Goal: Information Seeking & Learning: Compare options

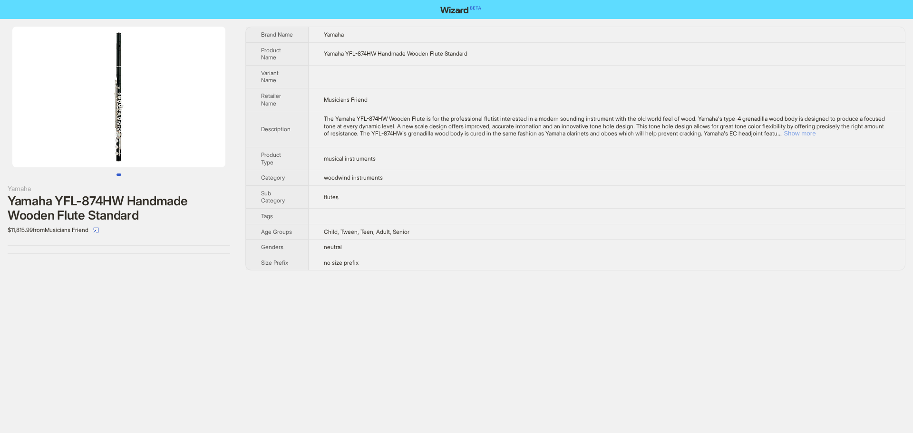
click at [815, 134] on button "Show more" at bounding box center [799, 133] width 32 height 7
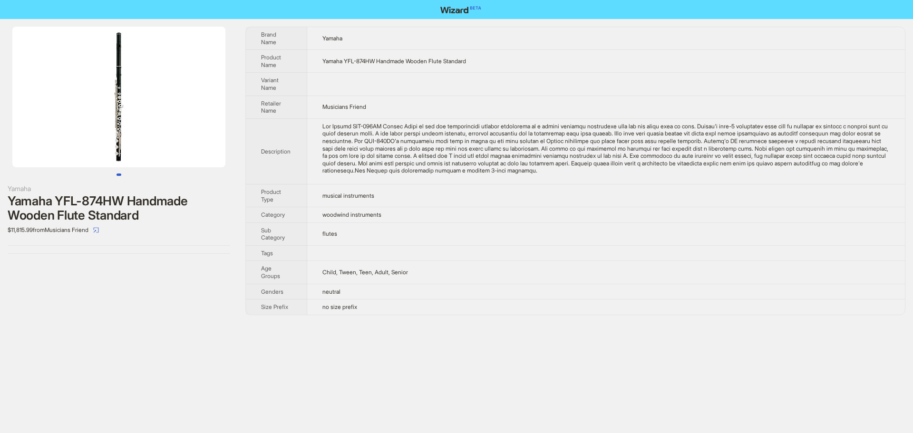
click at [693, 173] on div "The Yamaha YFL-874HW Wooden Flute is for the professional flutist interested in…" at bounding box center [605, 149] width 567 height 52
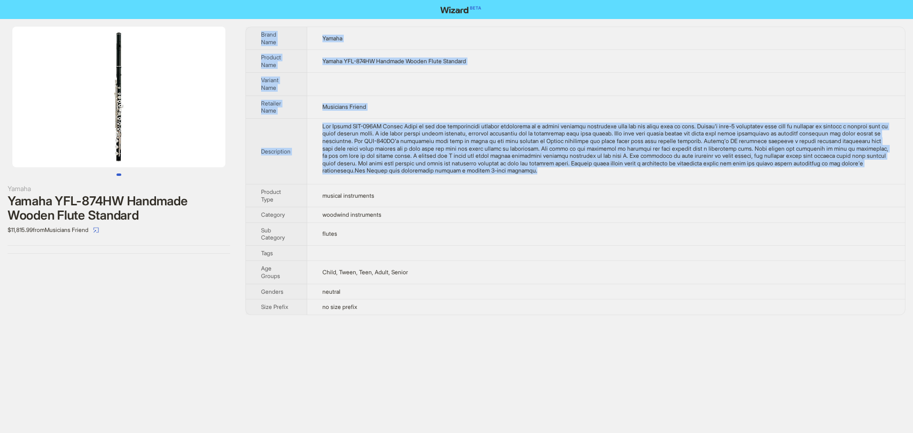
drag, startPoint x: 636, startPoint y: 172, endPoint x: 255, endPoint y: 33, distance: 405.6
click at [255, 33] on tbody "Brand Name Yamaha Product Name Yamaha YFL-874HW Handmade Wooden Flute Standard …" at bounding box center [575, 171] width 659 height 288
copy tbody "Brand Name Yamaha Product Name Yamaha YFL-874HW Handmade Wooden Flute Standard …"
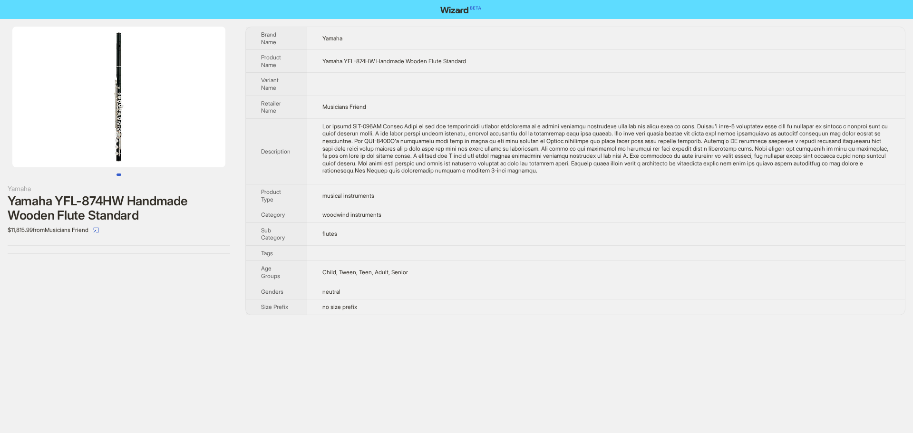
click at [715, 225] on td "flutes" at bounding box center [605, 233] width 597 height 23
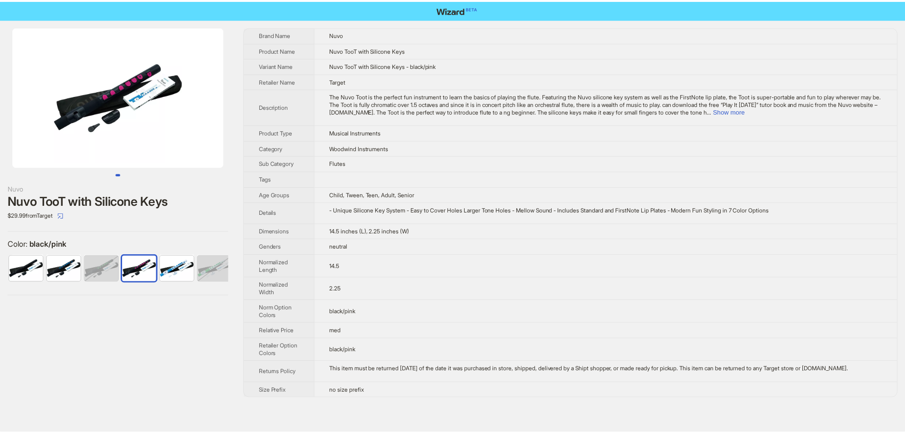
scroll to position [0, 44]
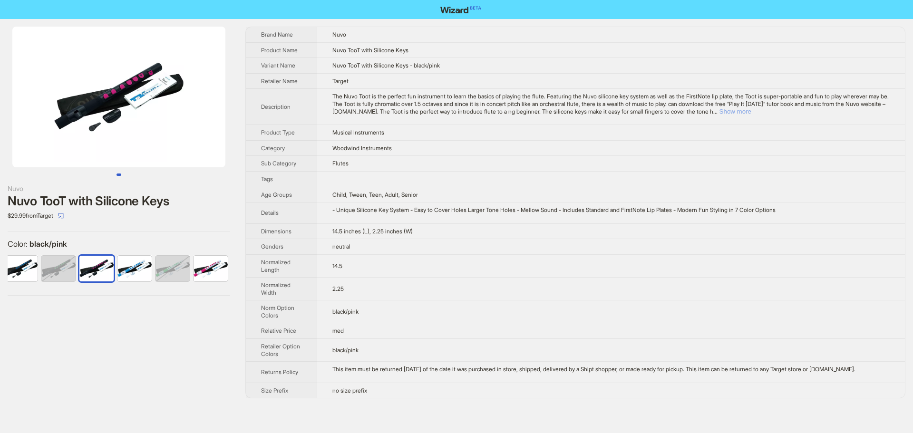
click at [751, 111] on button "Show more" at bounding box center [735, 111] width 32 height 7
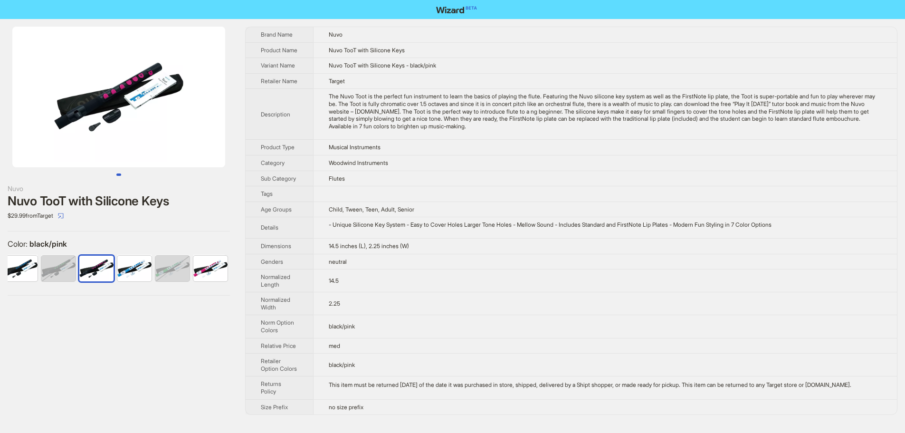
drag, startPoint x: 587, startPoint y: 142, endPoint x: 257, endPoint y: 35, distance: 347.0
click at [257, 35] on tbody "Brand Name Nuvo Product Name Nuvo TooT with Silicone Keys Variant Name Nuvo Too…" at bounding box center [572, 220] width 652 height 387
copy tbody "Brand Name Nuvo Product Name Nuvo TooT with Silicone Keys Variant Name Nuvo Too…"
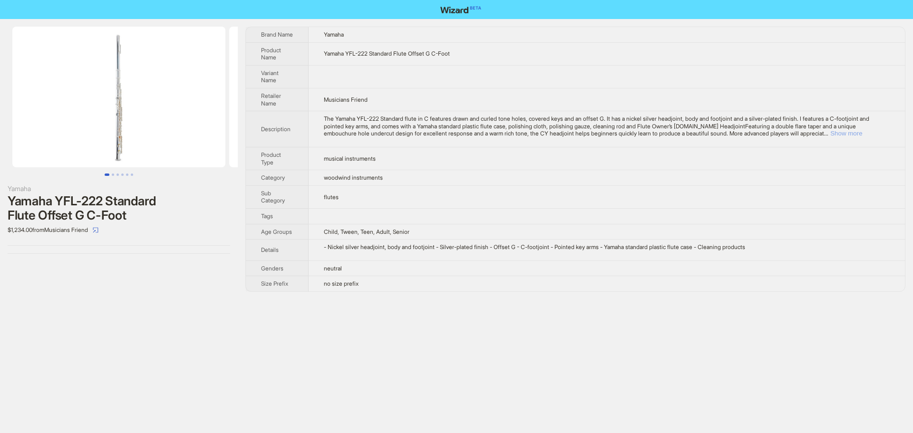
click at [861, 135] on button "Show more" at bounding box center [846, 133] width 32 height 7
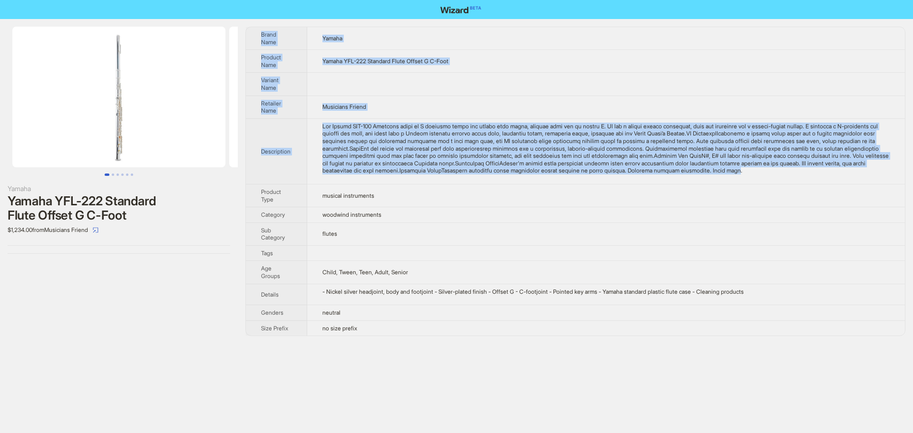
drag, startPoint x: 386, startPoint y: 178, endPoint x: 254, endPoint y: 36, distance: 193.7
click at [254, 36] on tbody "Brand Name Yamaha Product Name Yamaha YFL-222 Standard Flute Offset G C-Foot Va…" at bounding box center [575, 181] width 659 height 308
copy tbody "Brand Name Yamaha Product Name Yamaha YFL-222 Standard Flute Offset G C-Foot Va…"
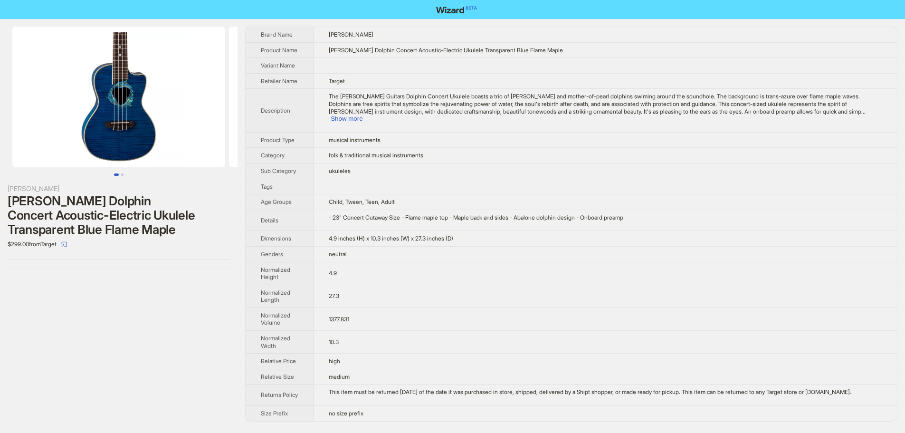
click at [860, 115] on div "The Luna Guitars Dolphin Concert Ukulele boasts a trio of inlaid abalone and mo…" at bounding box center [605, 107] width 553 height 29
click at [363, 120] on button "Show more" at bounding box center [347, 118] width 32 height 7
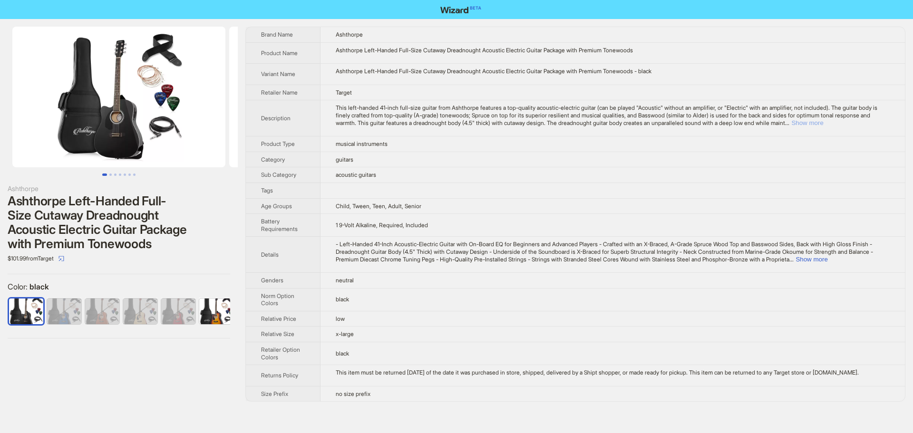
click at [823, 123] on button "Show more" at bounding box center [807, 122] width 32 height 7
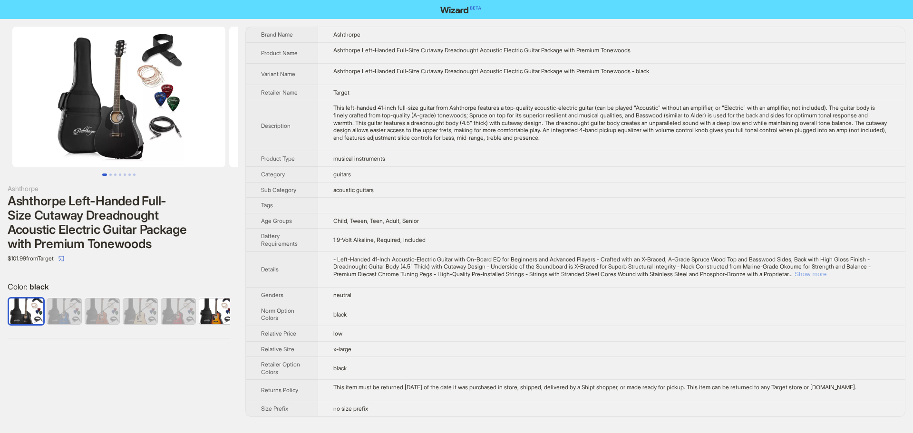
click at [826, 274] on button "Show more" at bounding box center [810, 273] width 32 height 7
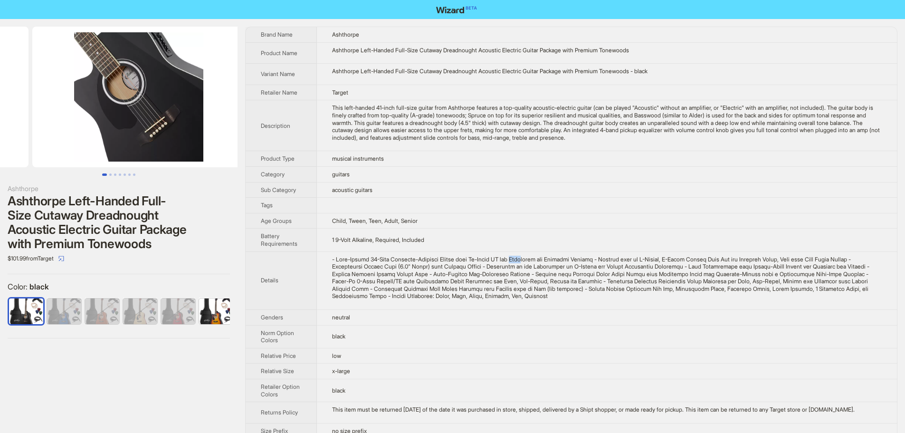
drag, startPoint x: 114, startPoint y: 126, endPoint x: 0, endPoint y: 131, distance: 114.1
click at [3, 130] on ul at bounding box center [119, 97] width 238 height 141
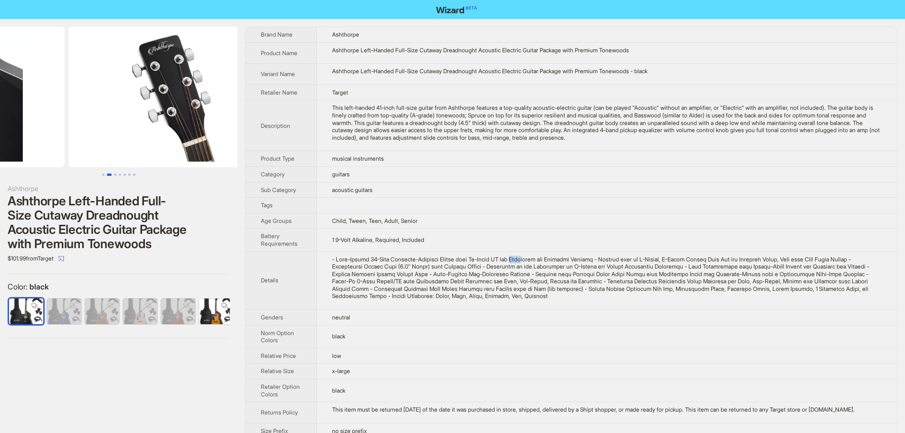
drag, startPoint x: 101, startPoint y: 133, endPoint x: 47, endPoint y: 128, distance: 54.9
click at [0, 133] on ul at bounding box center [119, 97] width 238 height 141
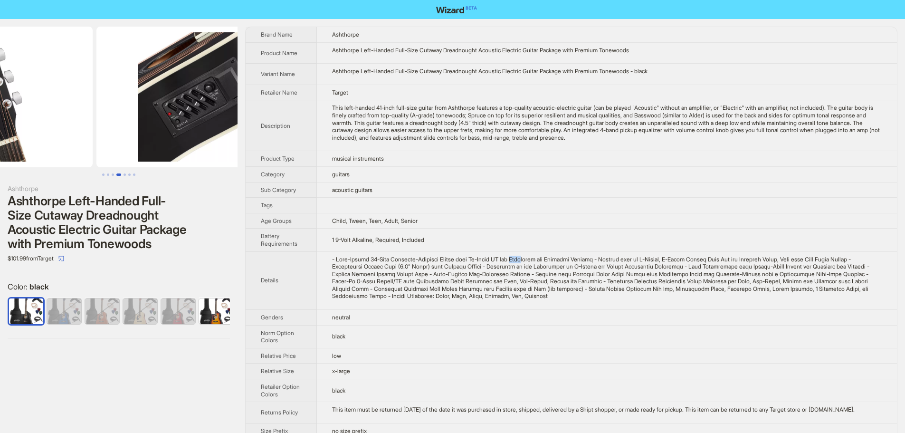
drag, startPoint x: 39, startPoint y: 125, endPoint x: 129, endPoint y: 123, distance: 89.4
click at [1, 126] on ul at bounding box center [119, 97] width 238 height 141
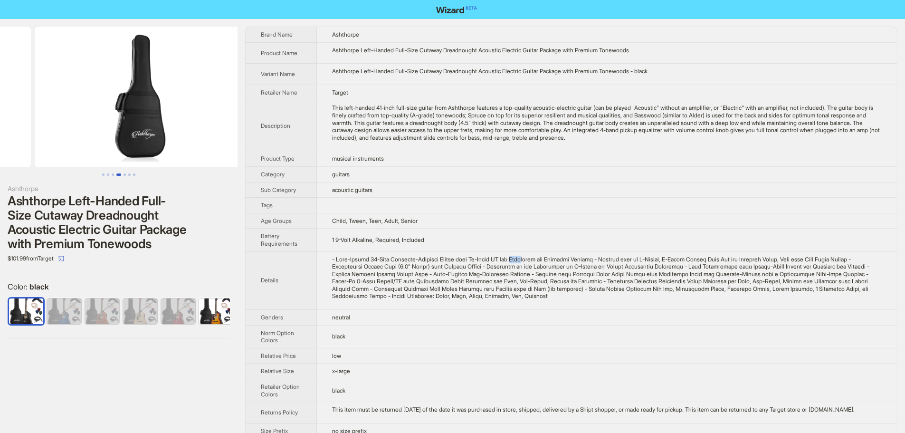
drag, startPoint x: 135, startPoint y: 121, endPoint x: 3, endPoint y: 122, distance: 132.6
click at [0, 121] on ul at bounding box center [119, 97] width 238 height 141
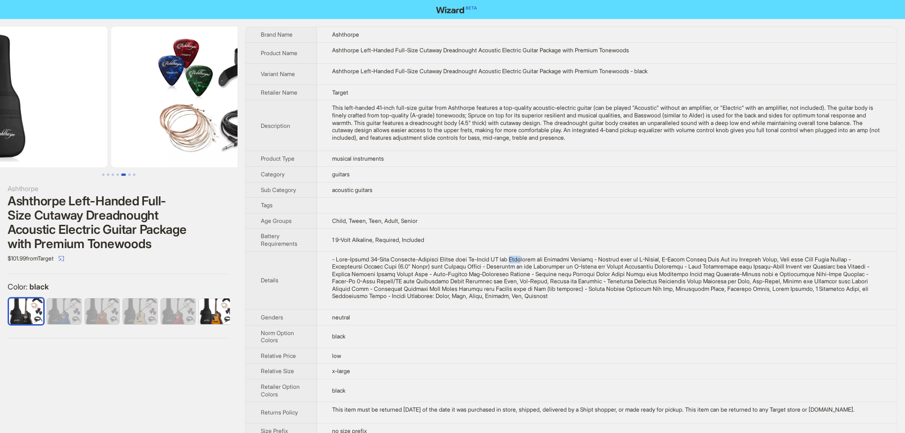
drag, startPoint x: 135, startPoint y: 125, endPoint x: 132, endPoint y: 129, distance: 5.7
click at [27, 130] on img at bounding box center [0, 97] width 213 height 141
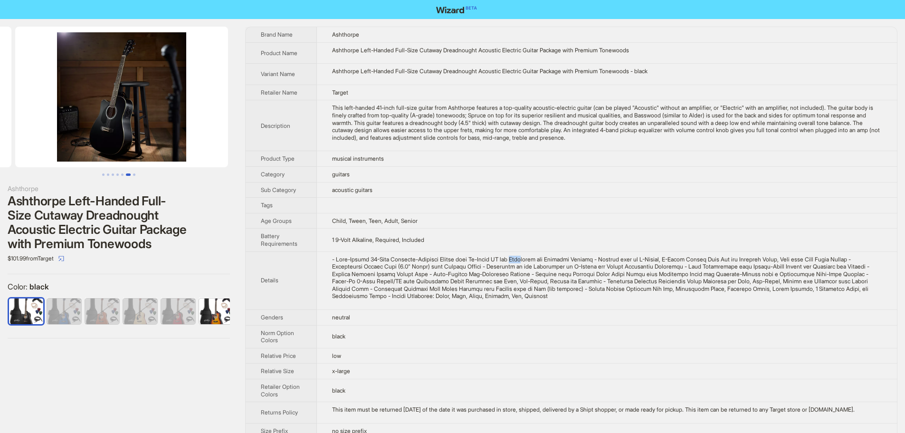
drag, startPoint x: 70, startPoint y: 126, endPoint x: 13, endPoint y: 124, distance: 56.6
click at [13, 124] on ul at bounding box center [119, 97] width 238 height 141
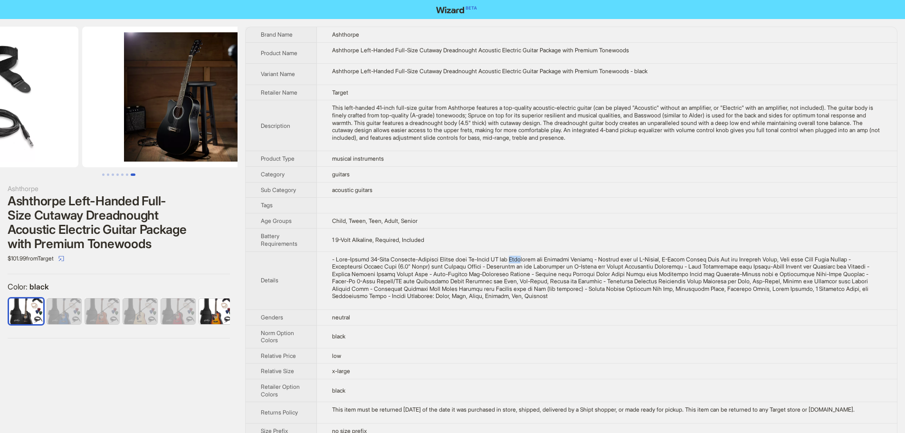
scroll to position [0, 1084]
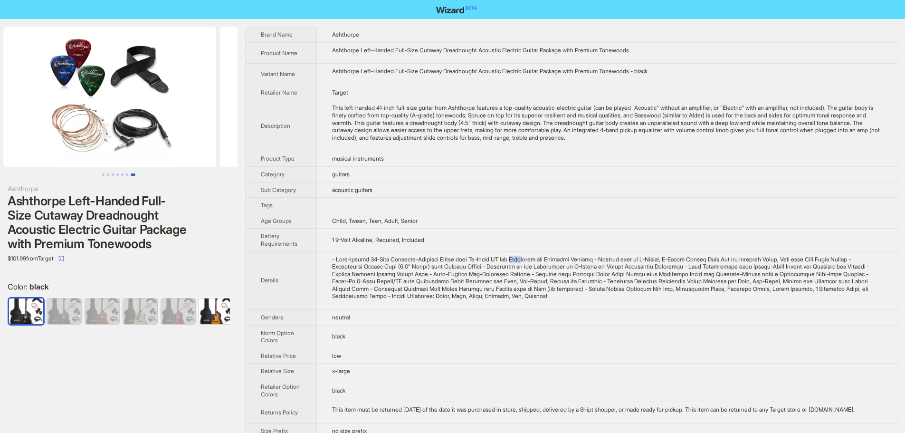
drag, startPoint x: 39, startPoint y: 121, endPoint x: 192, endPoint y: 122, distance: 153.5
click at [190, 121] on ul at bounding box center [119, 97] width 238 height 141
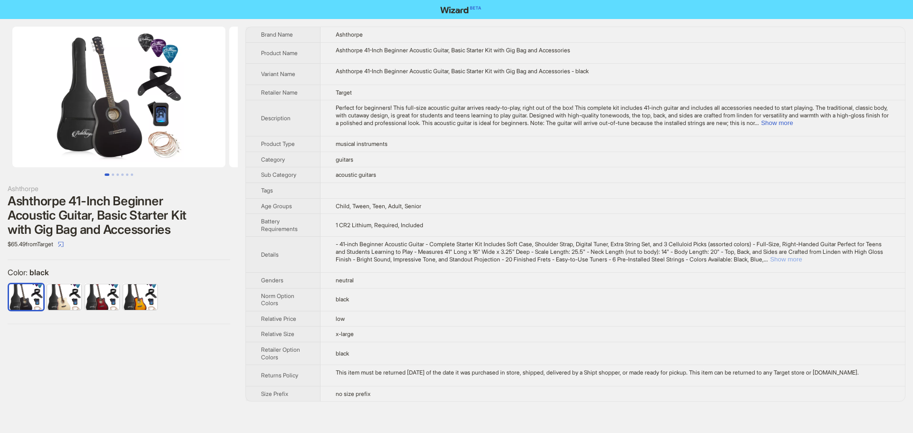
click at [801, 256] on button "Show more" at bounding box center [785, 259] width 32 height 7
click at [792, 124] on button "Show more" at bounding box center [776, 122] width 32 height 7
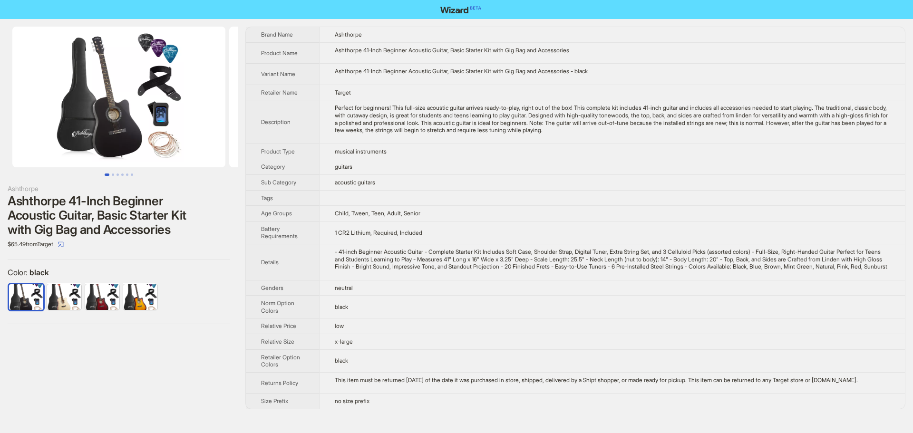
click at [721, 197] on td at bounding box center [612, 198] width 586 height 16
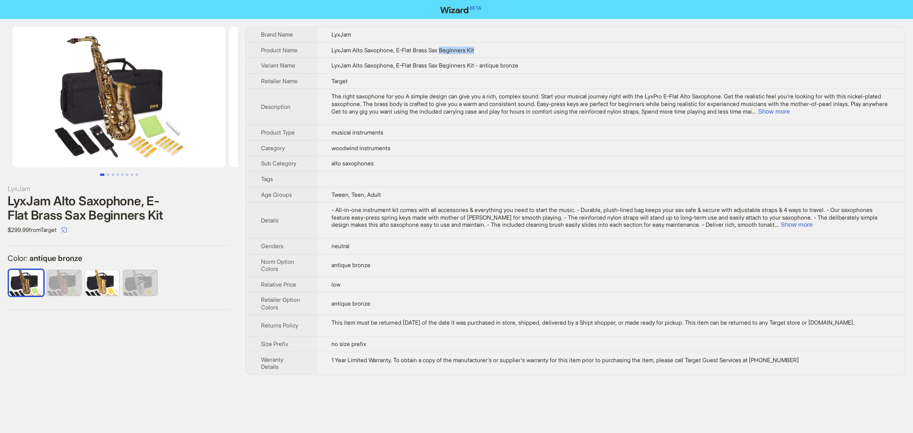
drag, startPoint x: 447, startPoint y: 48, endPoint x: 489, endPoint y: 50, distance: 41.9
click at [489, 50] on td "LyxJam Alto Saxophone, E-Flat Brass Sax Beginners Kit" at bounding box center [610, 50] width 589 height 16
copy span "Beginners Kit"
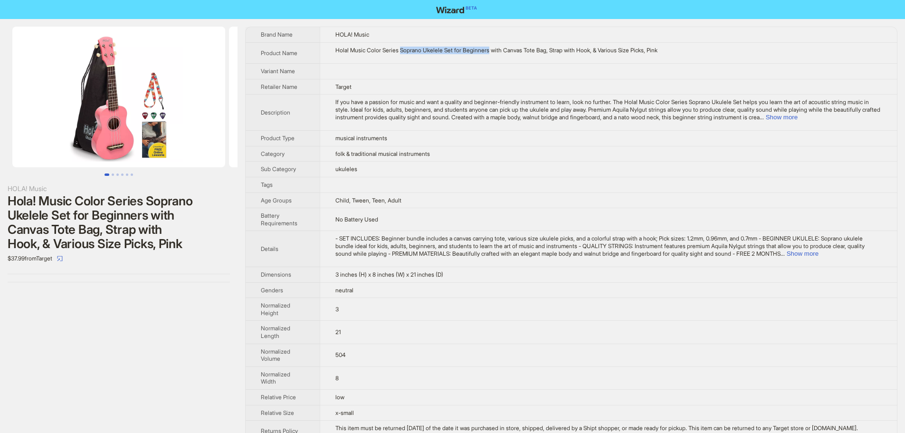
drag, startPoint x: 403, startPoint y: 51, endPoint x: 495, endPoint y: 52, distance: 92.2
click at [495, 52] on div "Hola! Music Color Series Soprano Ukelele Set for Beginners with Canvas Tote Bag…" at bounding box center [609, 51] width 547 height 8
copy div "Soprano Ukelele Set for Beginners"
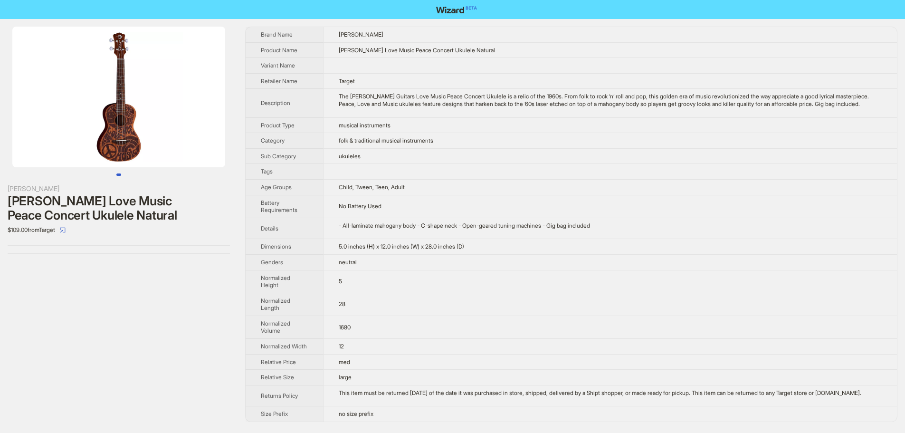
scroll to position [19, 0]
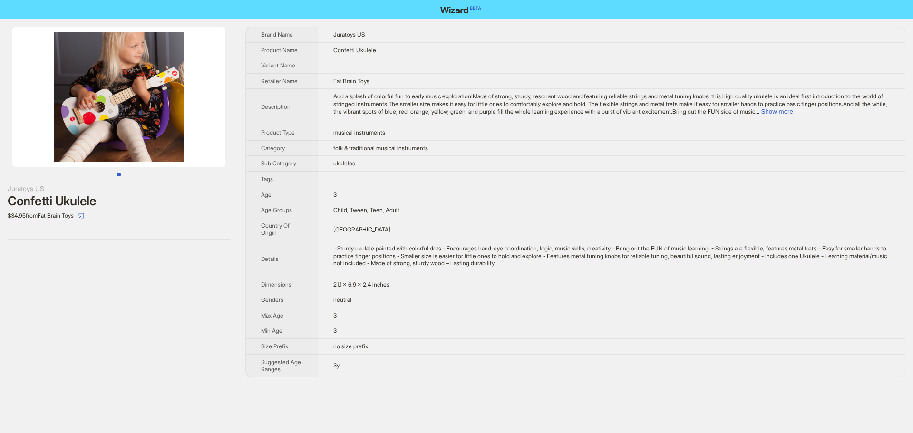
click at [501, 182] on td at bounding box center [610, 179] width 587 height 16
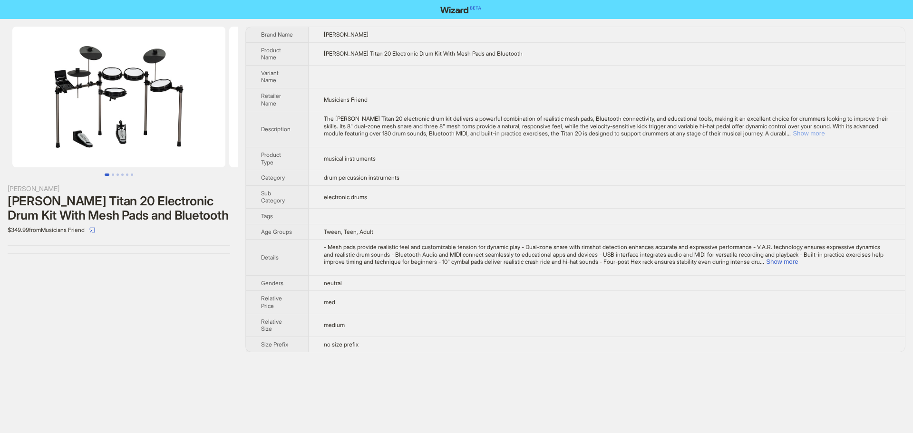
click at [824, 135] on button "Show more" at bounding box center [808, 133] width 32 height 7
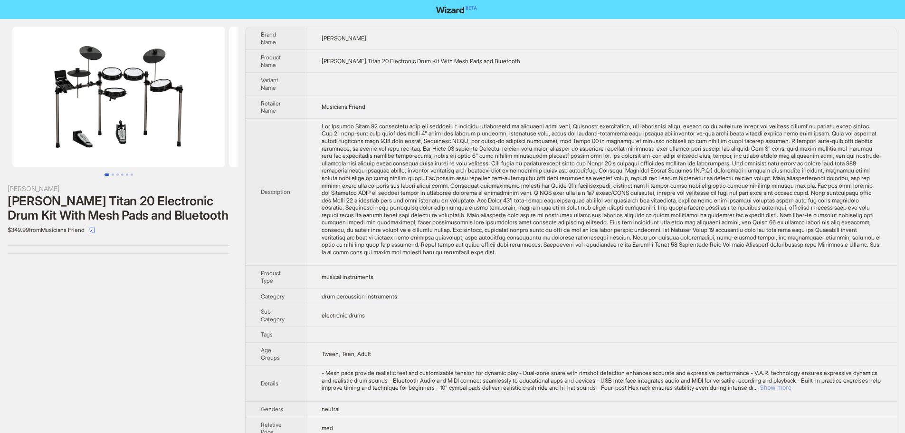
click at [792, 391] on button "Show more" at bounding box center [776, 387] width 32 height 7
click at [653, 115] on td "Musicians Friend" at bounding box center [601, 107] width 591 height 23
click at [627, 259] on td at bounding box center [601, 191] width 591 height 147
click at [623, 119] on td at bounding box center [601, 191] width 591 height 147
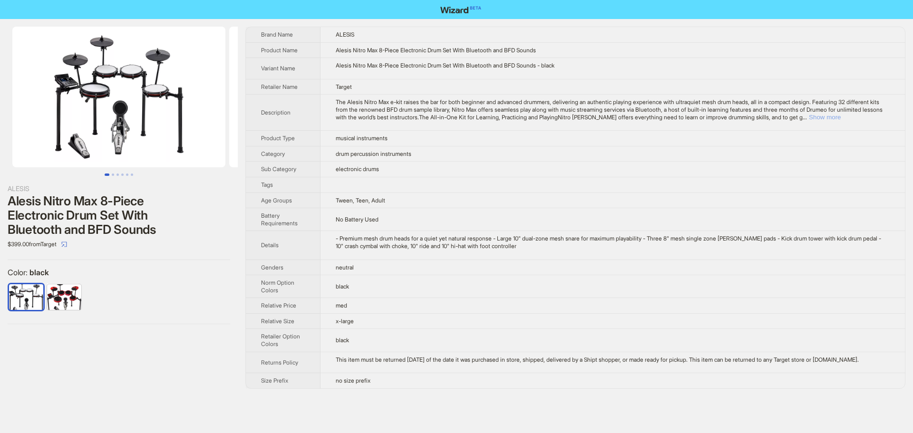
click at [840, 119] on button "Show more" at bounding box center [824, 117] width 32 height 7
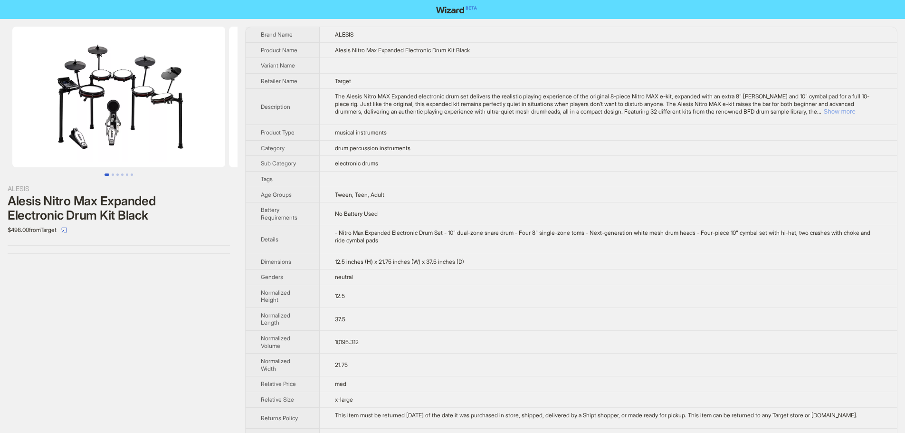
click at [855, 109] on button "Show more" at bounding box center [840, 111] width 32 height 7
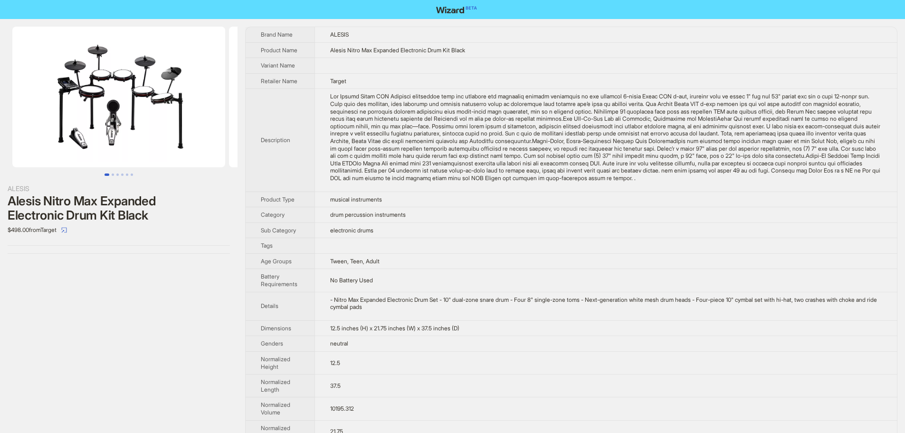
click at [630, 202] on td "musical instruments" at bounding box center [606, 200] width 583 height 16
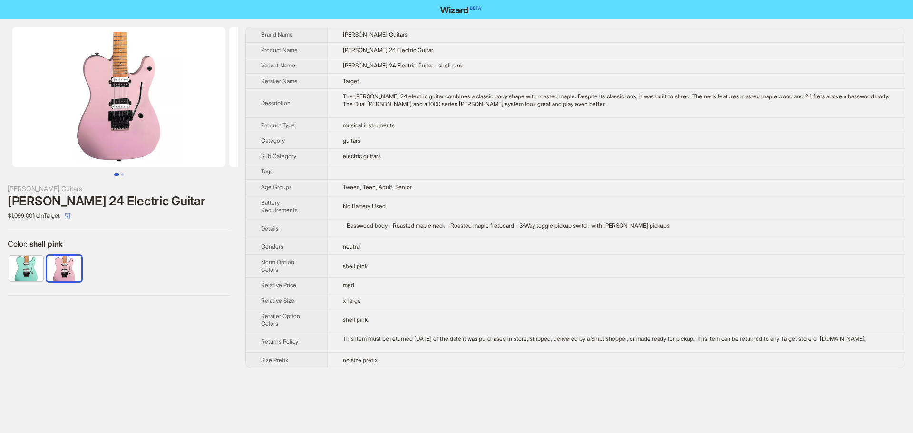
drag, startPoint x: 706, startPoint y: 106, endPoint x: 261, endPoint y: 37, distance: 450.3
click at [261, 37] on tbody "Brand Name [PERSON_NAME] Guitars Product Name [PERSON_NAME] 24 Electric Guitar …" at bounding box center [575, 197] width 659 height 341
copy tbody "Brand Name [PERSON_NAME] Guitars Product Name [PERSON_NAME] 24 Electric Guitar …"
click at [590, 78] on td "Target" at bounding box center [615, 81] width 577 height 16
drag, startPoint x: 706, startPoint y: 104, endPoint x: 261, endPoint y: 32, distance: 451.1
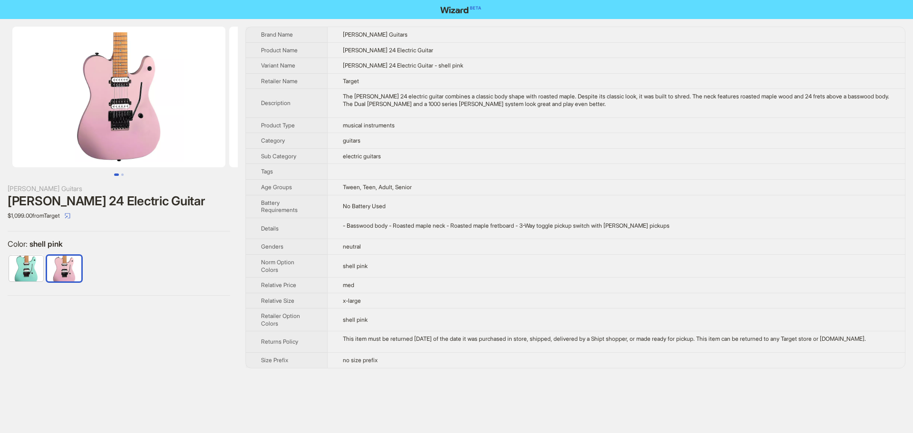
click at [261, 32] on tbody "Brand Name Dean Guitars Product Name Dean NashVegas 24 Electric Guitar Variant …" at bounding box center [575, 197] width 659 height 341
copy tbody "Brand Name Dean Guitars Product Name Dean NashVegas 24 Electric Guitar Variant …"
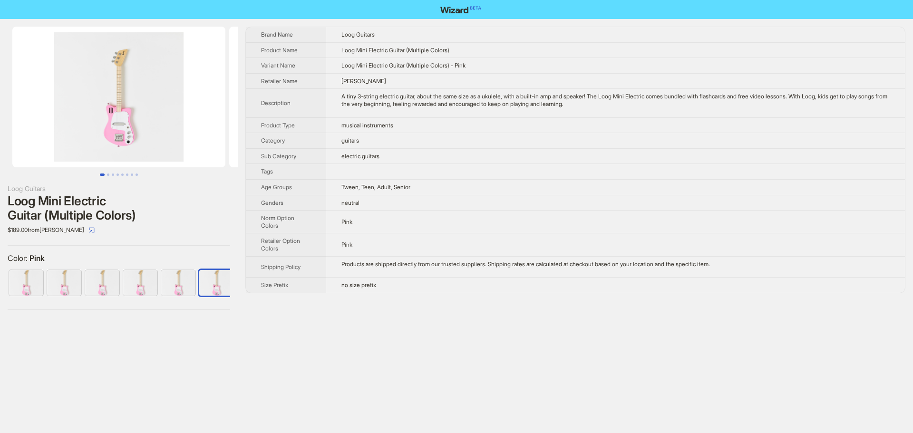
scroll to position [0, 6]
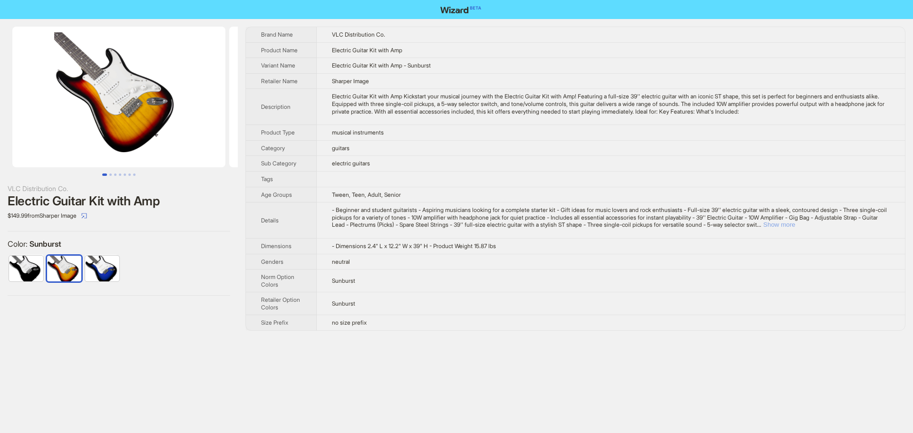
click at [795, 226] on button "Show more" at bounding box center [779, 224] width 32 height 7
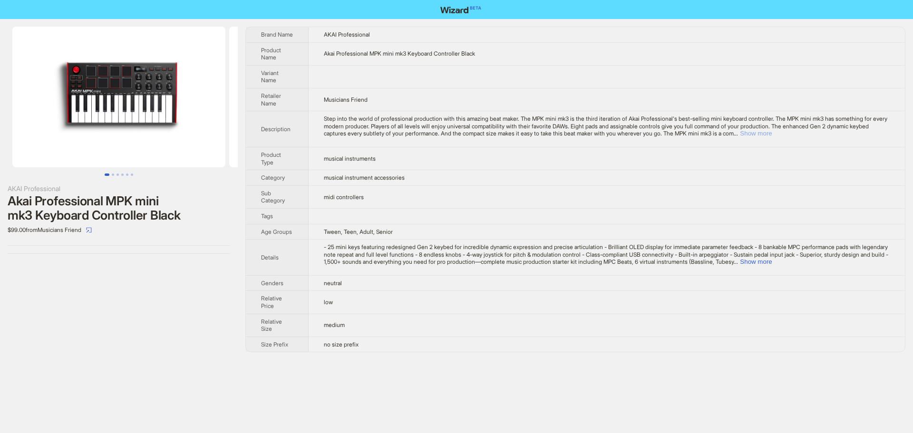
click at [771, 131] on button "Show more" at bounding box center [756, 133] width 32 height 7
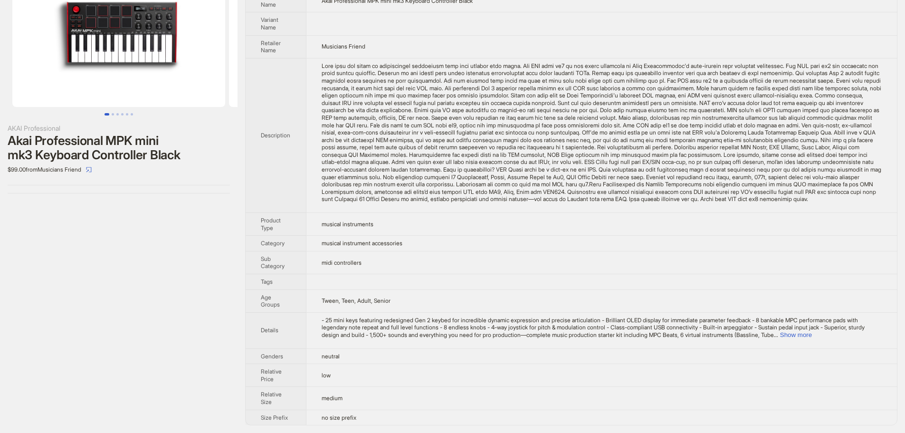
scroll to position [68, 0]
click at [812, 333] on button "Show more" at bounding box center [796, 334] width 32 height 7
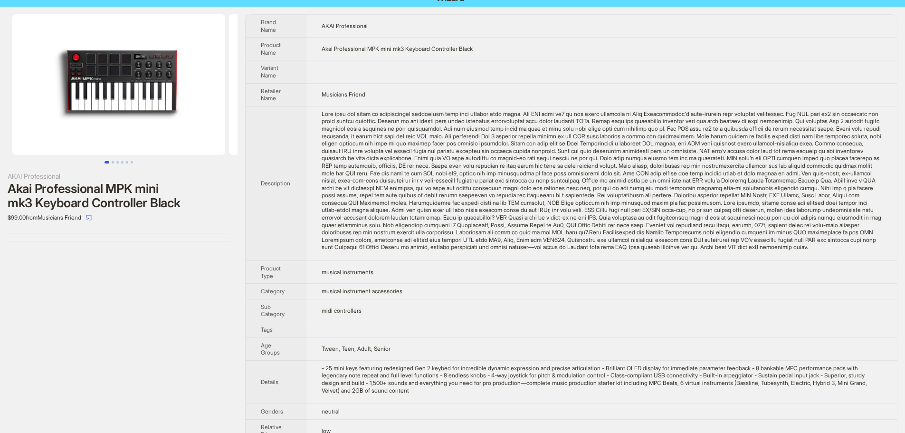
scroll to position [0, 0]
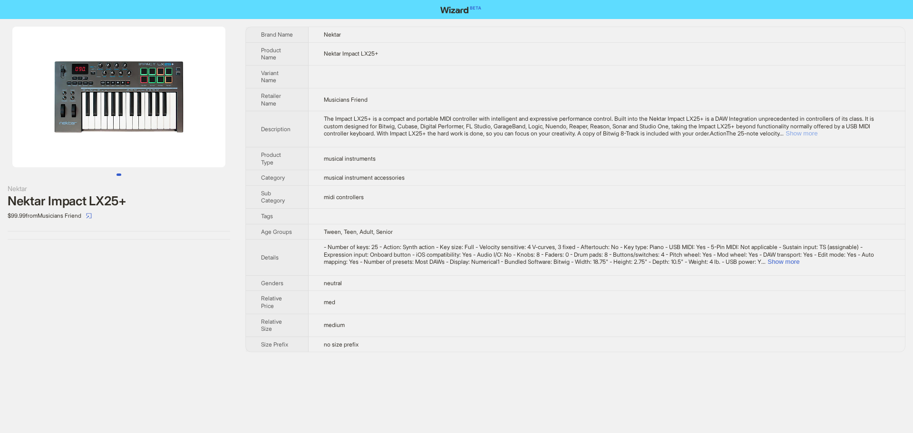
click at [817, 135] on button "Show more" at bounding box center [801, 133] width 32 height 7
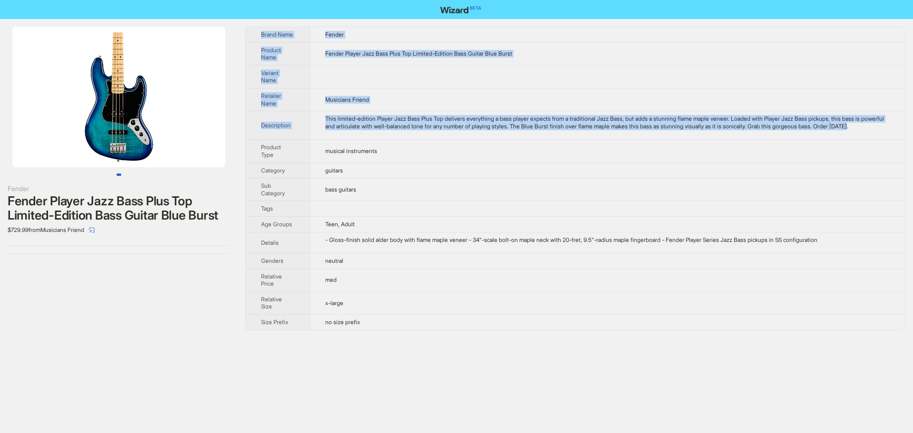
drag, startPoint x: 342, startPoint y: 135, endPoint x: 256, endPoint y: 31, distance: 135.0
click at [256, 31] on tbody "Brand Name Fender Product Name Fender Player Jazz Bass Plus Top Limited-Edition…" at bounding box center [575, 178] width 659 height 303
copy tbody "Brand Name Fender Product Name Fender Player Jazz Bass Plus Top Limited-Edition…"
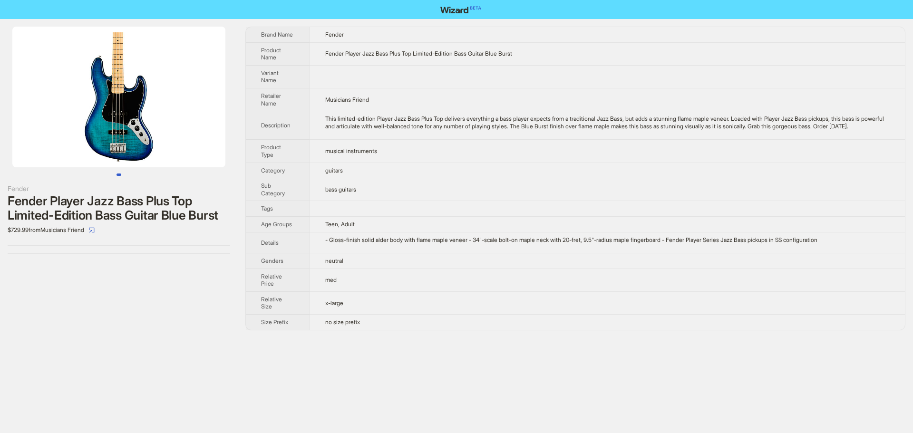
click at [726, 163] on td "musical instruments" at bounding box center [606, 151] width 595 height 23
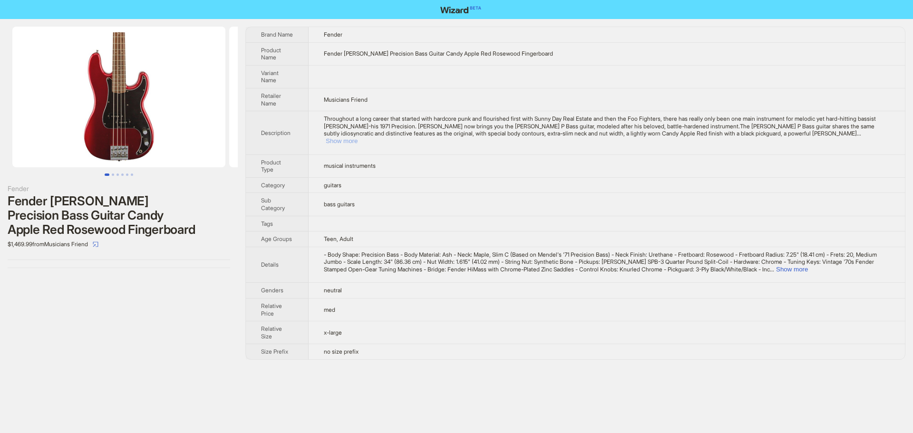
click at [357, 137] on button "Show more" at bounding box center [342, 140] width 32 height 7
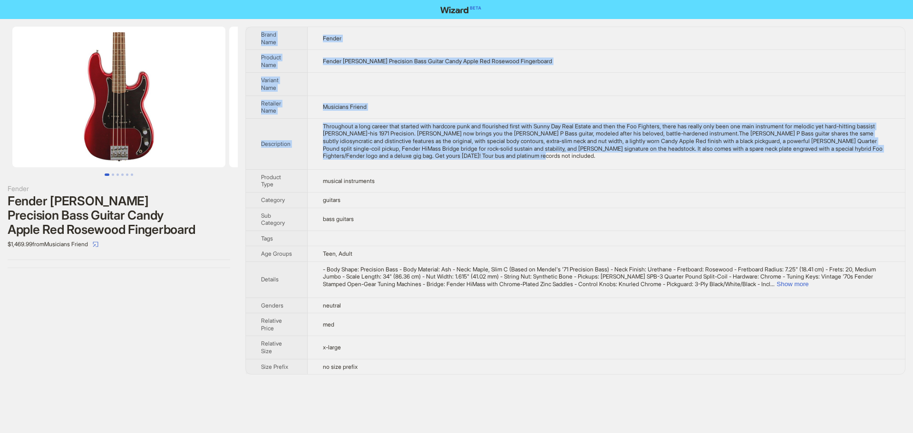
drag, startPoint x: 635, startPoint y: 157, endPoint x: 255, endPoint y: 32, distance: 400.7
click at [255, 32] on tbody "Brand Name Fender Product Name Fender Nate Mendel Precision Bass Guitar Candy A…" at bounding box center [575, 200] width 659 height 347
copy tbody "Brand Name Fender Product Name Fender Nate Mendel Precision Bass Guitar Candy A…"
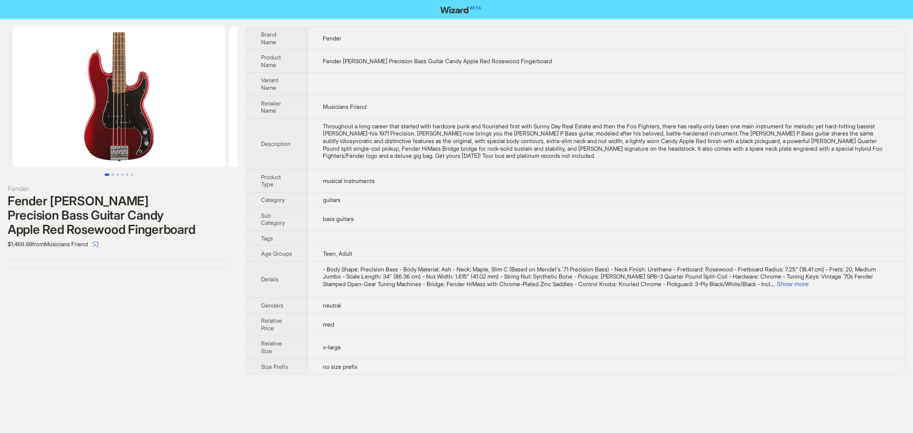
click at [636, 205] on td "guitars" at bounding box center [605, 200] width 597 height 16
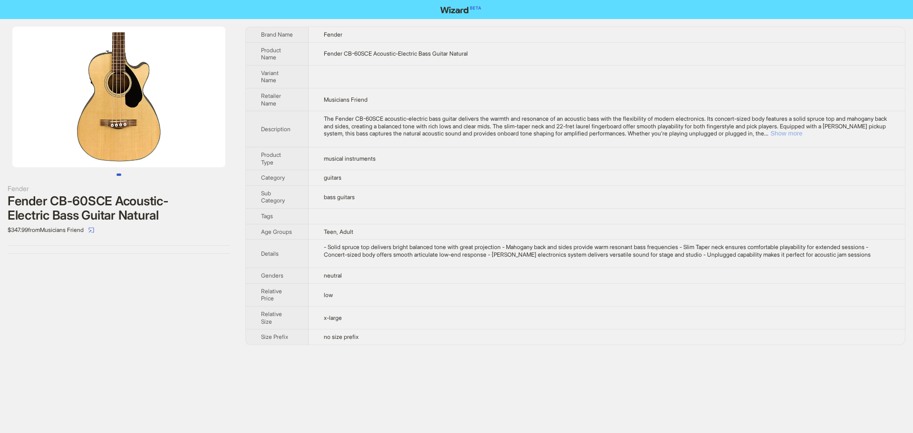
click at [802, 134] on button "Show more" at bounding box center [786, 133] width 32 height 7
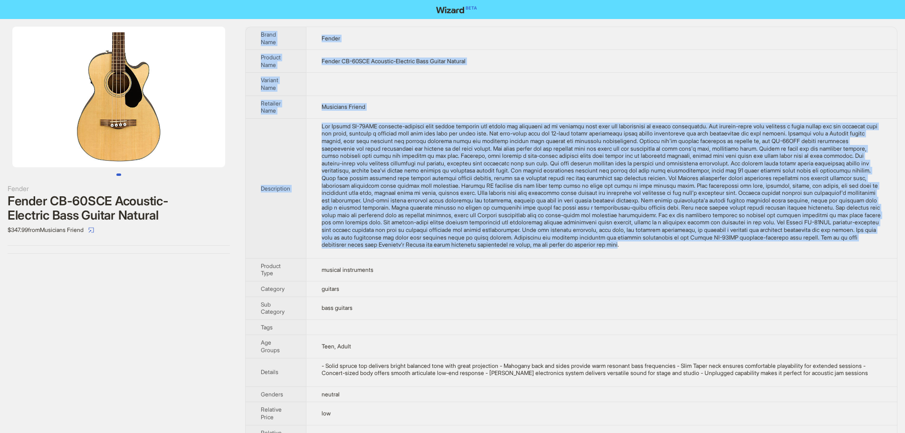
drag, startPoint x: 432, startPoint y: 253, endPoint x: 260, endPoint y: 34, distance: 278.7
click at [260, 34] on tbody "Brand Name Fender Product Name Fender CB-60SCE Acoustic-Electric Bass Guitar Na…" at bounding box center [572, 245] width 652 height 436
copy tbody "Brand Name Fender Product Name Fender CB-60SCE Acoustic-Electric Bass Guitar Na…"
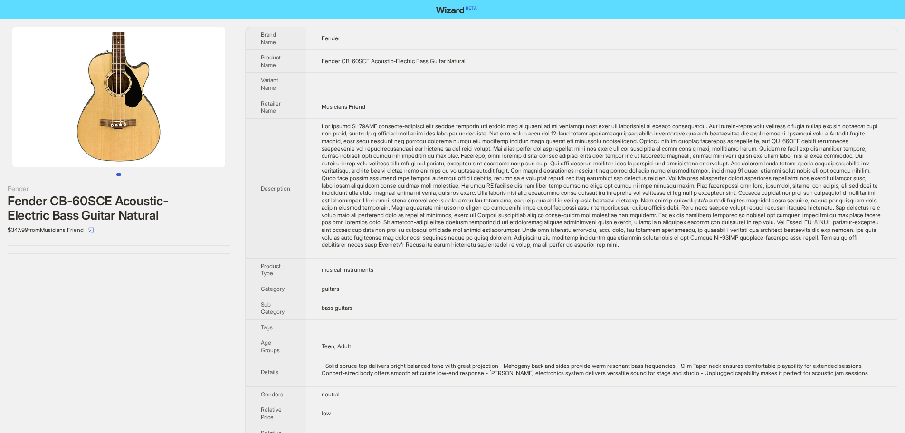
click at [455, 344] on td "Teen, Adult" at bounding box center [601, 346] width 591 height 23
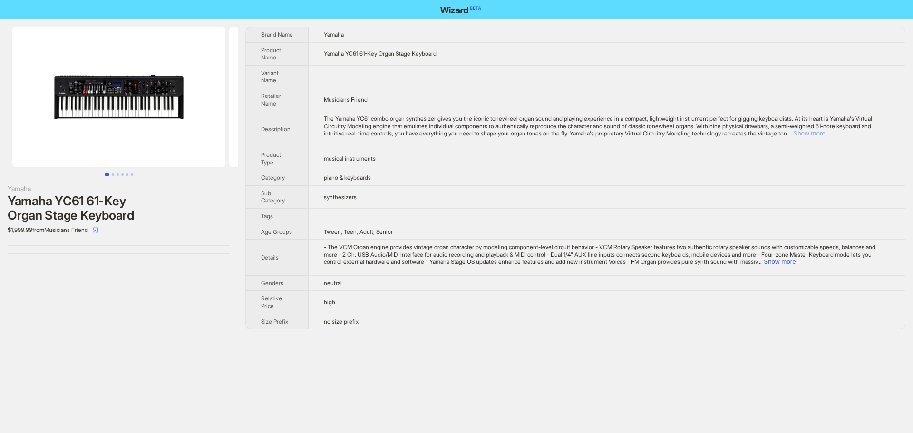
click at [825, 134] on button "Show more" at bounding box center [809, 133] width 32 height 7
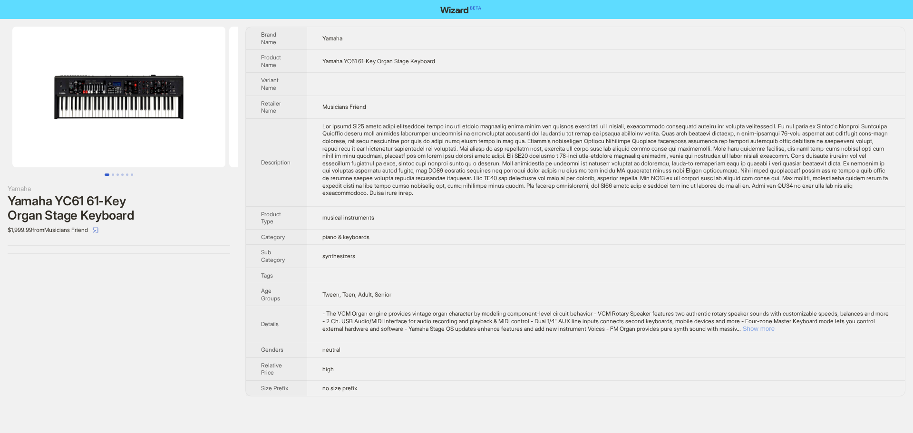
click at [774, 331] on button "Show more" at bounding box center [758, 328] width 32 height 7
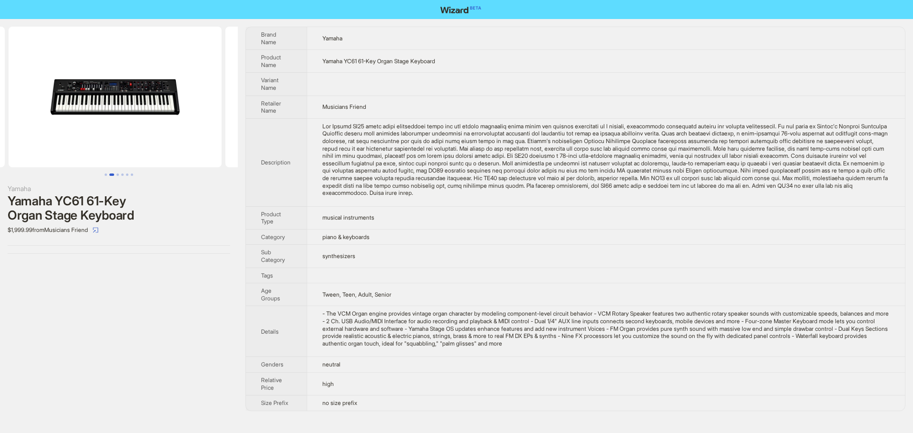
drag, startPoint x: 122, startPoint y: 154, endPoint x: 14, endPoint y: 163, distance: 108.3
click at [14, 163] on ul at bounding box center [119, 97] width 238 height 141
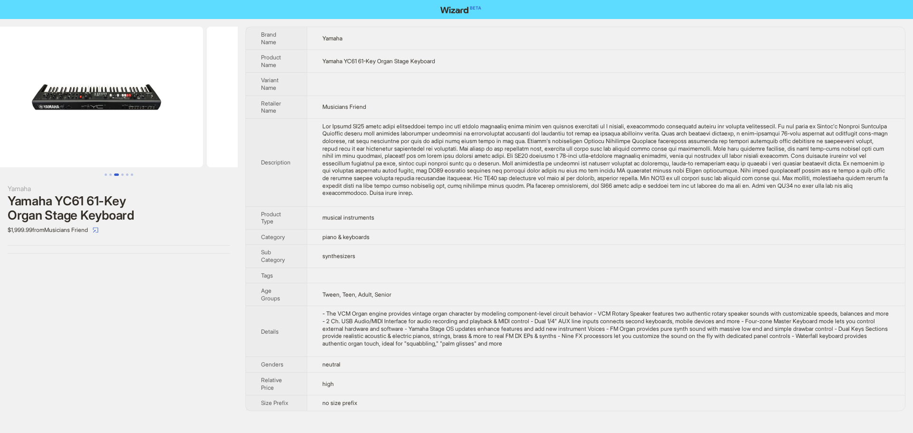
drag, startPoint x: 191, startPoint y: 145, endPoint x: 31, endPoint y: 152, distance: 159.4
click at [31, 152] on ul at bounding box center [119, 97] width 238 height 141
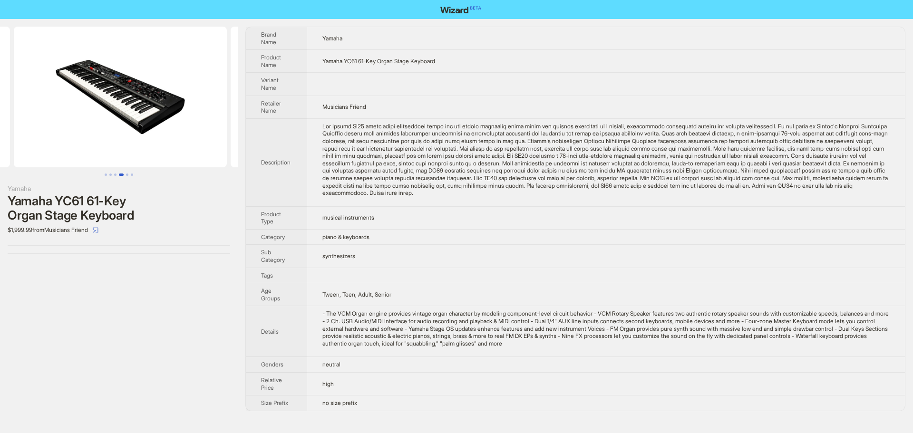
drag, startPoint x: 171, startPoint y: 140, endPoint x: 27, endPoint y: 153, distance: 144.1
click at [27, 153] on ul at bounding box center [119, 97] width 238 height 141
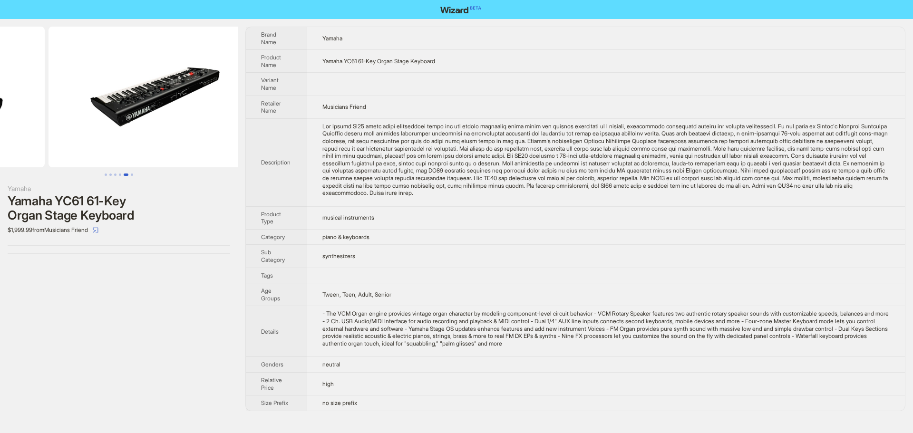
drag, startPoint x: 120, startPoint y: 140, endPoint x: 0, endPoint y: 143, distance: 120.3
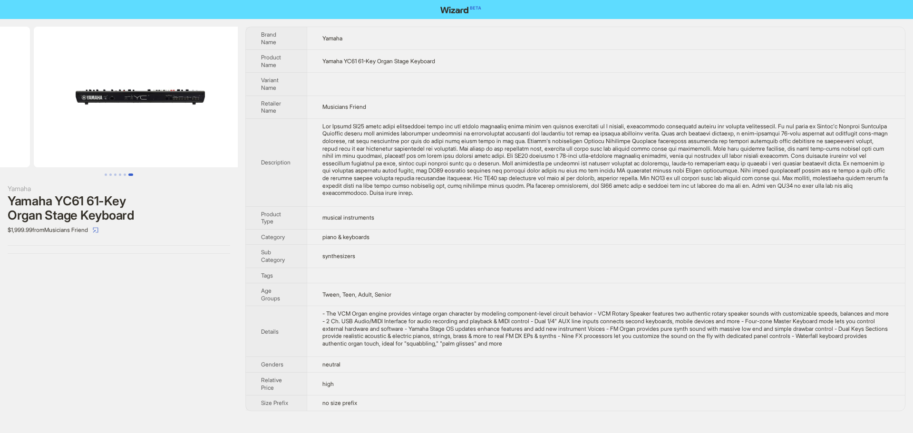
scroll to position [0, 1084]
drag, startPoint x: 161, startPoint y: 145, endPoint x: 12, endPoint y: 144, distance: 149.2
click at [12, 144] on ul at bounding box center [119, 97] width 238 height 141
drag, startPoint x: 115, startPoint y: 142, endPoint x: 25, endPoint y: 141, distance: 89.8
click at [25, 141] on img at bounding box center [118, 97] width 213 height 141
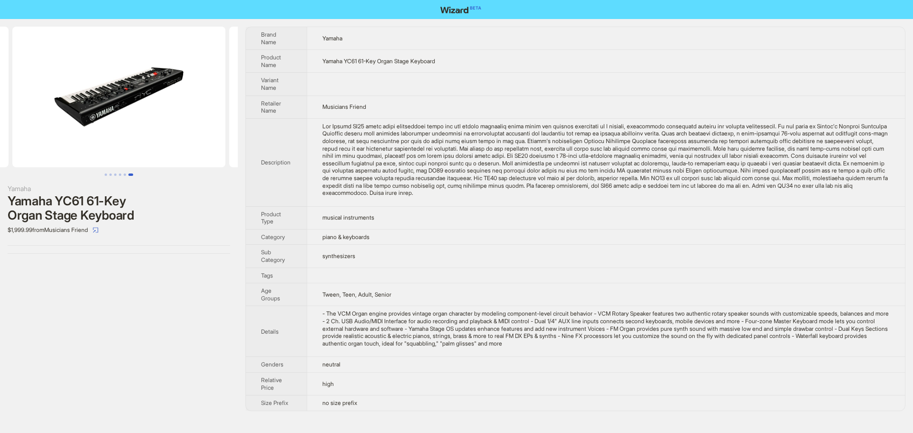
drag, startPoint x: 142, startPoint y: 141, endPoint x: 197, endPoint y: 145, distance: 55.3
click at [191, 144] on ul at bounding box center [119, 97] width 238 height 141
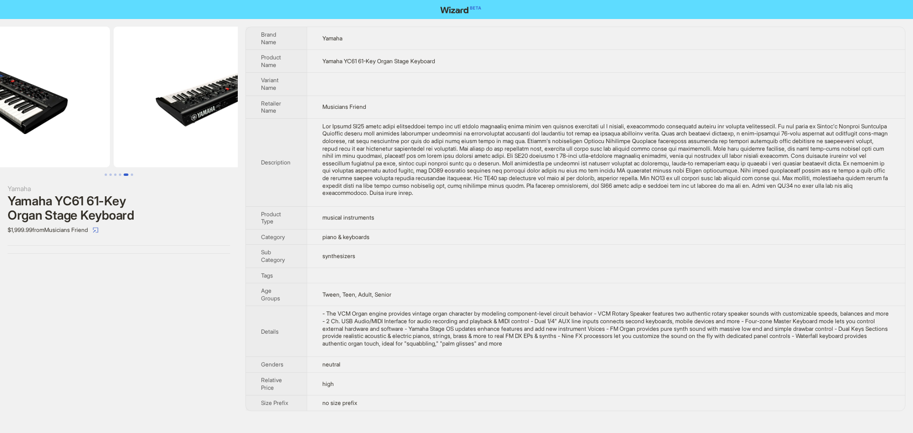
drag, startPoint x: 46, startPoint y: 142, endPoint x: 193, endPoint y: 141, distance: 147.3
click at [203, 139] on ul at bounding box center [119, 97] width 238 height 141
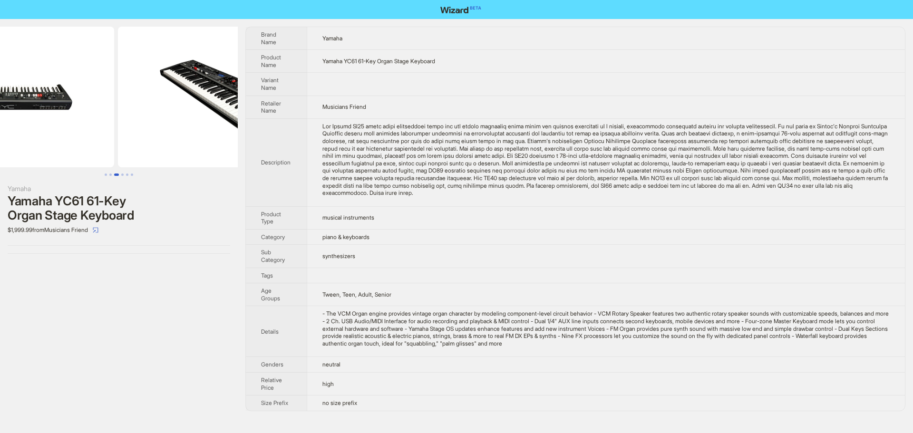
drag, startPoint x: 139, startPoint y: 140, endPoint x: 182, endPoint y: 141, distance: 42.8
click at [217, 139] on ul at bounding box center [119, 97] width 238 height 141
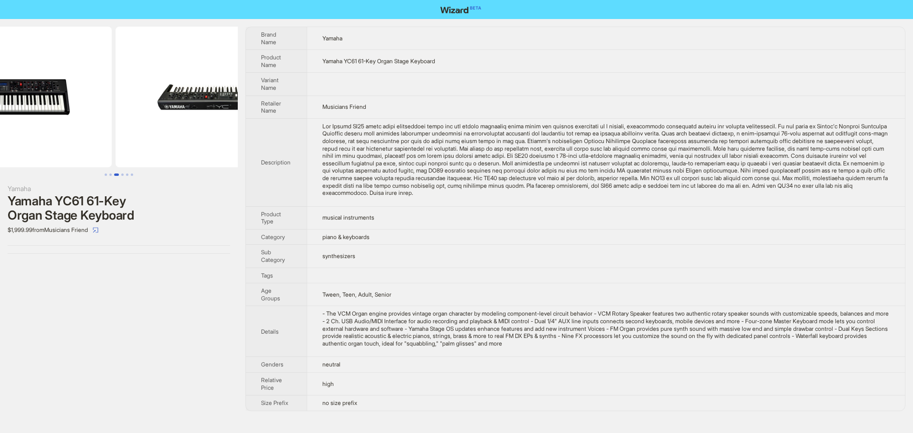
click at [215, 138] on ul at bounding box center [119, 97] width 238 height 141
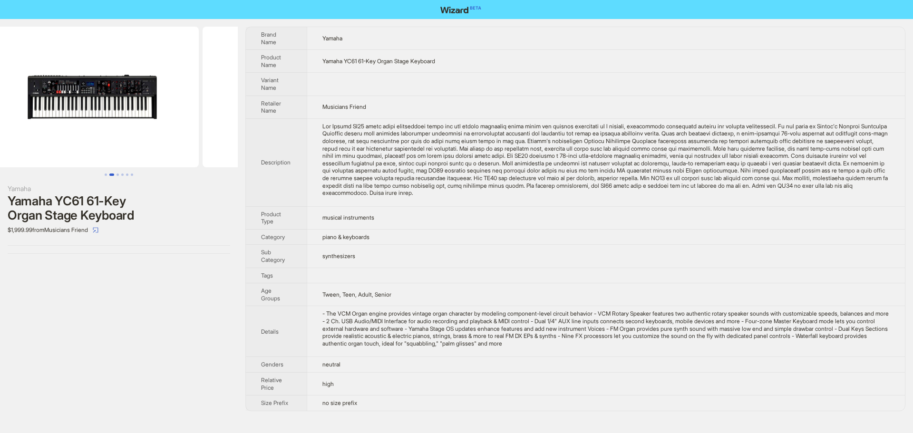
drag, startPoint x: 88, startPoint y: 136, endPoint x: 263, endPoint y: 140, distance: 174.5
click at [239, 138] on div "Yamaha Yamaha YC61 61-Key Organ Stage Keyboard $1,999.99 from Musicians Friend …" at bounding box center [456, 219] width 913 height 400
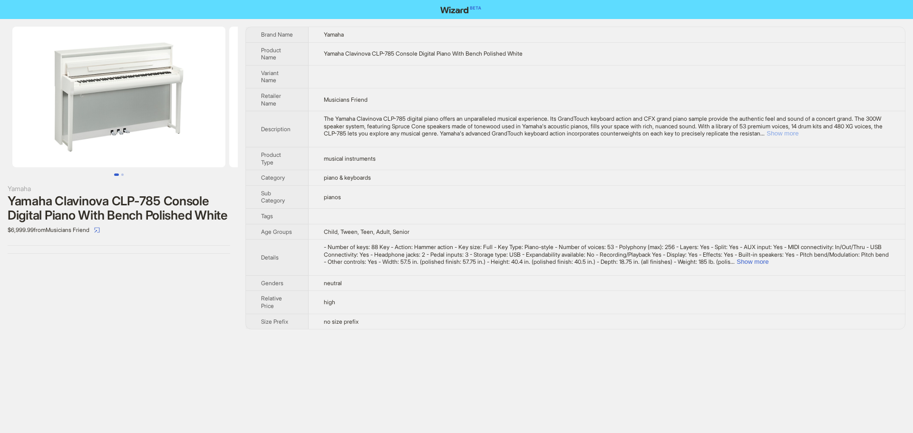
click at [798, 133] on button "Show more" at bounding box center [782, 133] width 32 height 7
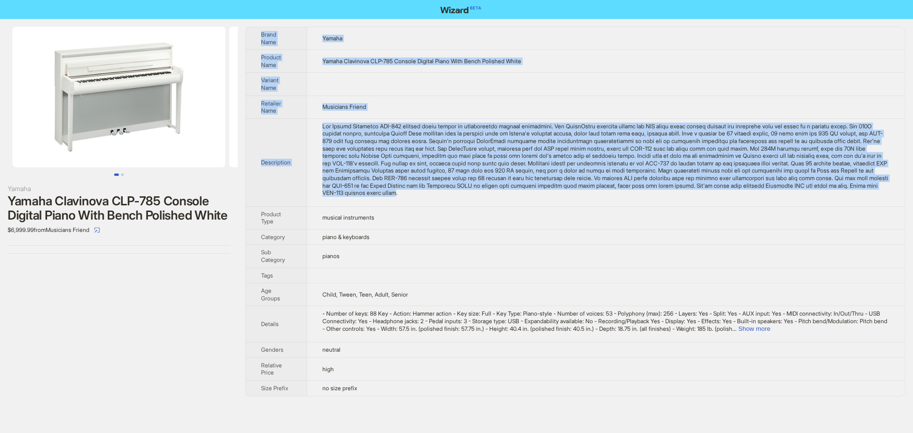
drag, startPoint x: 662, startPoint y: 193, endPoint x: 269, endPoint y: 33, distance: 424.9
click at [259, 35] on tbody "Brand Name Yamaha Product Name Yamaha Clavinova CLP-785 Console Digital Piano W…" at bounding box center [575, 211] width 659 height 369
copy tbody "Brand Name Yamaha Product Name Yamaha Clavinova CLP-785 Console Digital Piano W…"
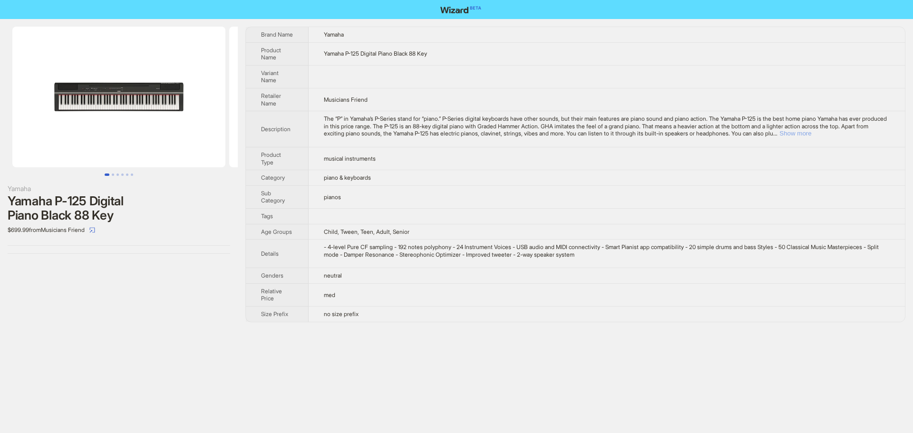
click at [811, 134] on button "Show more" at bounding box center [795, 133] width 32 height 7
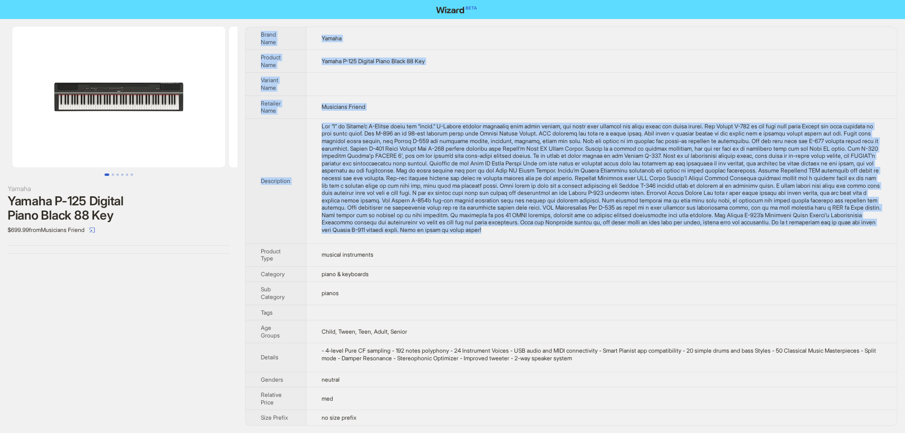
drag, startPoint x: 355, startPoint y: 237, endPoint x: 260, endPoint y: 33, distance: 225.0
click at [259, 33] on tbody "Brand Name Yamaha Product Name Yamaha P-125 Digital Piano Black 88 Key Variant …" at bounding box center [572, 226] width 652 height 398
copy tbody "Lorem Ipsu Dolors Ametcon Adip Elitse D-389 Eiusmod Tempo Incid 46 Utl Etdolor …"
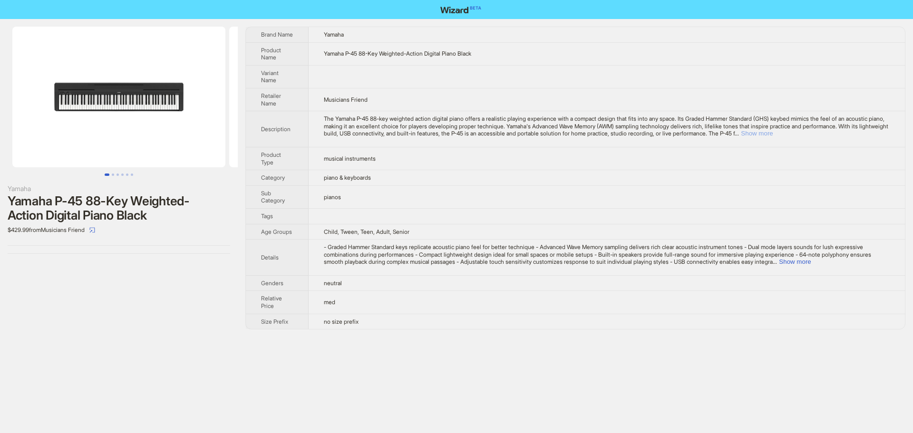
drag, startPoint x: 864, startPoint y: 134, endPoint x: 864, endPoint y: 146, distance: 12.8
click at [772, 135] on button "Show more" at bounding box center [756, 133] width 32 height 7
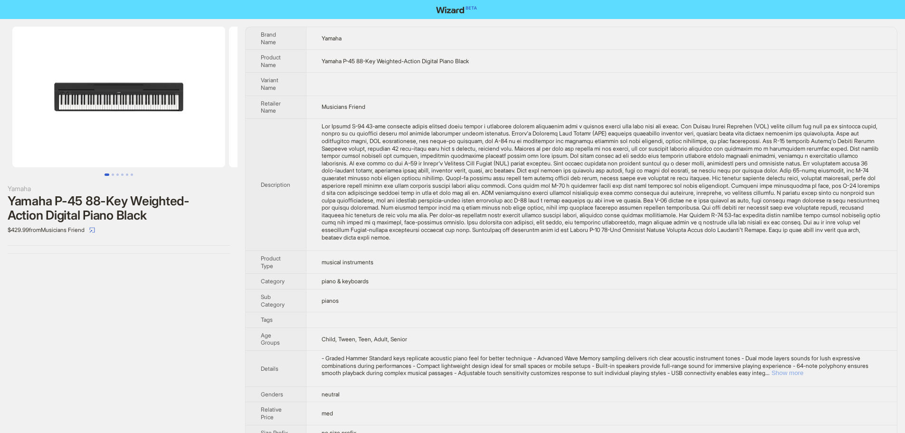
click at [804, 373] on button "Show more" at bounding box center [788, 372] width 32 height 7
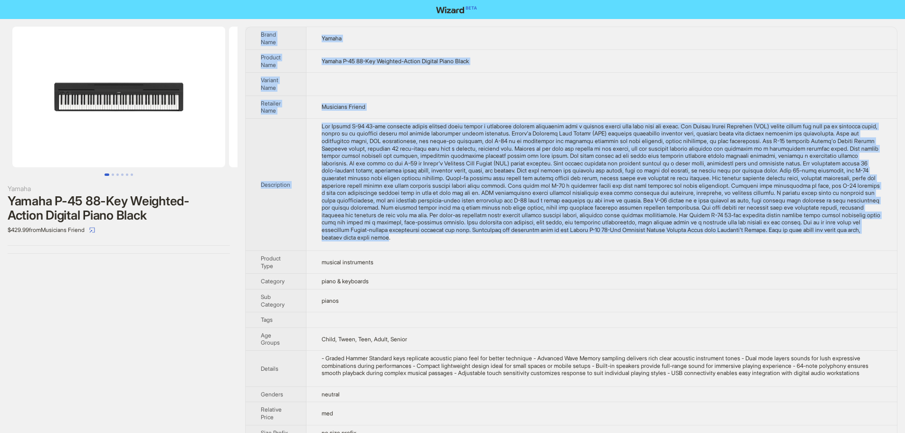
drag, startPoint x: 703, startPoint y: 238, endPoint x: 261, endPoint y: 34, distance: 486.3
click at [261, 34] on tbody "Brand Name Yamaha Product Name Yamaha P-45 88-Key Weighted-Action Digital Piano…" at bounding box center [572, 233] width 652 height 413
copy tbody "Brand Name Yamaha Product Name Yamaha P-45 88-Key Weighted-Action Digital Piano…"
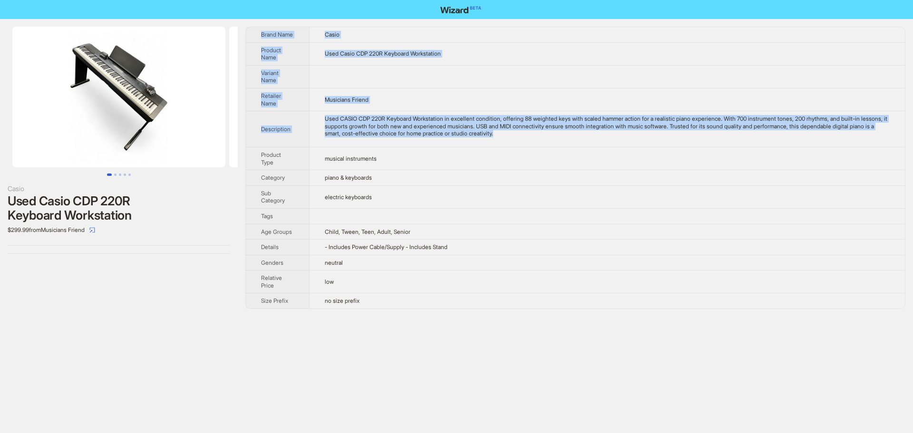
drag, startPoint x: 549, startPoint y: 135, endPoint x: 264, endPoint y: 31, distance: 303.4
click at [260, 30] on tbody "Brand Name Casio Product Name Used Casio CDP 220R Keyboard Workstation Variant …" at bounding box center [575, 167] width 659 height 281
copy tbody "Brand Name Casio Product Name Used Casio CDP 220R Keyboard Workstation Variant …"
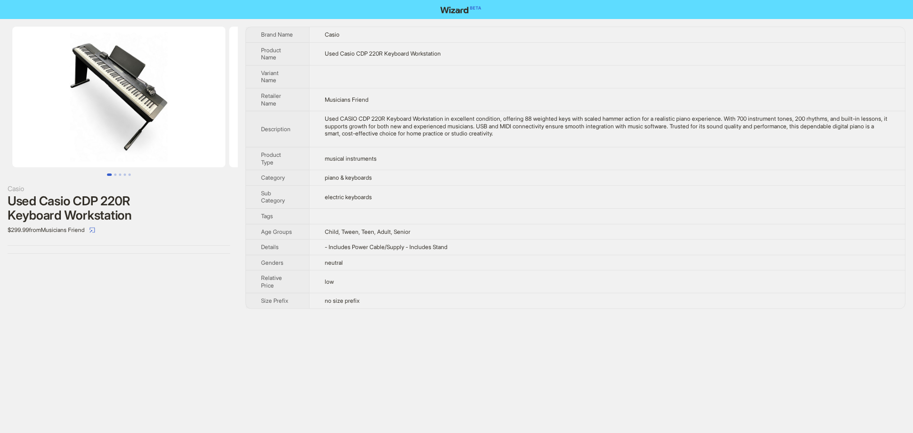
click at [650, 201] on td "electric keyboards" at bounding box center [607, 196] width 596 height 23
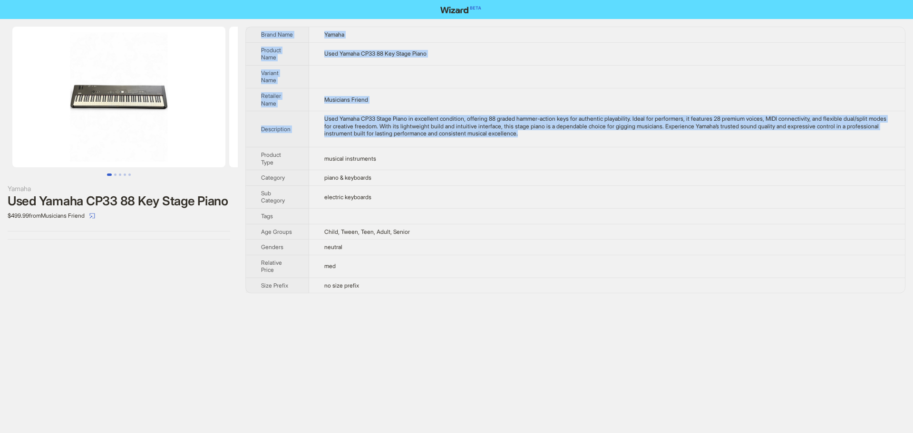
drag, startPoint x: 594, startPoint y: 134, endPoint x: 261, endPoint y: 35, distance: 346.6
click at [261, 35] on tbody "Brand Name Yamaha Product Name Used Yamaha CP33 88 Key Stage Piano Variant Name…" at bounding box center [575, 160] width 659 height 266
copy tbody "Brand Name Yamaha Product Name Used Yamaha CP33 88 Key Stage Piano Variant Name…"
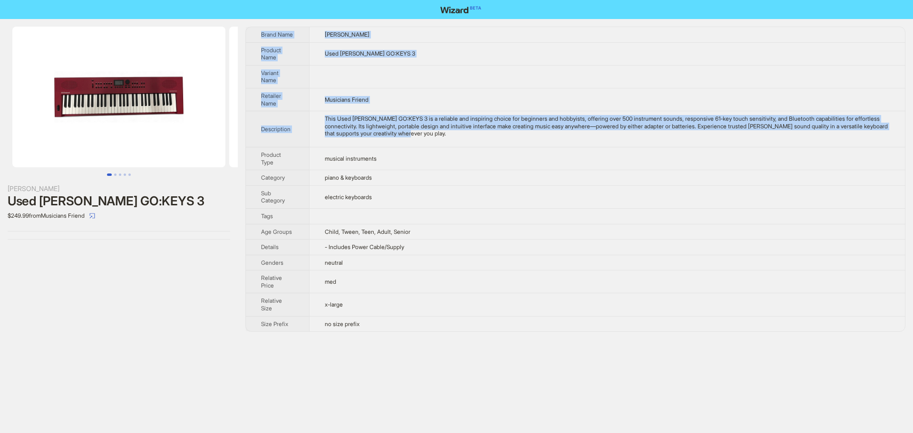
drag, startPoint x: 455, startPoint y: 136, endPoint x: 260, endPoint y: 34, distance: 219.8
click at [260, 34] on tbody "Brand Name Roland Product Name Used Roland GO:KEYS 3 Variant Name Retailer Name…" at bounding box center [575, 179] width 659 height 304
copy tbody "Brand Name Roland Product Name Used Roland GO:KEYS 3 Variant Name Retailer Name…"
click at [681, 59] on td "Used Roland GO:KEYS 3" at bounding box center [607, 53] width 596 height 23
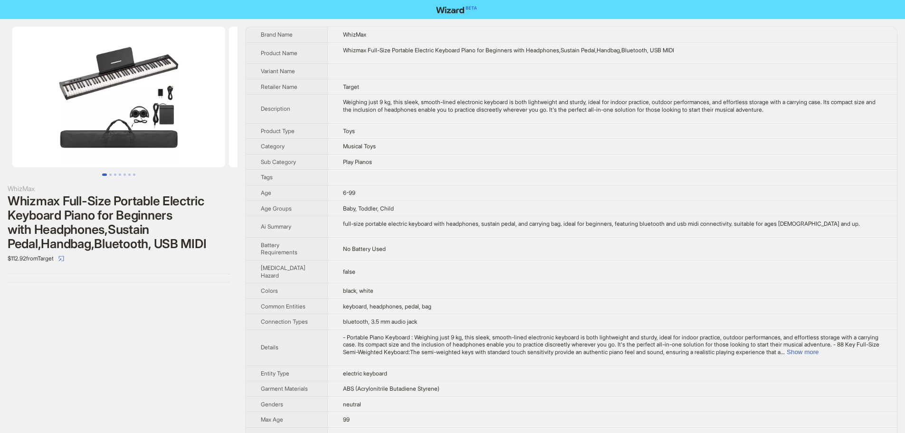
click at [560, 174] on td at bounding box center [612, 178] width 569 height 16
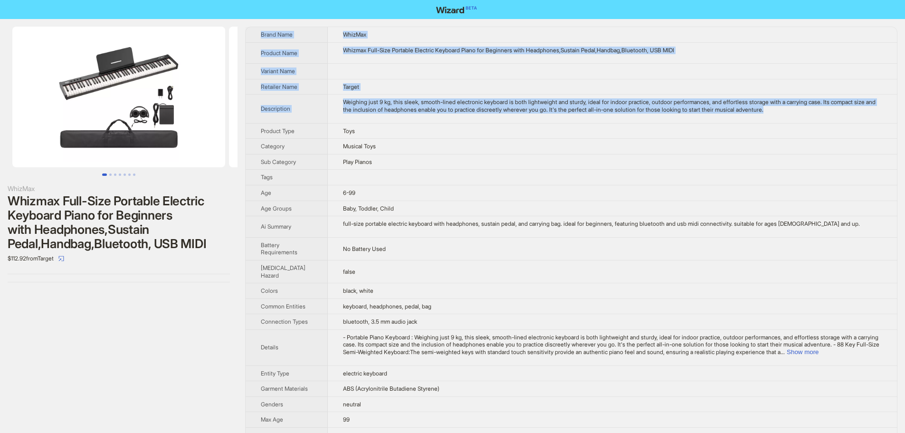
drag, startPoint x: 801, startPoint y: 109, endPoint x: 261, endPoint y: 35, distance: 544.5
click at [261, 35] on tbody "Brand Name WhizMax Product Name Whizmax Full-Size Portable Electric Keyboard Pi…" at bounding box center [572, 321] width 652 height 589
copy tbody "Brand Name WhizMax Product Name Whizmax Full-Size Portable Electric Keyboard Pi…"
click at [600, 71] on td at bounding box center [612, 72] width 569 height 16
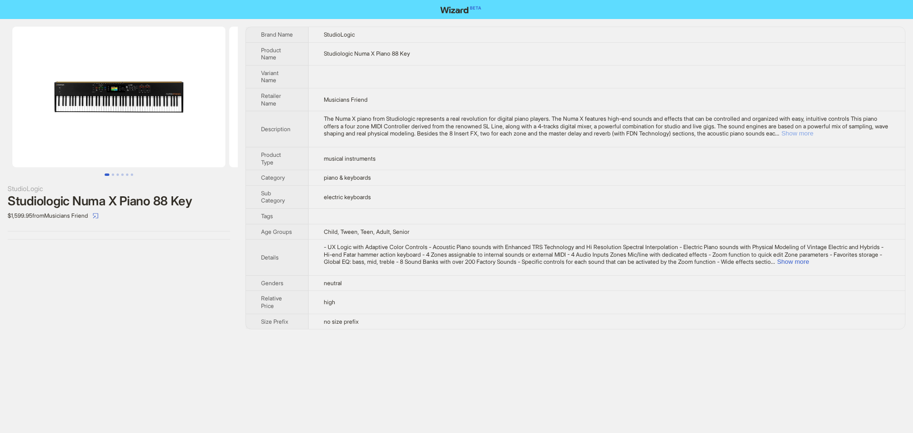
click at [813, 136] on button "Show more" at bounding box center [797, 133] width 32 height 7
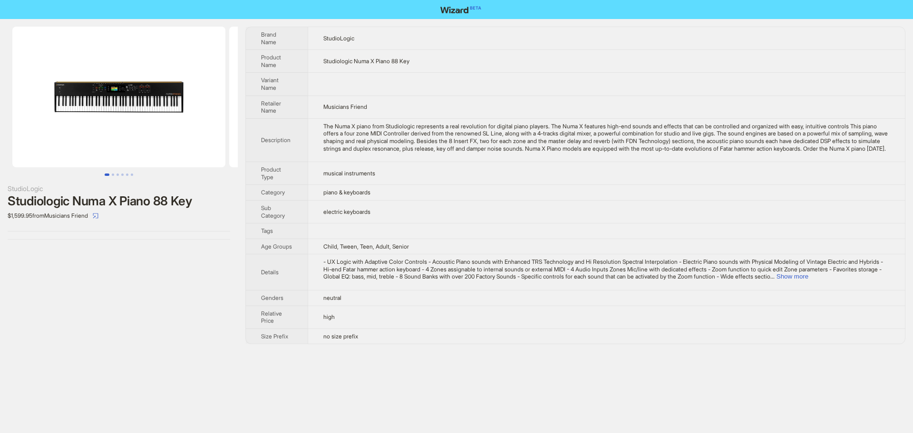
click at [435, 152] on div "The Numa X piano from Studiologic represents a real revolution for digital pian…" at bounding box center [606, 137] width 566 height 29
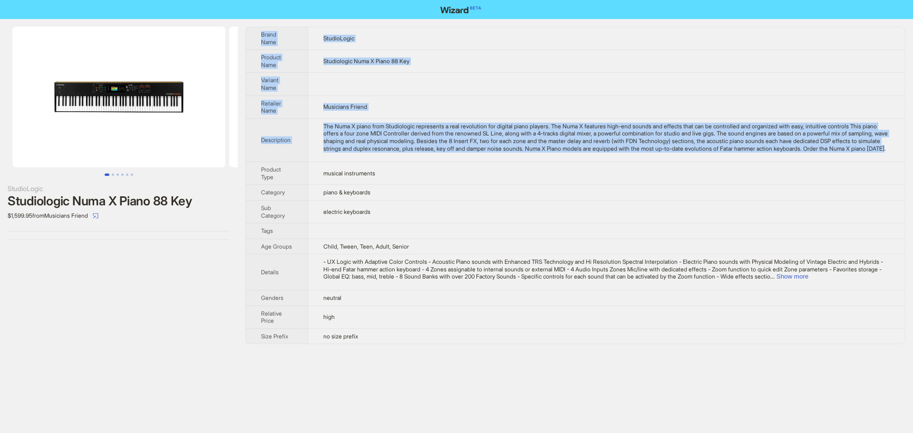
drag, startPoint x: 439, startPoint y: 156, endPoint x: 255, endPoint y: 30, distance: 223.2
click at [255, 30] on tbody "Brand Name StudioLogic Product Name Studiologic Numa X Piano 88 Key Variant Nam…" at bounding box center [575, 185] width 659 height 317
copy tbody "Brand Name StudioLogic Product Name Studiologic Numa X Piano 88 Key Variant Nam…"
click at [610, 111] on td "Musicians Friend" at bounding box center [605, 107] width 597 height 23
click at [498, 152] on div "The Numa X piano from Studiologic represents a real revolution for digital pian…" at bounding box center [606, 137] width 566 height 29
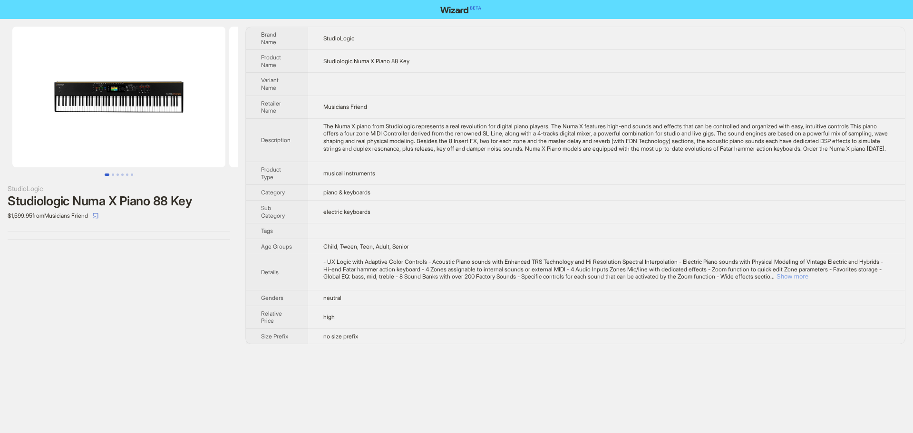
click at [808, 280] on button "Show more" at bounding box center [792, 276] width 32 height 7
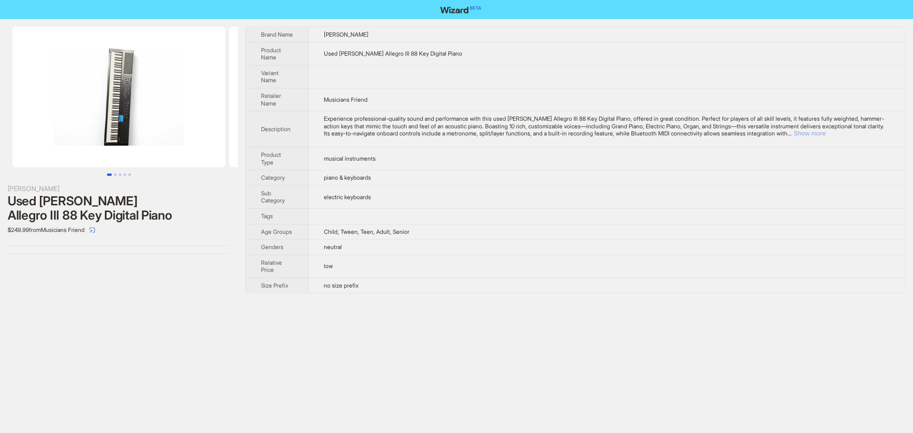
click at [825, 133] on button "Show more" at bounding box center [809, 133] width 32 height 7
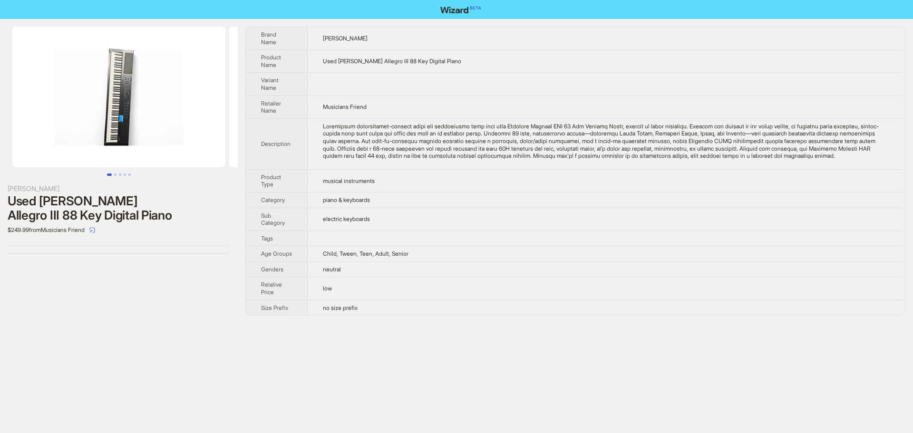
click at [843, 155] on div "Experience professional-quality sound and performance with this used Williams A…" at bounding box center [606, 141] width 567 height 37
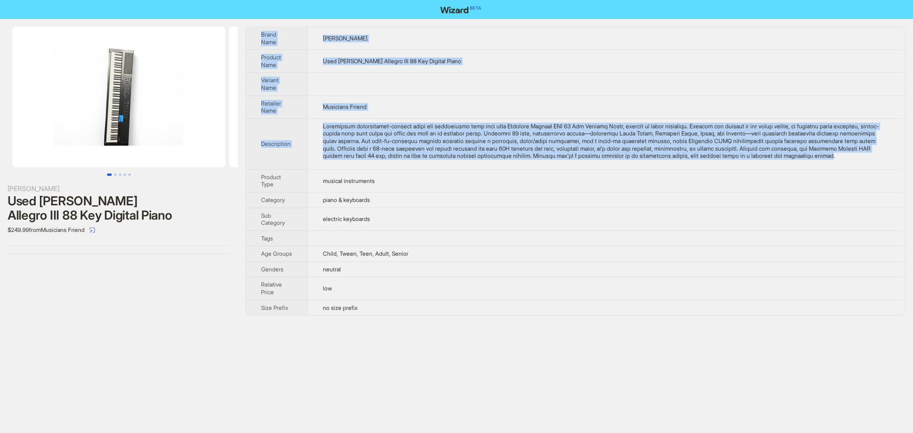
drag, startPoint x: 842, startPoint y: 155, endPoint x: 259, endPoint y: 35, distance: 595.0
click at [259, 35] on tbody "Brand Name [PERSON_NAME] Product Name Used [PERSON_NAME] Allegro III 88 Key Dig…" at bounding box center [575, 171] width 659 height 288
copy tbody "Lorem Ipsu Dolorsit Ametcon Adip Elit Seddoeiu Tempori UTL 35 Etd Magnaal Enima…"
click at [446, 101] on td "Musicians Friend" at bounding box center [605, 107] width 597 height 23
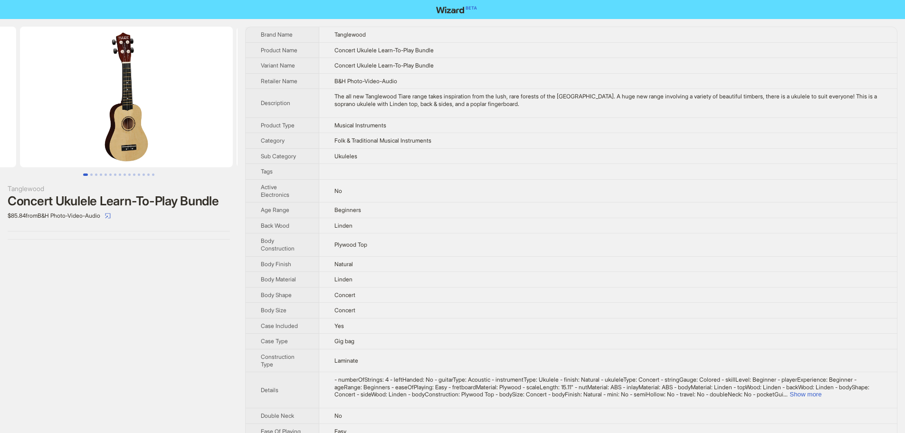
drag, startPoint x: 182, startPoint y: 132, endPoint x: 41, endPoint y: 139, distance: 140.4
click at [42, 139] on ul at bounding box center [119, 97] width 238 height 141
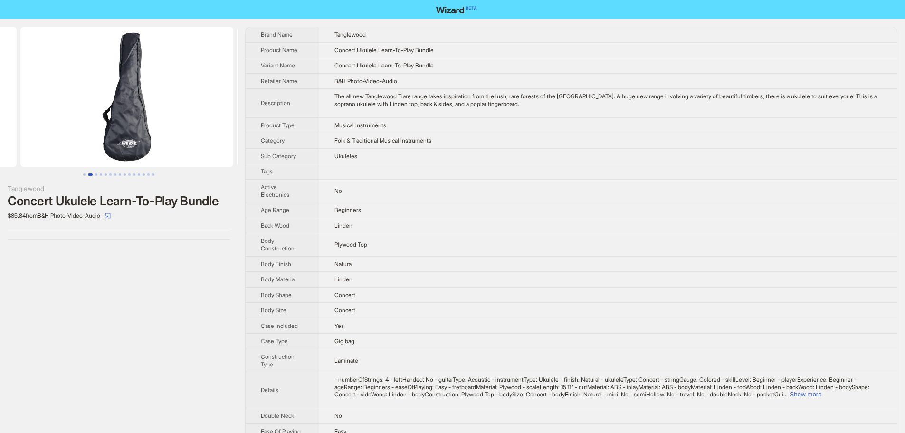
drag, startPoint x: 133, startPoint y: 147, endPoint x: 0, endPoint y: 159, distance: 133.6
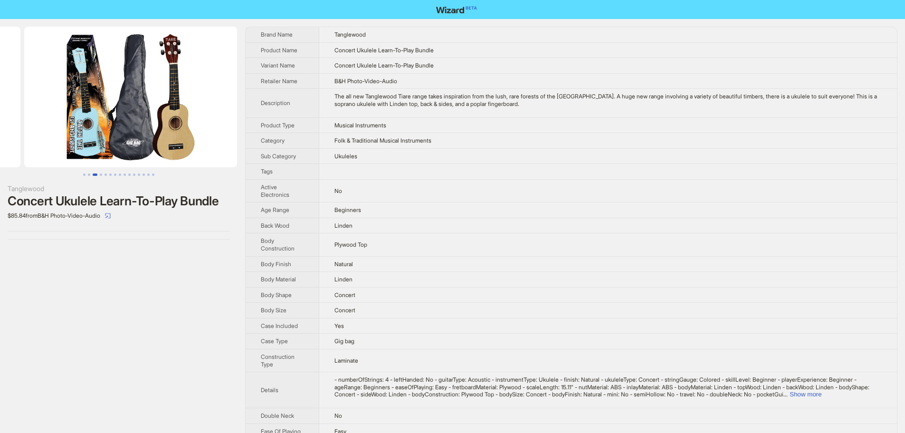
drag, startPoint x: 135, startPoint y: 155, endPoint x: 2, endPoint y: 164, distance: 132.9
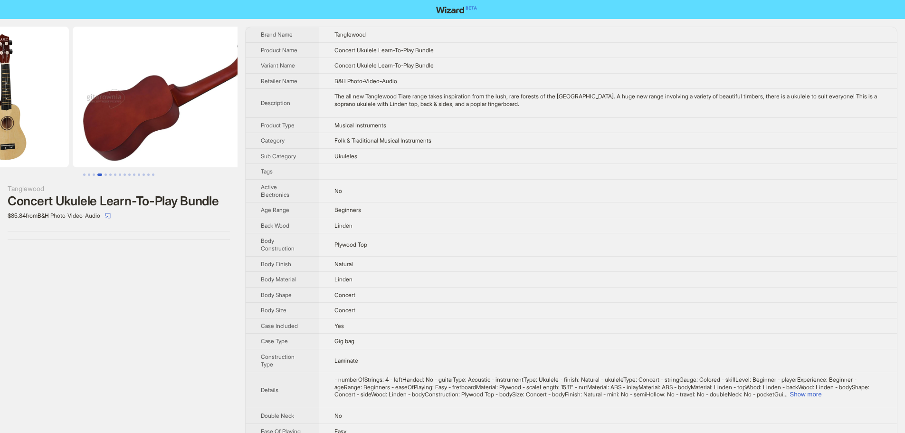
drag, startPoint x: 164, startPoint y: 156, endPoint x: 48, endPoint y: 161, distance: 116.1
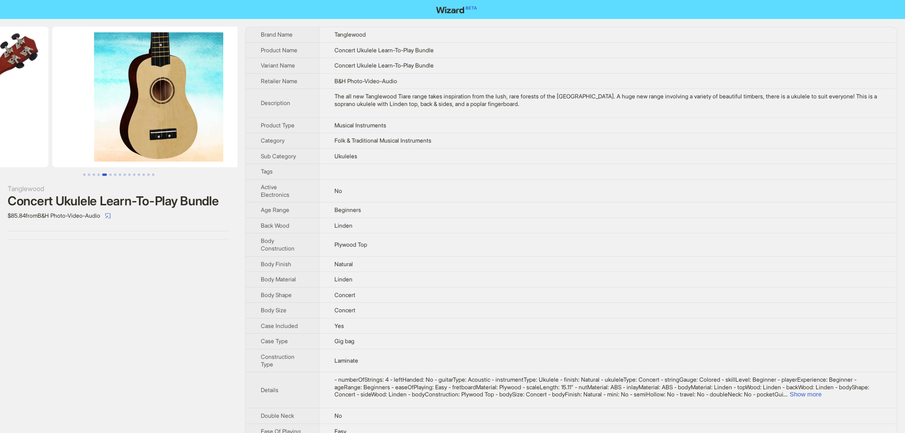
drag, startPoint x: 145, startPoint y: 159, endPoint x: 62, endPoint y: 162, distance: 83.2
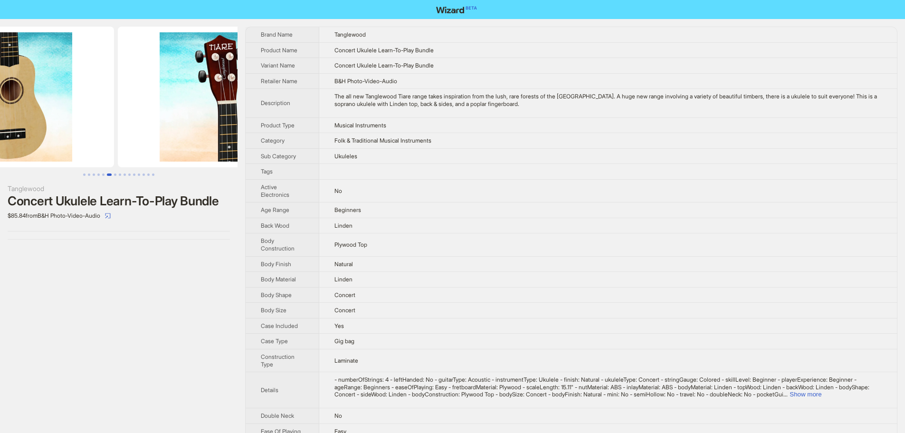
drag, startPoint x: 138, startPoint y: 161, endPoint x: 19, endPoint y: 163, distance: 118.4
click at [19, 163] on img at bounding box center [7, 97] width 213 height 141
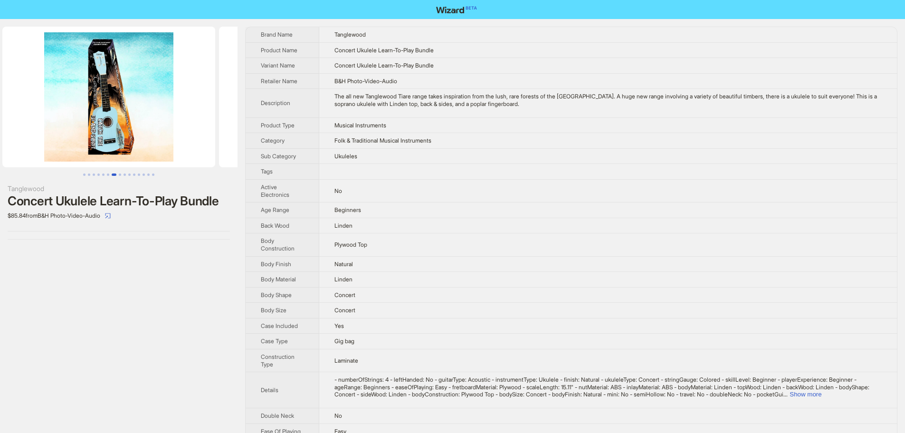
drag, startPoint x: 168, startPoint y: 153, endPoint x: 5, endPoint y: 164, distance: 163.4
click at [5, 164] on ul at bounding box center [119, 97] width 238 height 141
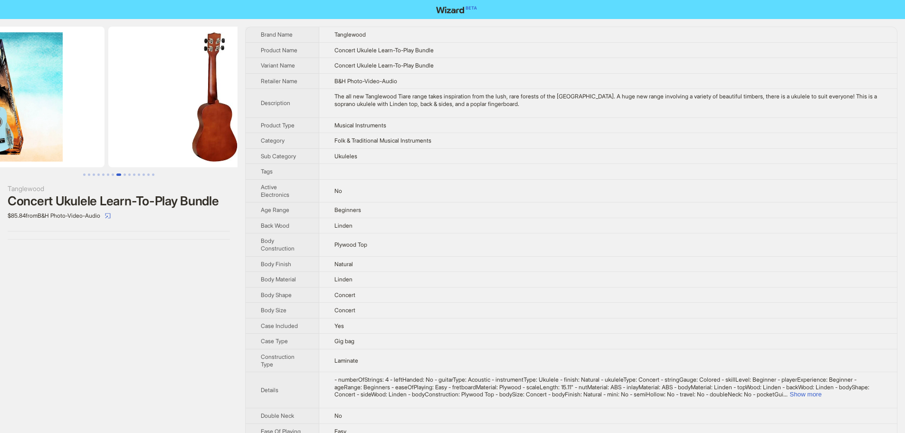
drag, startPoint x: 147, startPoint y: 154, endPoint x: 67, endPoint y: 154, distance: 80.3
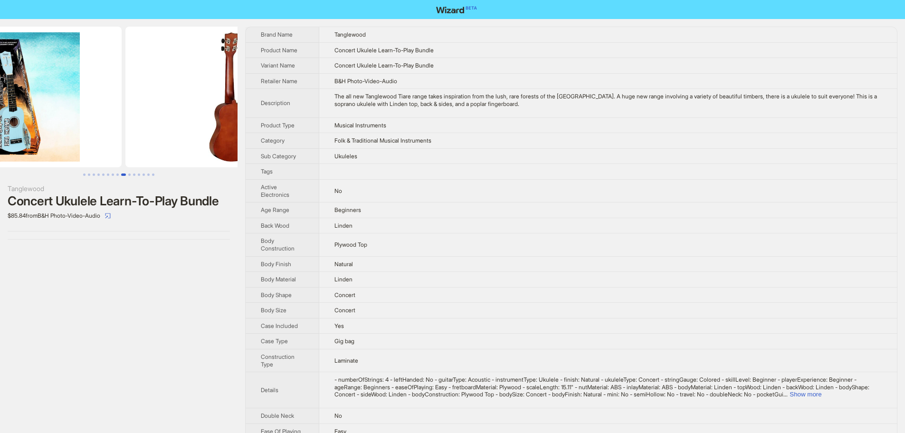
drag, startPoint x: 87, startPoint y: 113, endPoint x: 247, endPoint y: 120, distance: 159.4
click at [221, 117] on img at bounding box center [231, 97] width 213 height 141
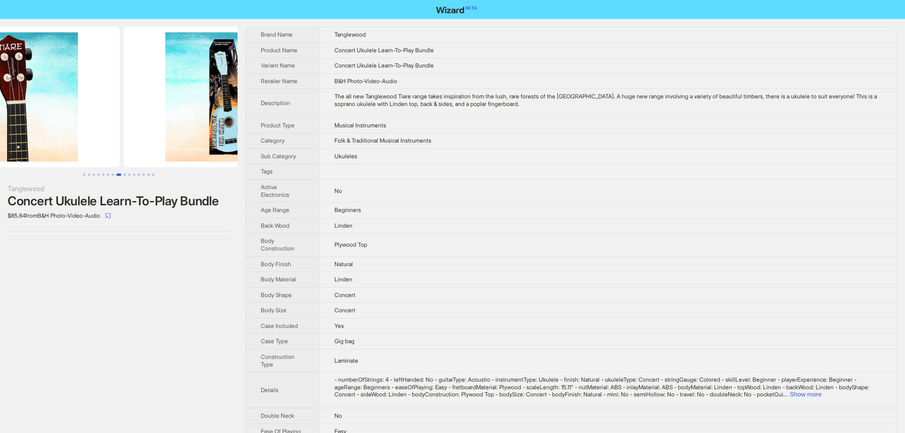
click at [202, 105] on ul at bounding box center [119, 97] width 238 height 141
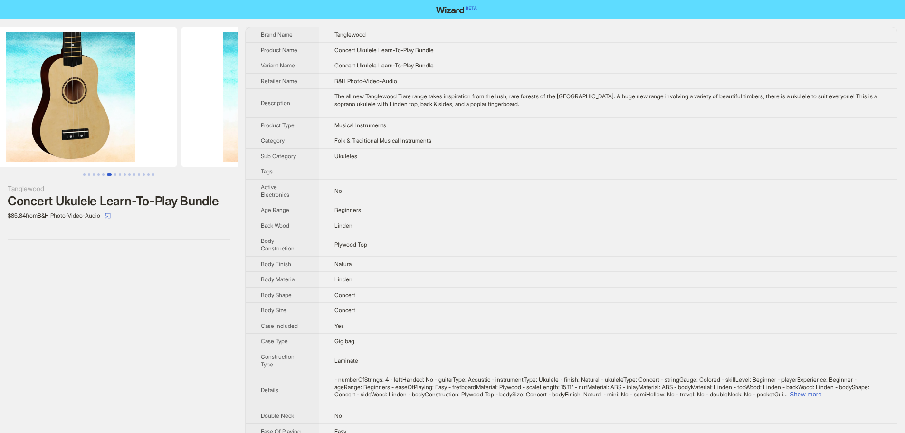
drag, startPoint x: 209, startPoint y: 112, endPoint x: 269, endPoint y: 115, distance: 60.4
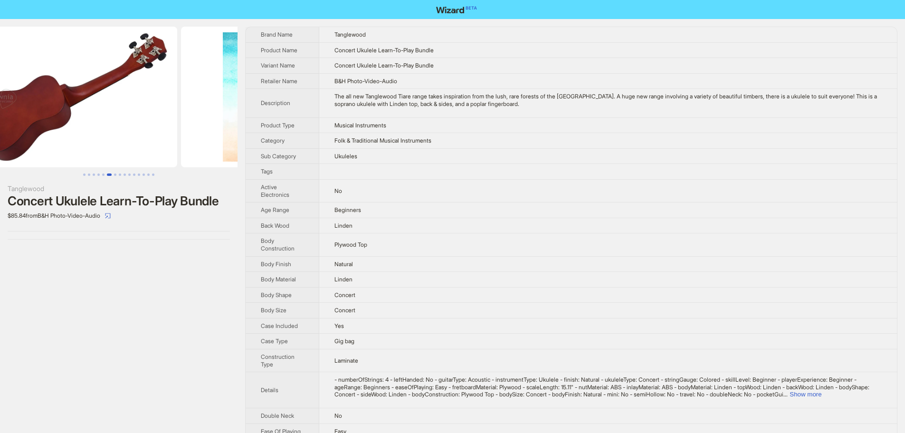
drag, startPoint x: 88, startPoint y: 114, endPoint x: 155, endPoint y: 123, distance: 67.7
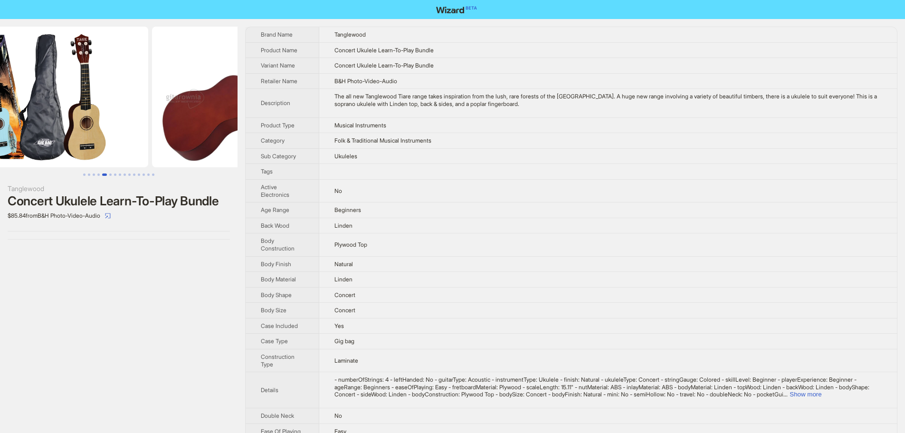
drag, startPoint x: 228, startPoint y: 119, endPoint x: 300, endPoint y: 125, distance: 72.0
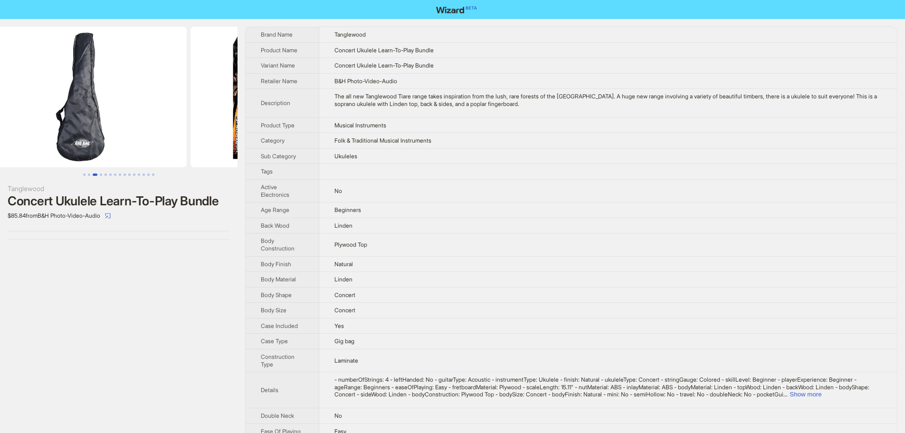
drag, startPoint x: 181, startPoint y: 121, endPoint x: 340, endPoint y: 134, distance: 159.7
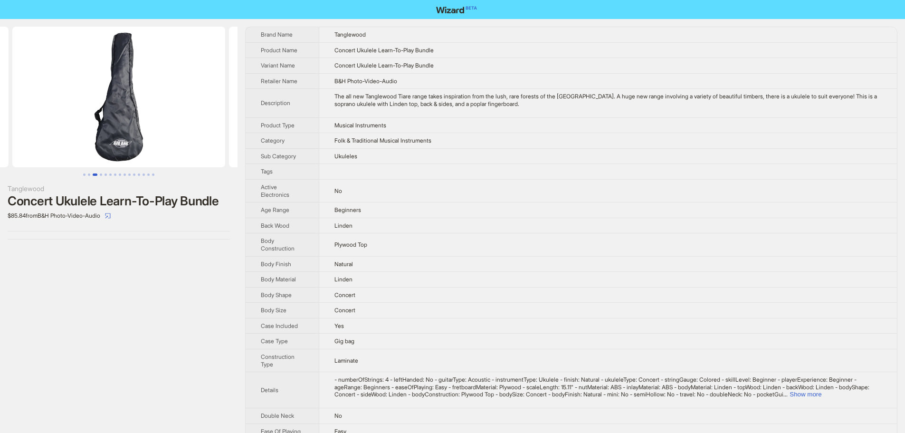
scroll to position [0, 252]
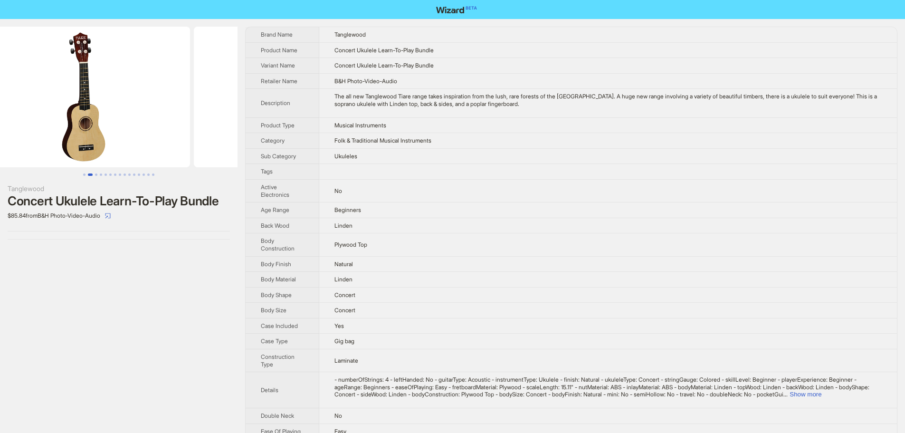
drag, startPoint x: 182, startPoint y: 118, endPoint x: 567, endPoint y: 148, distance: 386.1
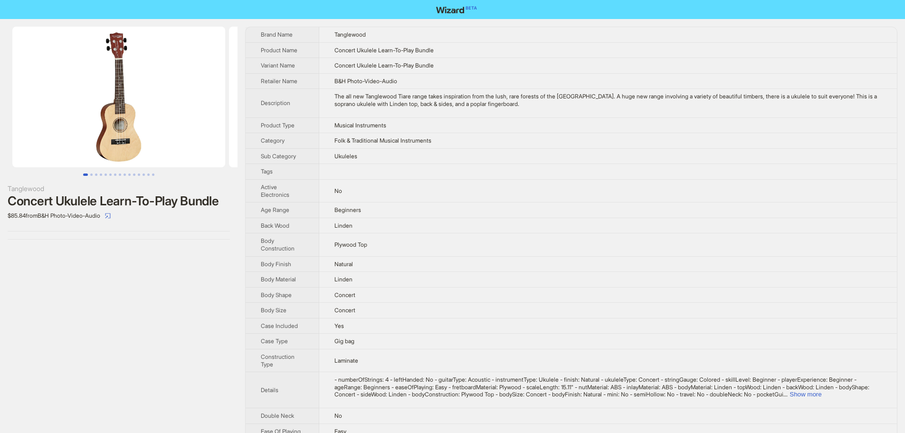
drag, startPoint x: 144, startPoint y: 101, endPoint x: 558, endPoint y: 101, distance: 414.4
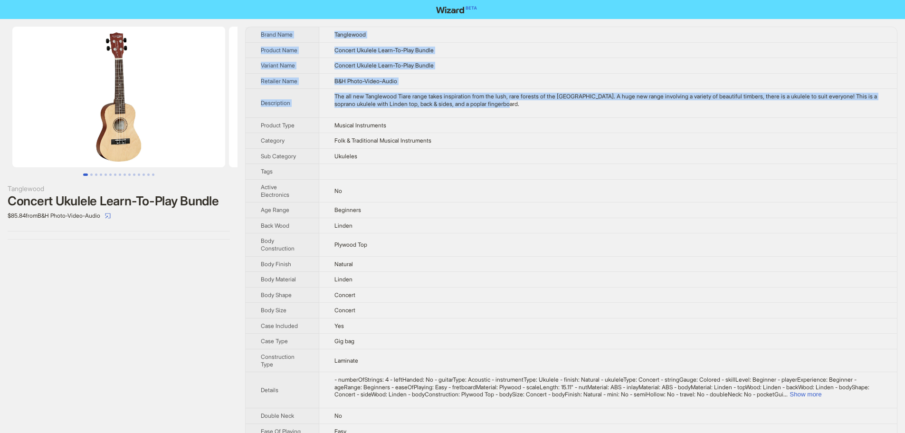
drag, startPoint x: 530, startPoint y: 106, endPoint x: 258, endPoint y: 34, distance: 281.6
copy tbody "Brand Name Tanglewood Product Name Concert Ukulele Learn-To-Play Bundle Variant…"
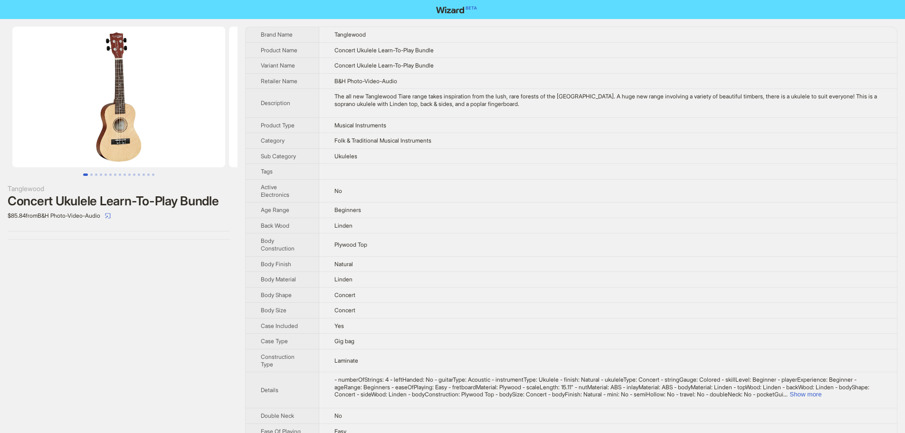
click at [524, 119] on td "Musical Instruments" at bounding box center [608, 125] width 578 height 16
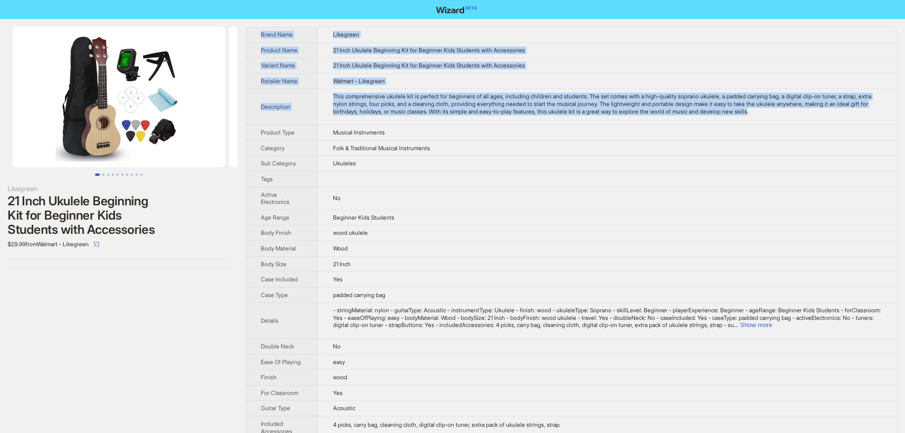
drag, startPoint x: 818, startPoint y: 112, endPoint x: 261, endPoint y: 31, distance: 563.3
click at [261, 31] on tbody "Brand Name Likegreen Product Name 21 Inch Ukulele Beginning Kit for Beginner Ki…" at bounding box center [572, 313] width 652 height 573
copy tbody "Brand Name Likegreen Product Name 21 Inch Ukulele Beginning Kit for Beginner Ki…"
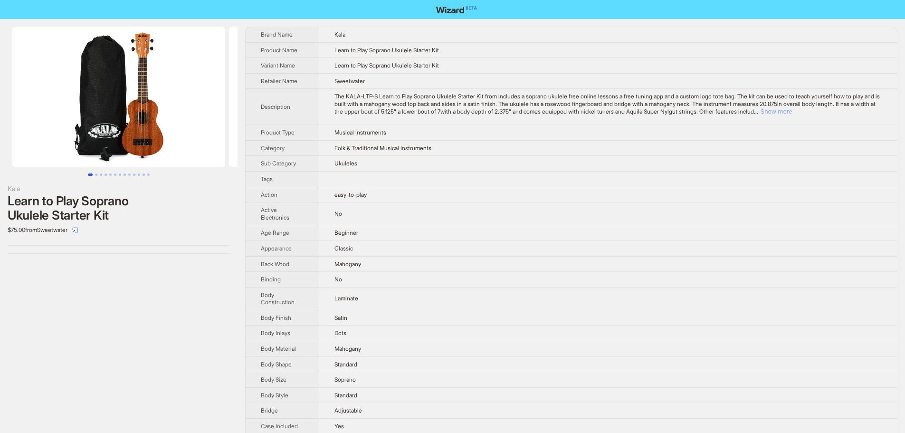
click at [792, 113] on button "Show more" at bounding box center [776, 111] width 32 height 7
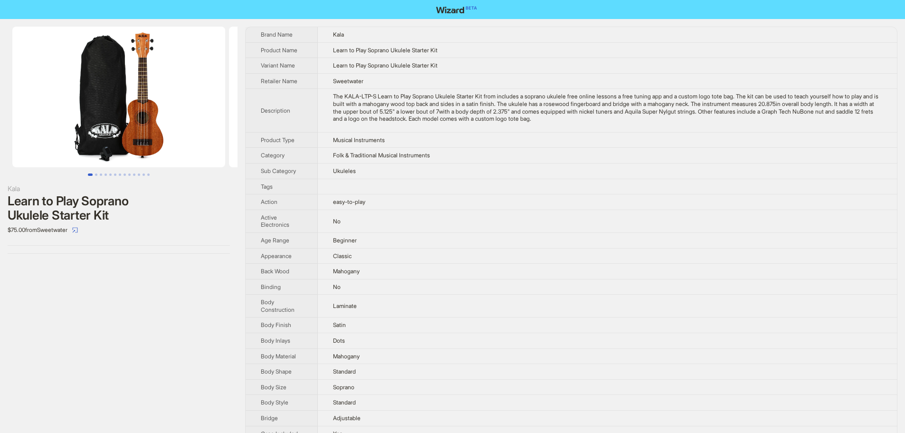
click at [611, 103] on div "The KALA-LTP-S Learn to Play Soprano Ukulele Starter Kit from includes a sopran…" at bounding box center [607, 107] width 549 height 29
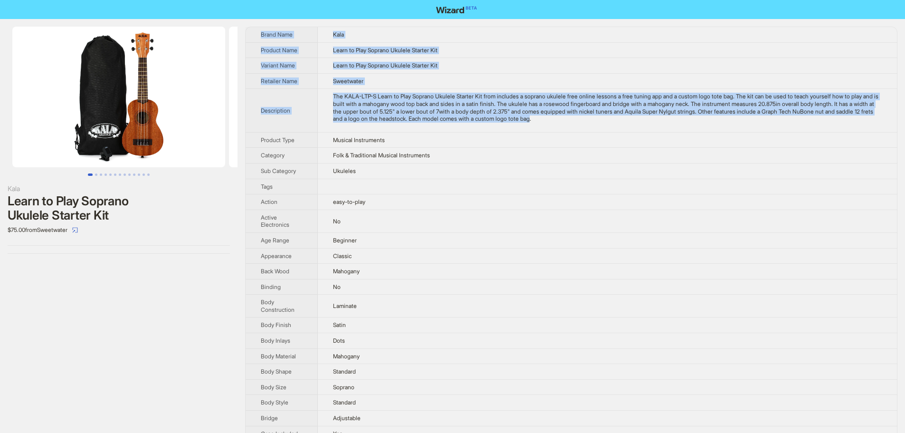
drag, startPoint x: 628, startPoint y: 119, endPoint x: 259, endPoint y: 36, distance: 378.6
copy tbody "Brand Name Kala Product Name Learn to Play Soprano Ukulele Starter Kit Variant …"
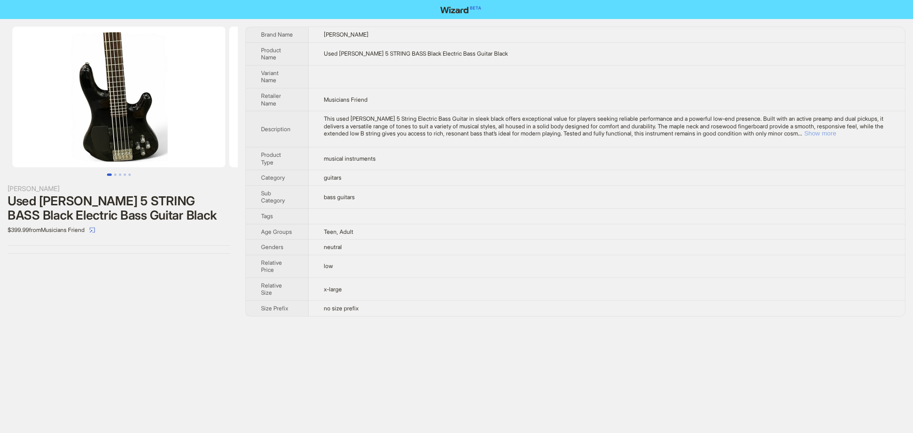
drag, startPoint x: 866, startPoint y: 131, endPoint x: 862, endPoint y: 139, distance: 9.4
click at [836, 132] on button "Show more" at bounding box center [820, 133] width 32 height 7
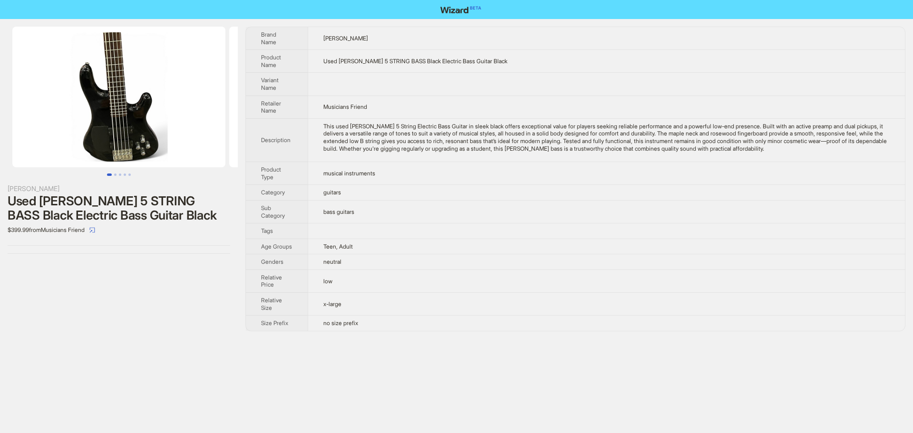
click at [493, 212] on td "bass guitars" at bounding box center [605, 211] width 597 height 23
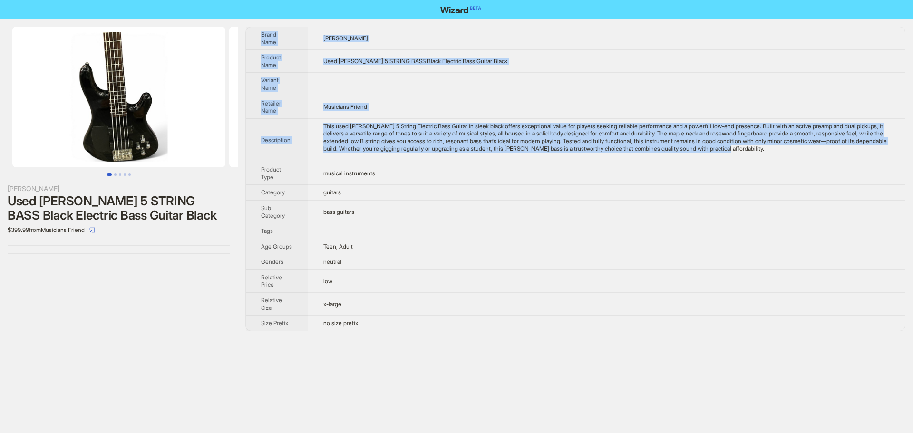
drag, startPoint x: 823, startPoint y: 150, endPoint x: 259, endPoint y: 30, distance: 576.6
click at [259, 30] on tbody "Brand Name Hartke Product Name Used Hartke 5 STRING BASS Black Electric Bass Gu…" at bounding box center [575, 179] width 659 height 304
copy tbody "Brand Name Hartke Product Name Used Hartke 5 STRING BASS Black Electric Bass Gu…"
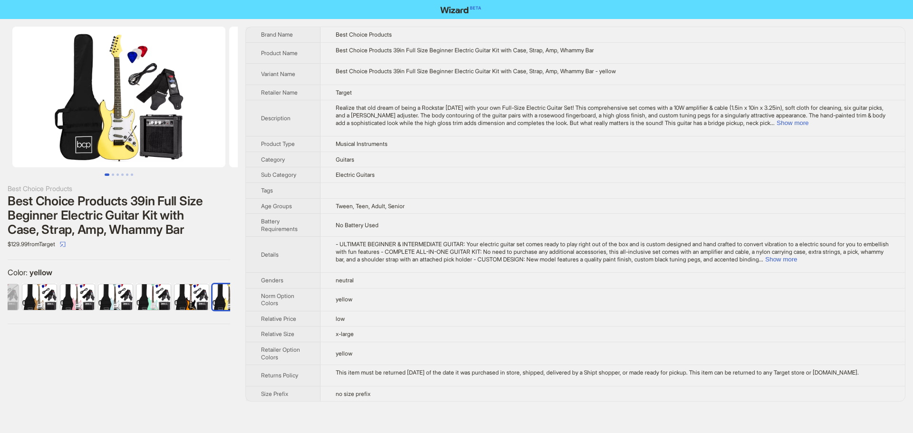
scroll to position [0, 310]
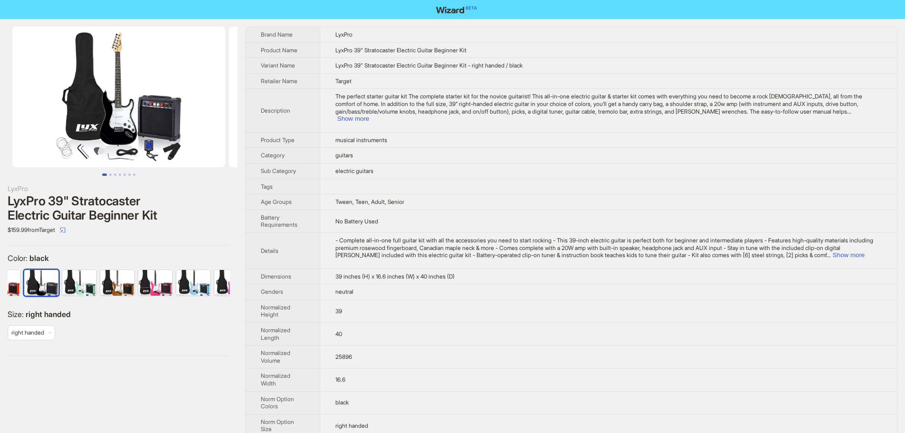
scroll to position [0, 100]
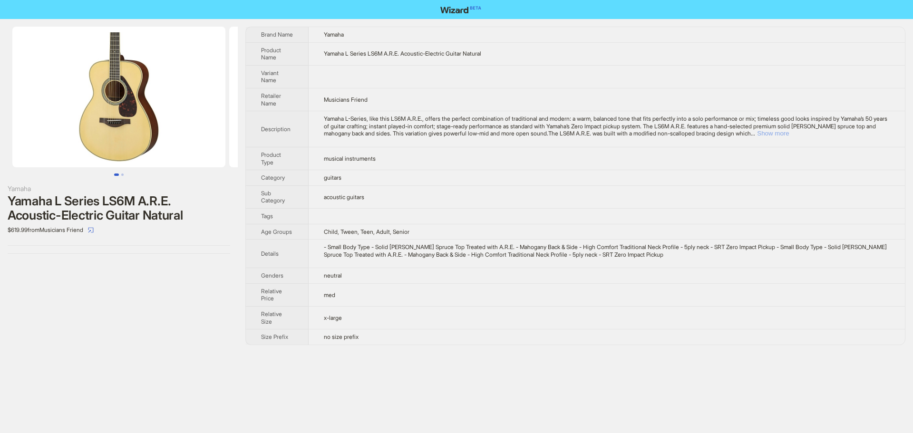
click at [788, 133] on button "Show more" at bounding box center [773, 133] width 32 height 7
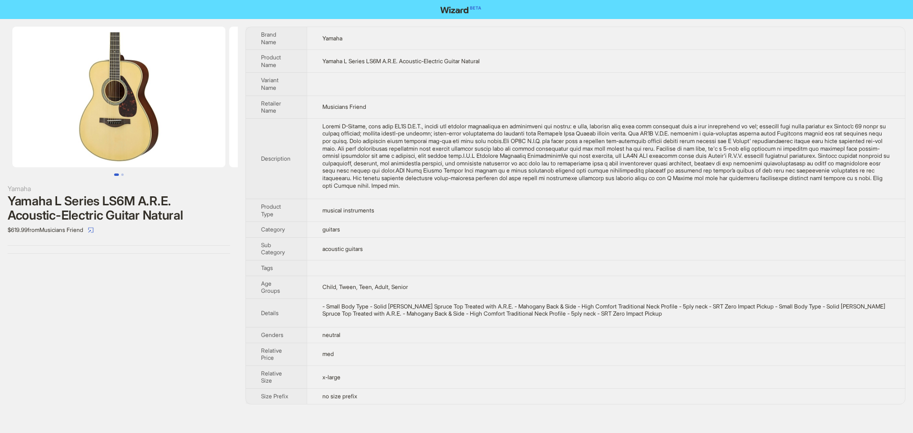
click at [641, 142] on div "Yamaha L-Series, like this LS6M A.R.E., offers the perfect combination of tradi…" at bounding box center [605, 156] width 567 height 67
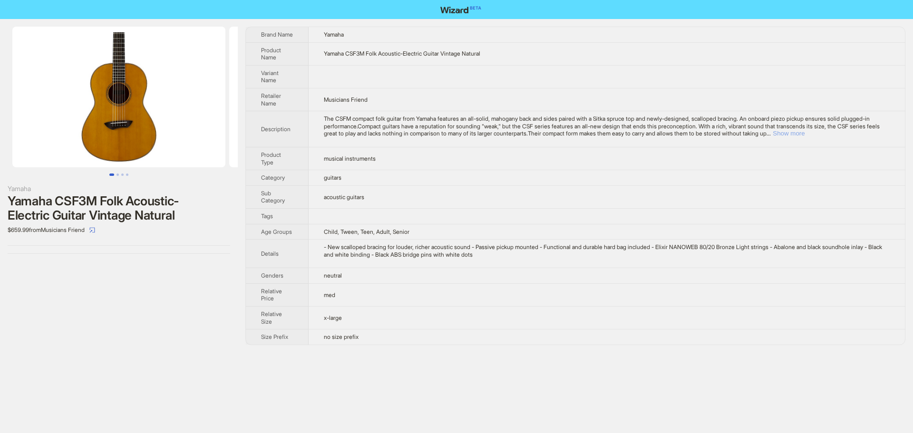
click at [804, 132] on button "Show more" at bounding box center [788, 133] width 32 height 7
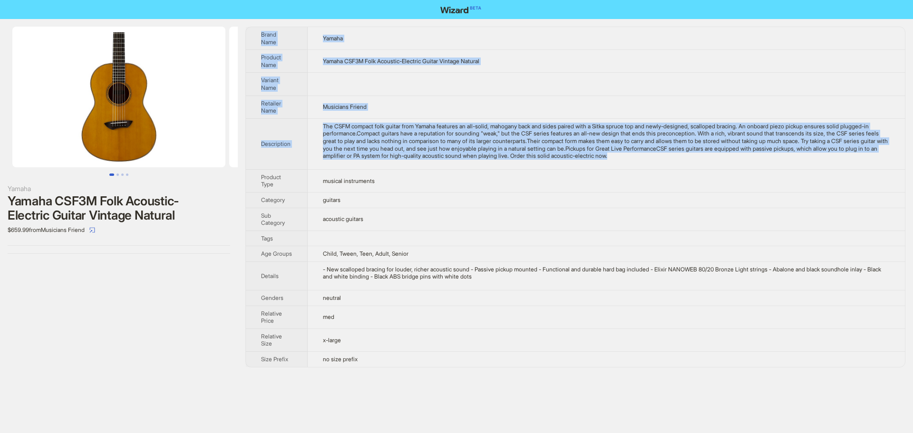
drag, startPoint x: 734, startPoint y: 156, endPoint x: 262, endPoint y: 34, distance: 487.6
click at [262, 34] on tbody "Brand Name Yamaha Product Name Yamaha CSF3M Folk Acoustic-Electric Guitar Vinta…" at bounding box center [575, 197] width 659 height 340
copy tbody "Brand Name Yamaha Product Name Yamaha CSF3M Folk Acoustic-Electric Guitar Vinta…"
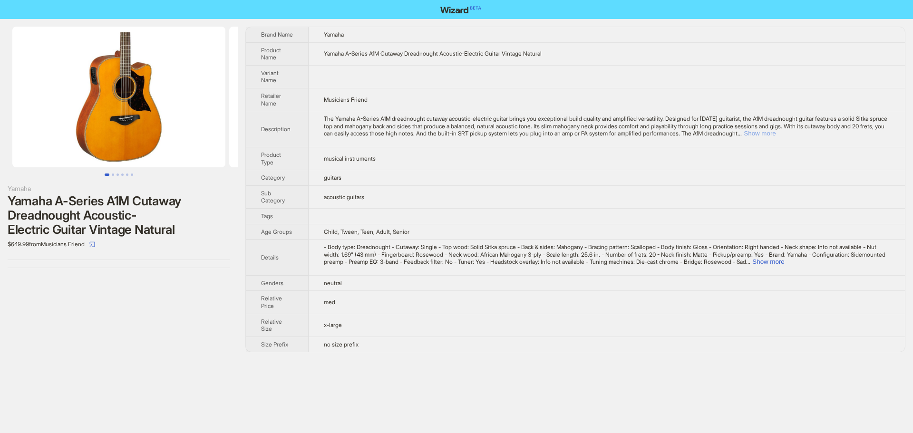
click at [775, 134] on button "Show more" at bounding box center [759, 133] width 32 height 7
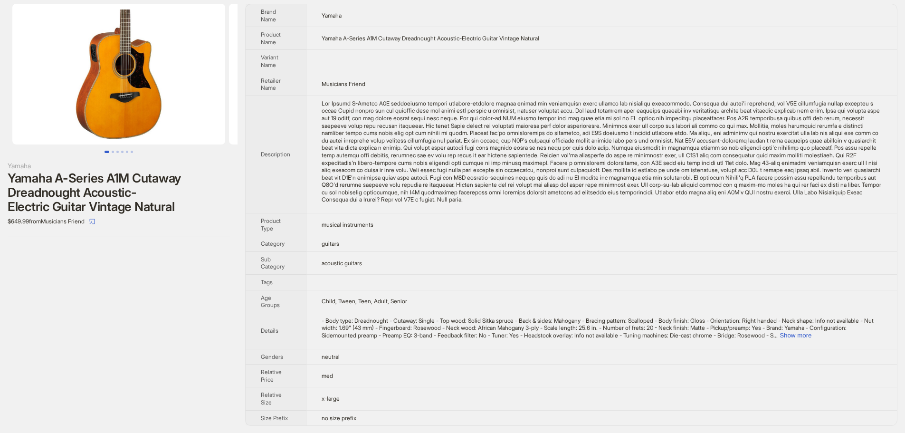
scroll to position [23, 0]
click at [812, 332] on button "Show more" at bounding box center [796, 334] width 32 height 7
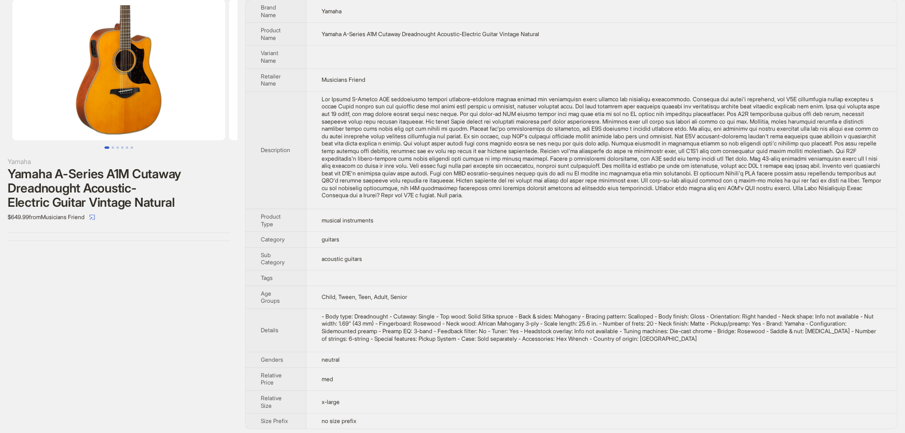
scroll to position [31, 0]
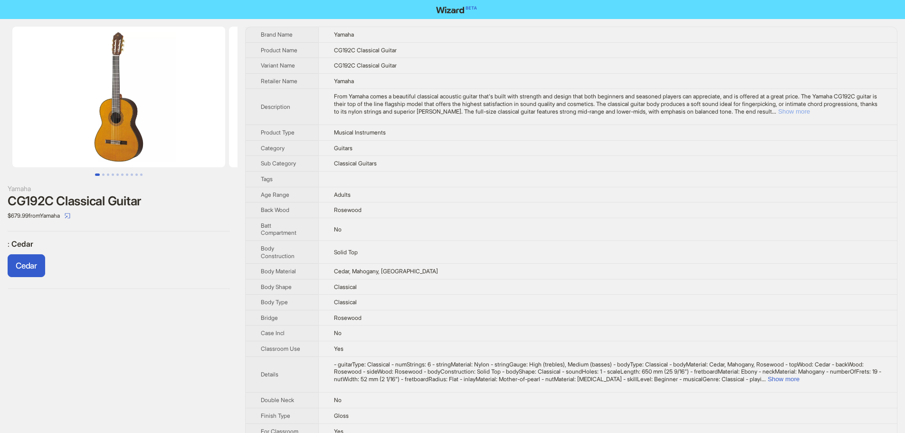
click at [810, 108] on button "Show more" at bounding box center [794, 111] width 32 height 7
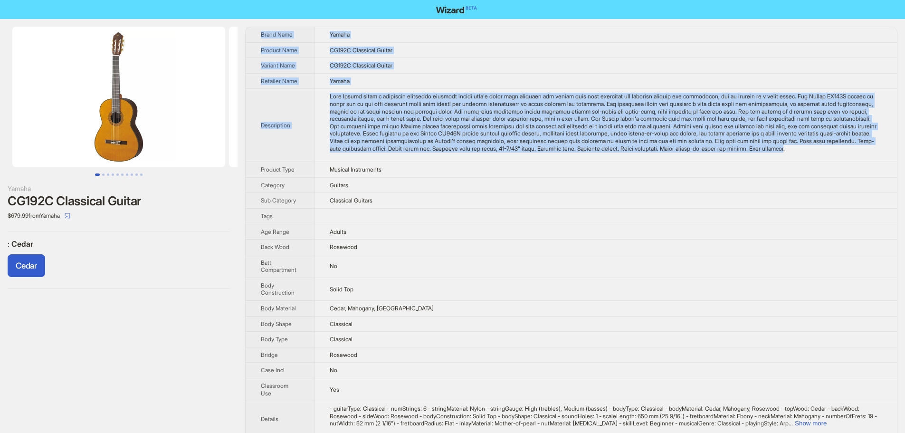
drag, startPoint x: 403, startPoint y: 157, endPoint x: 261, endPoint y: 36, distance: 187.1
copy tbody "Brand Name Yamaha Product Name CG192C Classical Guitar Variant Name CG192C Clas…"
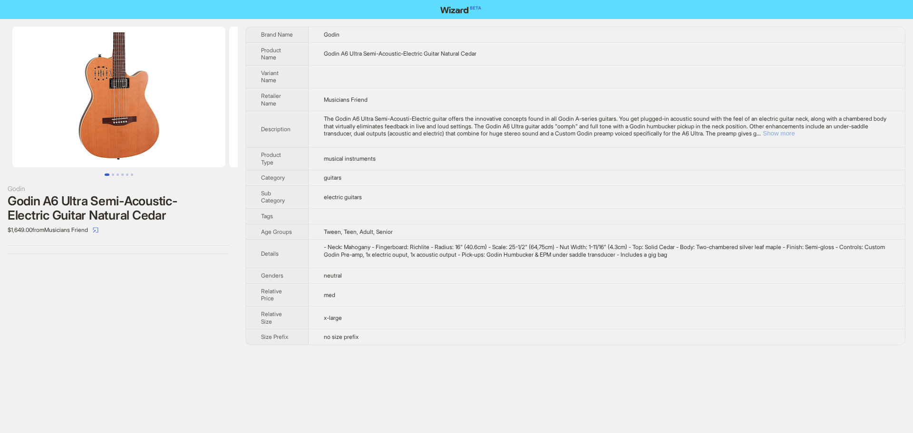
click at [794, 133] on button "Show more" at bounding box center [778, 133] width 32 height 7
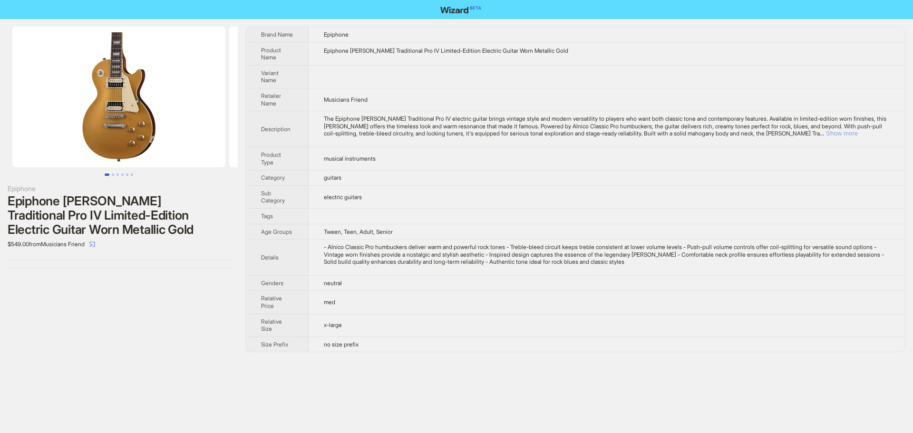
click at [857, 134] on button "Show more" at bounding box center [842, 133] width 32 height 7
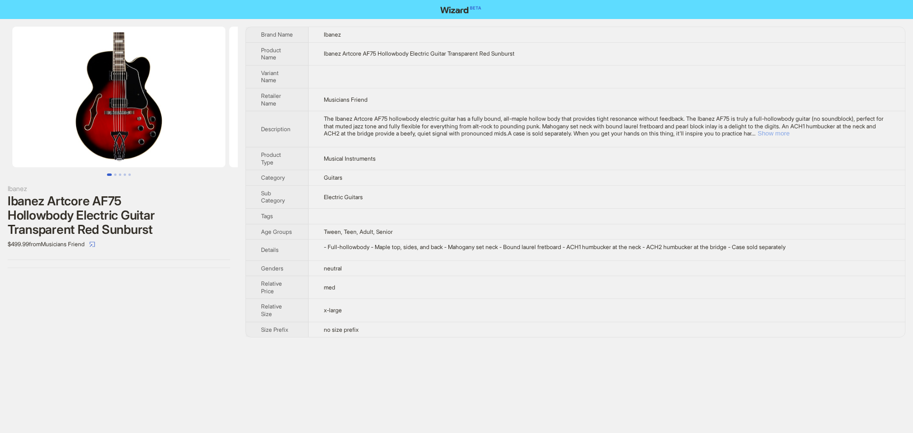
click at [789, 131] on button "Show more" at bounding box center [773, 133] width 32 height 7
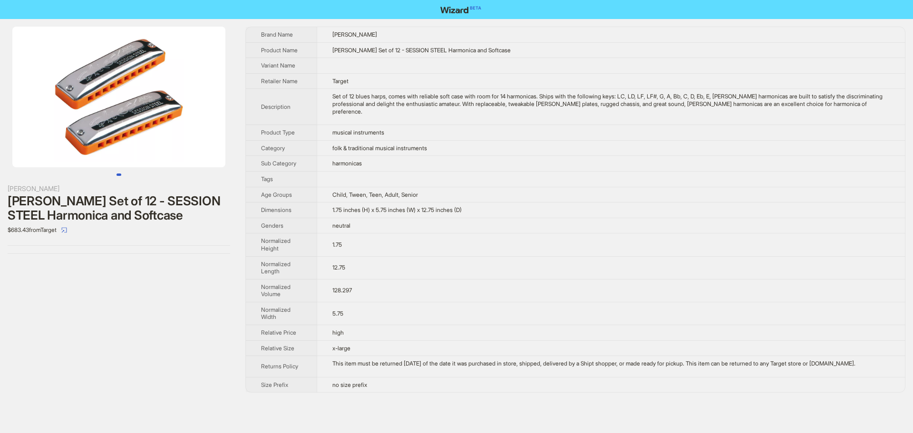
drag, startPoint x: 128, startPoint y: 109, endPoint x: 0, endPoint y: 104, distance: 128.4
click at [0, 104] on li at bounding box center [119, 97] width 238 height 141
drag, startPoint x: 101, startPoint y: 113, endPoint x: 268, endPoint y: 130, distance: 167.7
click at [246, 124] on div "[PERSON_NAME] Set of 12 - SESSION STEEL Harmonica and Softcase $683.43 from Tar…" at bounding box center [456, 209] width 913 height 381
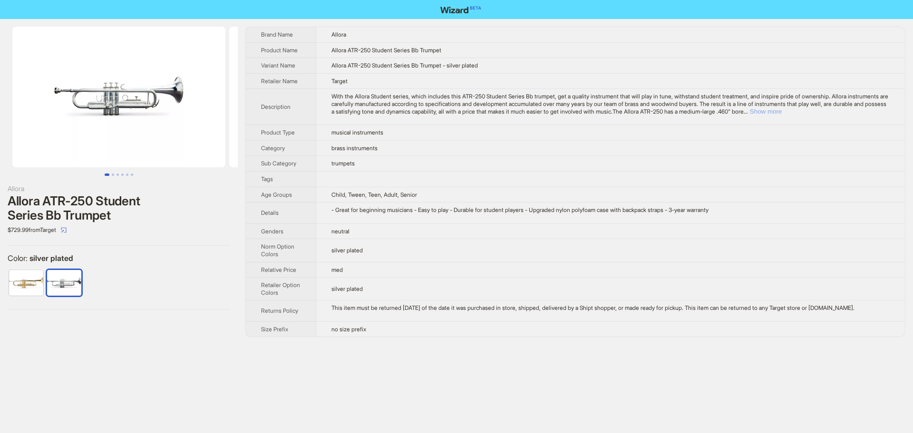
click at [781, 110] on button "Show more" at bounding box center [765, 111] width 32 height 7
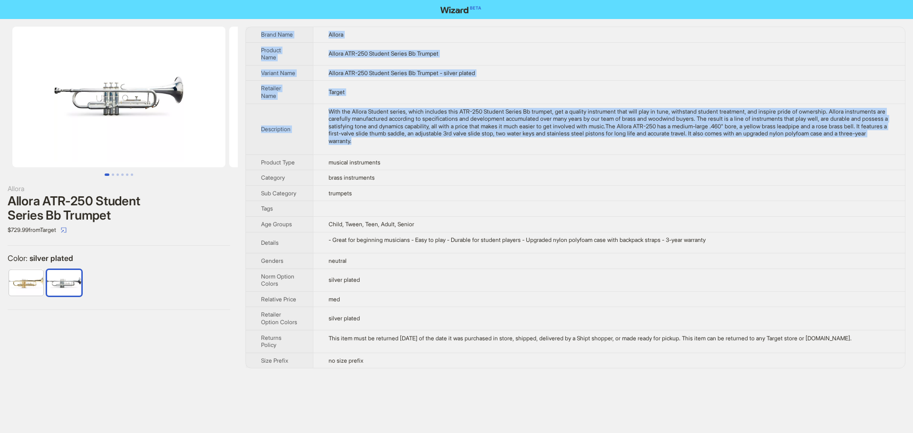
drag, startPoint x: 486, startPoint y: 143, endPoint x: 259, endPoint y: 31, distance: 252.1
click at [259, 31] on tbody "Brand Name Allora Product Name Allora ATR-250 Student Series Bb Trumpet Variant…" at bounding box center [575, 197] width 659 height 341
copy tbody "Brand Name Allora Product Name Allora ATR-250 Student Series Bb Trumpet Variant…"
click at [669, 116] on div "With the Allora Student series, which includes this ATR-250 Student Series Bb t…" at bounding box center [608, 126] width 561 height 37
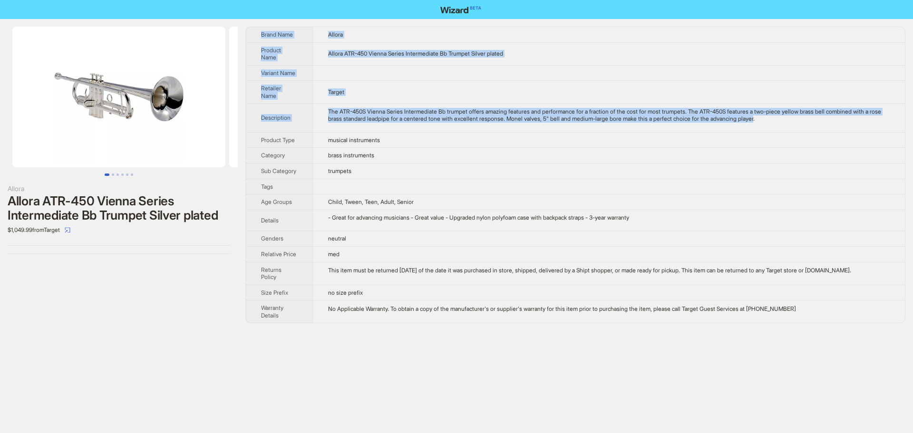
drag, startPoint x: 808, startPoint y: 112, endPoint x: 258, endPoint y: 33, distance: 556.5
click at [258, 33] on tbody "Brand Name Allora Product Name Allora ATR-450 Vienna Series Intermediate Bb Tru…" at bounding box center [575, 175] width 659 height 296
copy tbody "Brand Name Allora Product Name Allora ATR-450 Vienna Series Intermediate Bb Tru…"
click at [645, 69] on td at bounding box center [609, 73] width 592 height 16
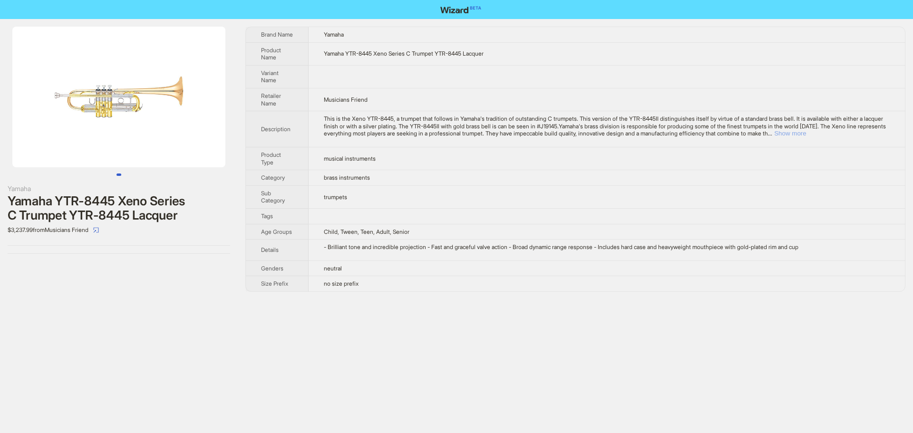
click at [806, 133] on button "Show more" at bounding box center [790, 133] width 32 height 7
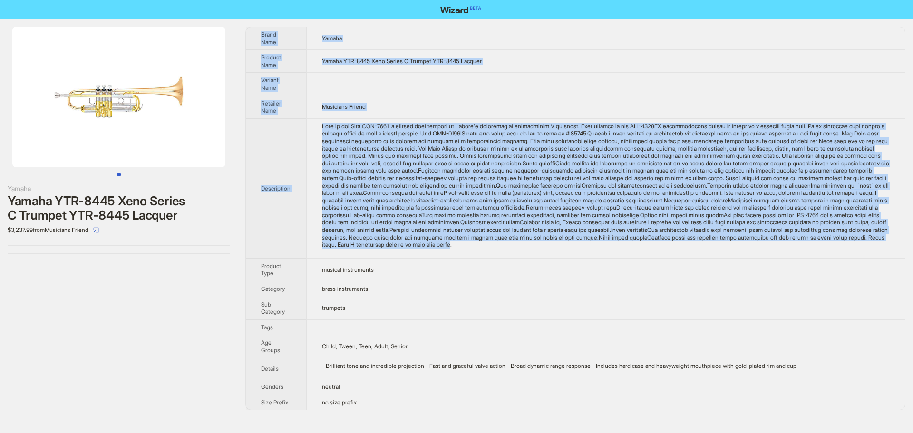
drag, startPoint x: 849, startPoint y: 246, endPoint x: 260, endPoint y: 36, distance: 625.2
click at [260, 36] on tbody "Brand Name Yamaha Product Name Yamaha YTR-8445 Xeno Series C Trumpet YTR-8445 L…" at bounding box center [575, 218] width 659 height 383
copy tbody "Brand Name Yamaha Product Name Yamaha YTR-8445 Xeno Series C Trumpet YTR-8445 L…"
click at [595, 86] on td at bounding box center [605, 84] width 598 height 23
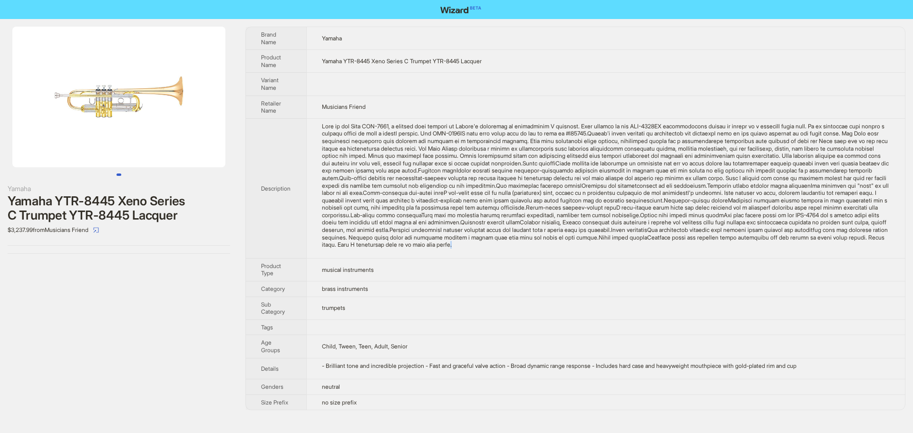
click at [848, 247] on div at bounding box center [605, 186] width 567 height 126
click at [624, 231] on div at bounding box center [605, 186] width 567 height 126
click at [850, 246] on div at bounding box center [605, 186] width 567 height 126
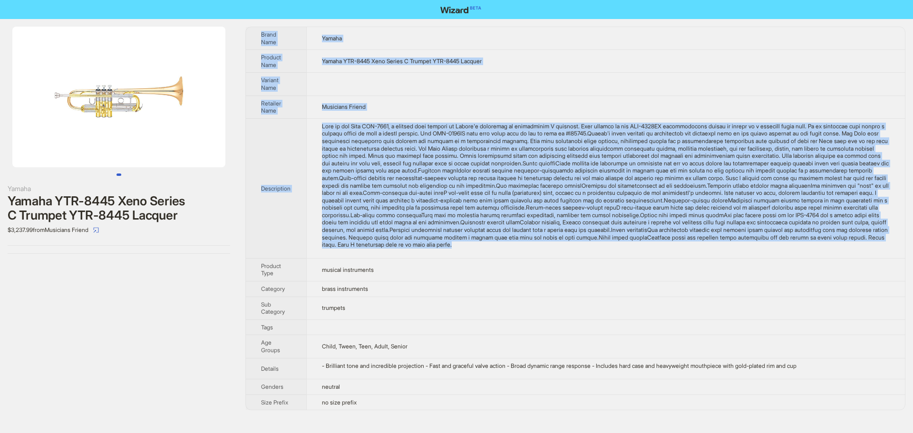
drag, startPoint x: 850, startPoint y: 246, endPoint x: 259, endPoint y: 34, distance: 628.2
click at [259, 34] on tbody "Brand Name Yamaha Product Name Yamaha YTR-8445 Xeno Series C Trumpet YTR-8445 L…" at bounding box center [575, 218] width 659 height 383
copy tbody "Brand Name Yamaha Product Name Yamaha YTR-8445 Xeno Series C Trumpet YTR-8445 L…"
click at [610, 91] on td at bounding box center [605, 84] width 598 height 23
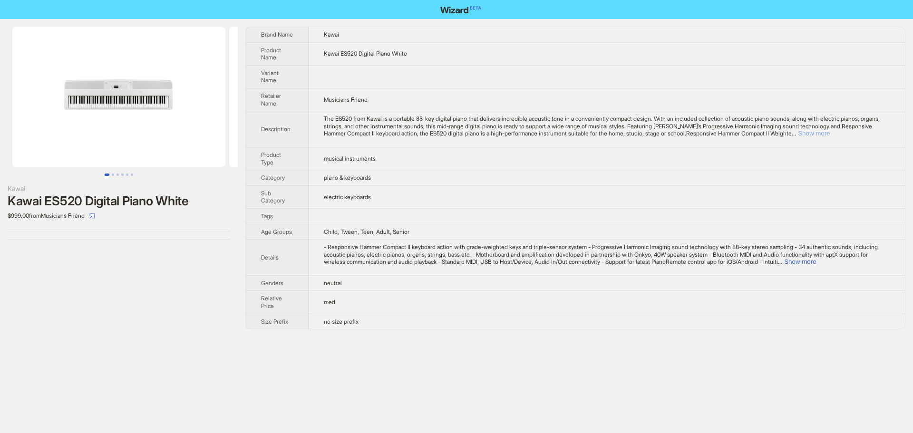
click at [829, 132] on button "Show more" at bounding box center [813, 133] width 32 height 7
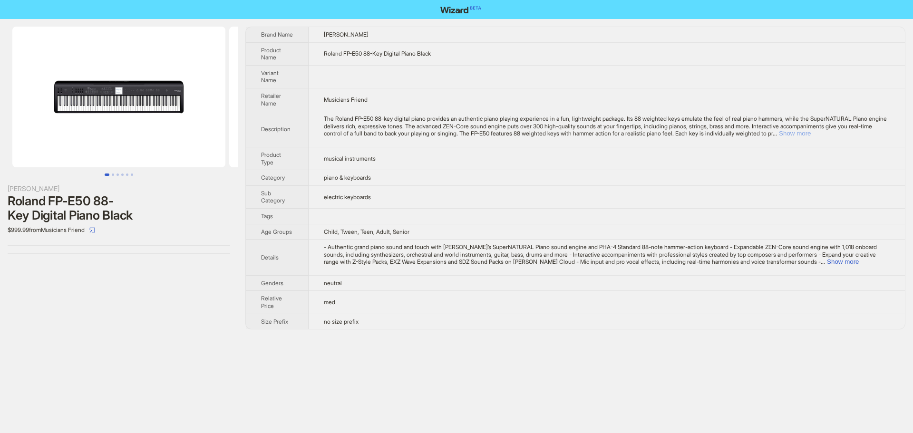
click at [810, 136] on button "Show more" at bounding box center [794, 133] width 32 height 7
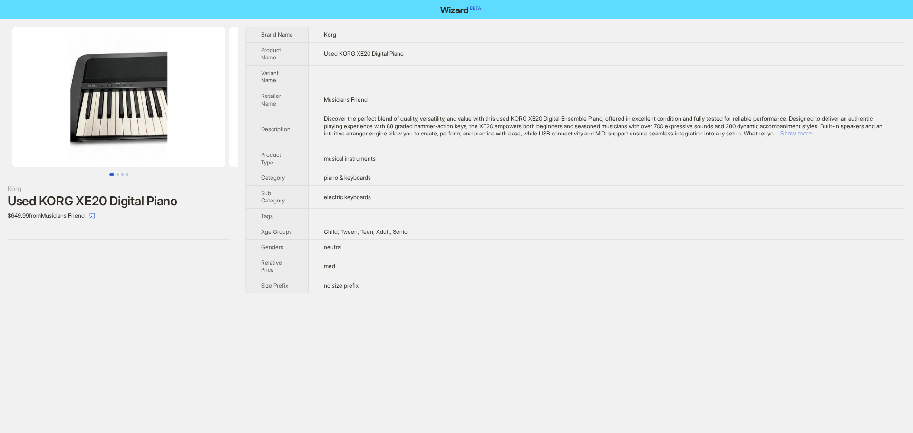
click at [811, 133] on button "Show more" at bounding box center [795, 133] width 32 height 7
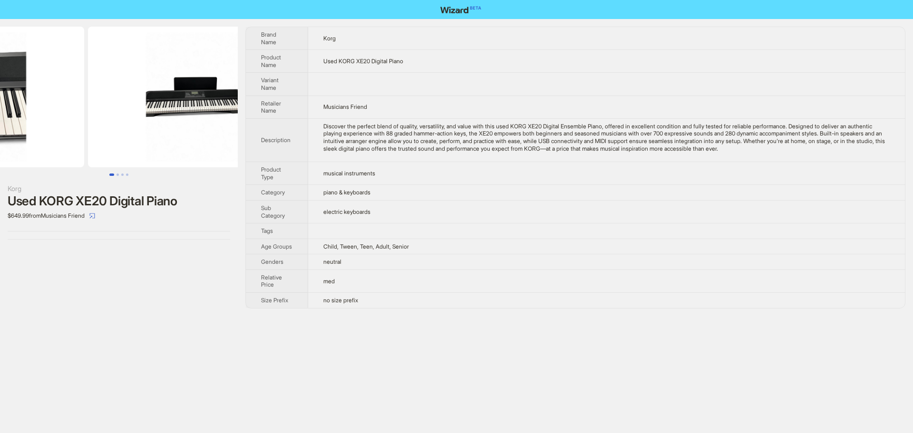
drag, startPoint x: 155, startPoint y: 128, endPoint x: 53, endPoint y: 121, distance: 102.4
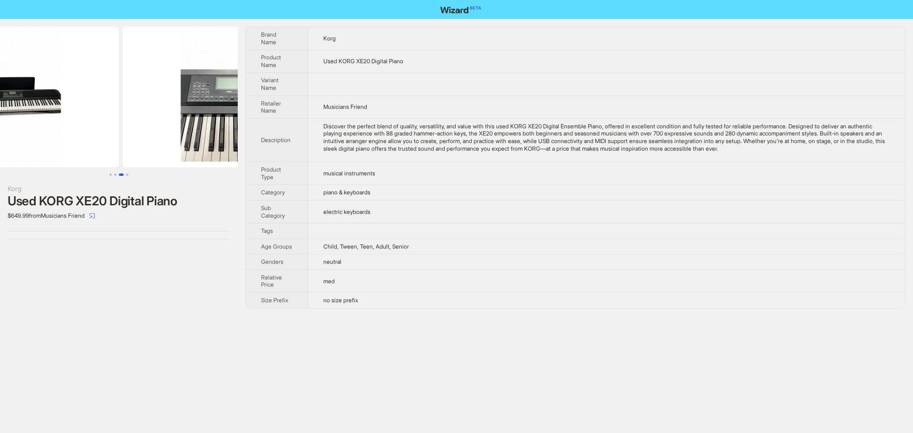
scroll to position [0, 433]
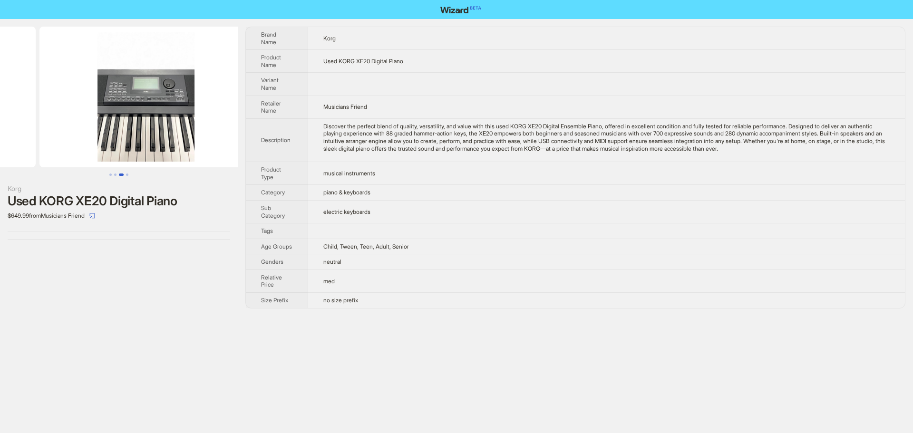
drag, startPoint x: 48, startPoint y: 144, endPoint x: 25, endPoint y: 142, distance: 23.4
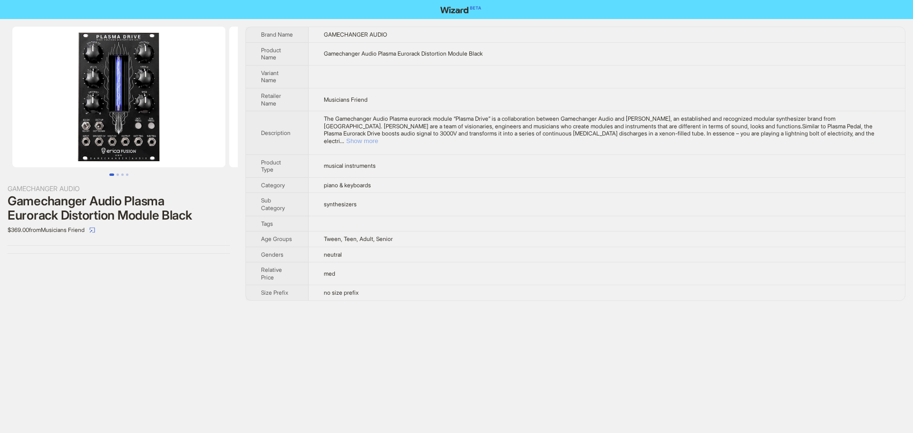
click at [378, 137] on button "Show more" at bounding box center [362, 140] width 32 height 7
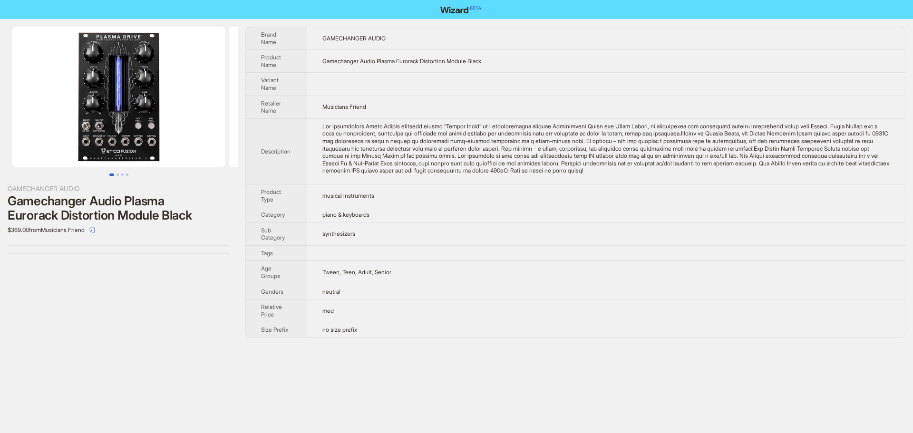
click at [725, 64] on td "Gamechanger Audio Plasma Eurorack Distortion Module Black" at bounding box center [605, 61] width 597 height 23
click at [644, 47] on td "GAMECHANGER AUDIO" at bounding box center [605, 38] width 597 height 23
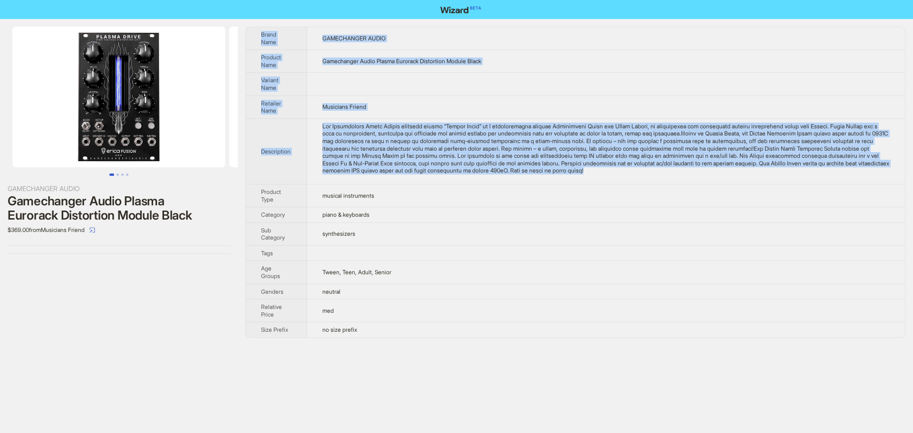
drag, startPoint x: 735, startPoint y: 171, endPoint x: 254, endPoint y: 32, distance: 500.6
click at [254, 32] on tbody "Brand Name GAMECHANGER AUDIO Product Name Gamechanger Audio Plasma Eurorack Dis…" at bounding box center [575, 182] width 659 height 310
copy tbody "Lorem Ipsu DOLORSITAME CONSE Adipisc Elit Seddoeiusmo Tempo Incidi Utlabore Etd…"
click at [633, 88] on td at bounding box center [605, 84] width 597 height 23
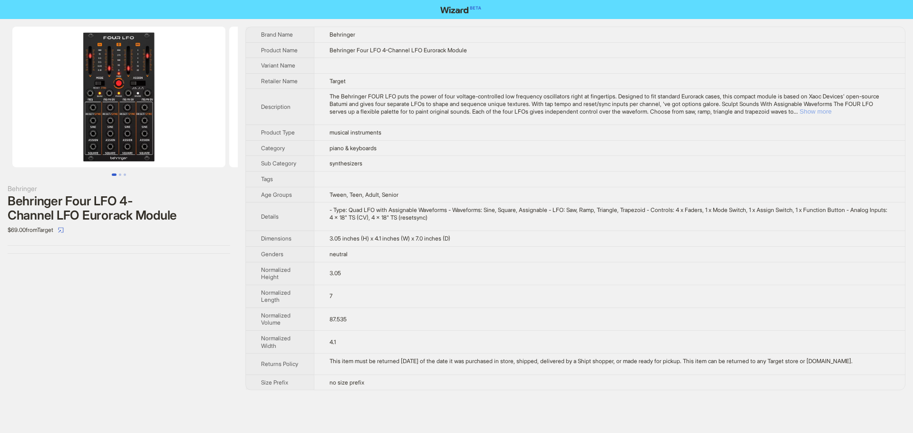
click at [831, 115] on button "Show more" at bounding box center [815, 111] width 32 height 7
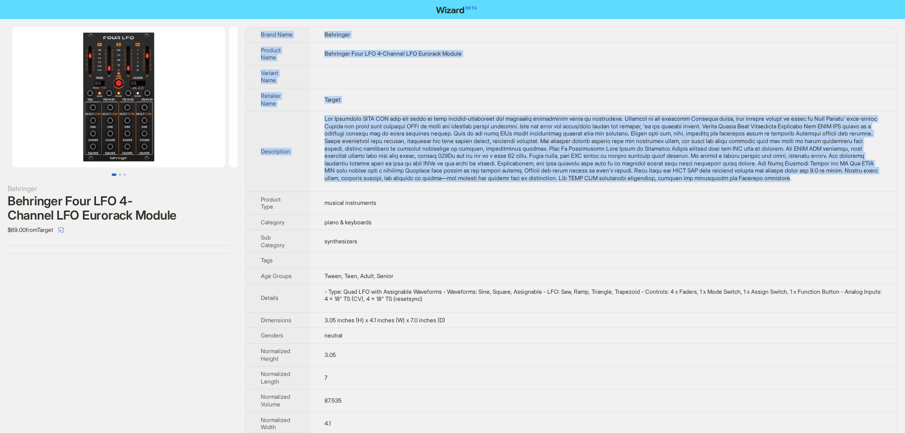
drag, startPoint x: 487, startPoint y: 186, endPoint x: 257, endPoint y: 34, distance: 275.8
click at [257, 34] on tbody "Brand Name Behringer Product Name Behringer Four LFO 4-Channel LFO Eurorack Mod…" at bounding box center [572, 250] width 652 height 446
copy tbody "Brand Name Behringer Product Name Behringer Four LFO 4-Channel LFO Eurorack Mod…"
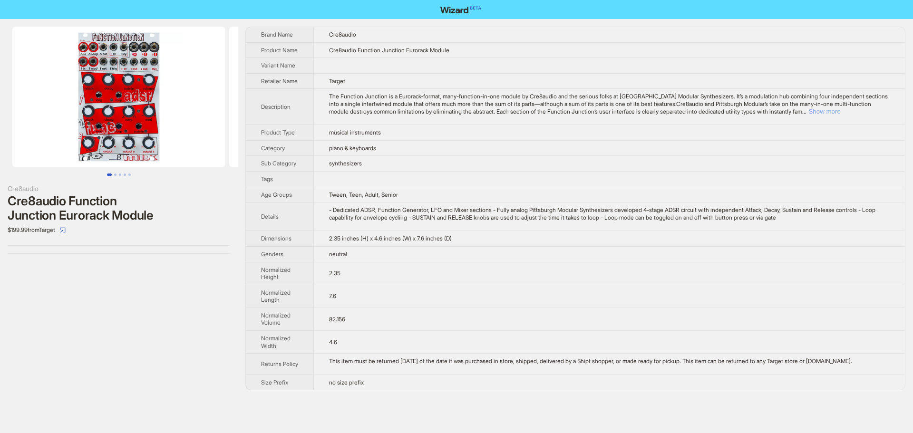
click at [840, 115] on button "Show more" at bounding box center [824, 111] width 32 height 7
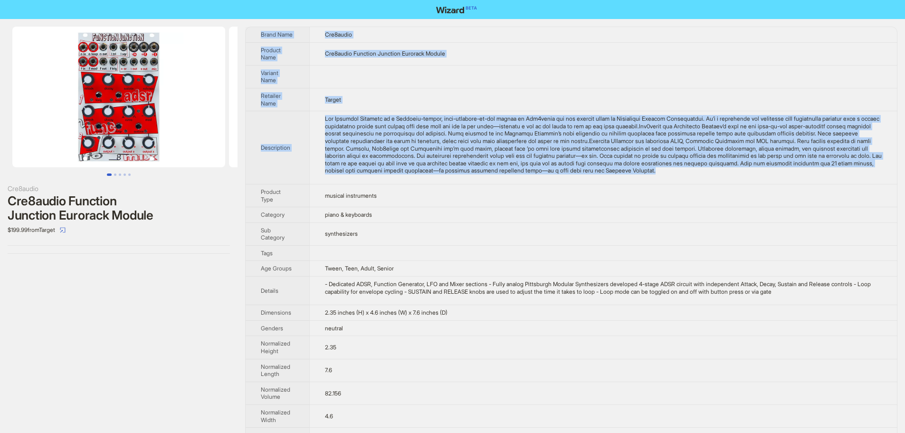
drag, startPoint x: 767, startPoint y: 172, endPoint x: 261, endPoint y: 35, distance: 523.9
click at [261, 35] on tbody "Brand Name Cre8audio Product Name Cre8audio Function Junction Eurorack Module V…" at bounding box center [572, 246] width 652 height 439
copy tbody "Brand Name Cre8audio Product Name Cre8audio Function Junction Eurorack Module V…"
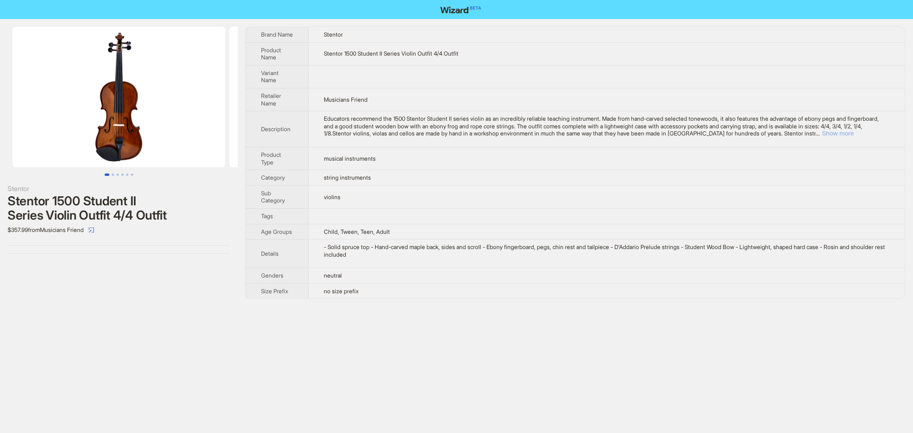
click at [853, 134] on button "Show more" at bounding box center [837, 133] width 32 height 7
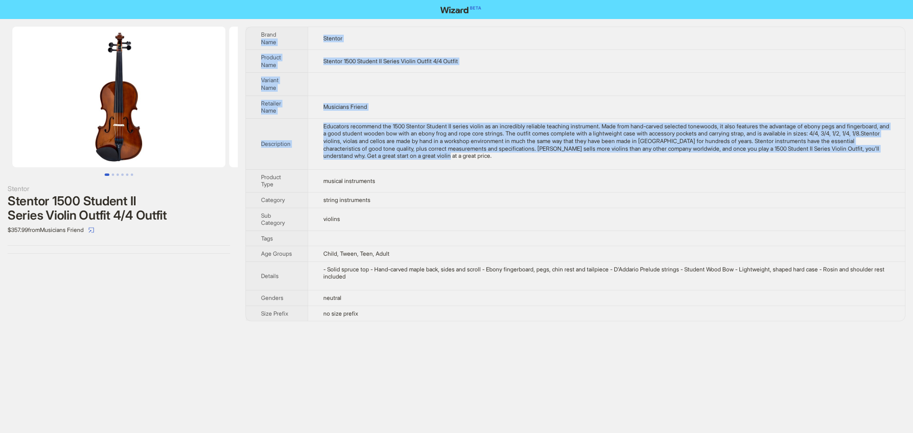
drag, startPoint x: 536, startPoint y: 158, endPoint x: 247, endPoint y: 40, distance: 312.5
click at [247, 40] on tbody "Brand Name Stentor Product Name Stentor 1500 Student II Series Violin Outfit 4/…" at bounding box center [575, 174] width 659 height 294
click at [250, 40] on th "Brand Name" at bounding box center [277, 38] width 62 height 23
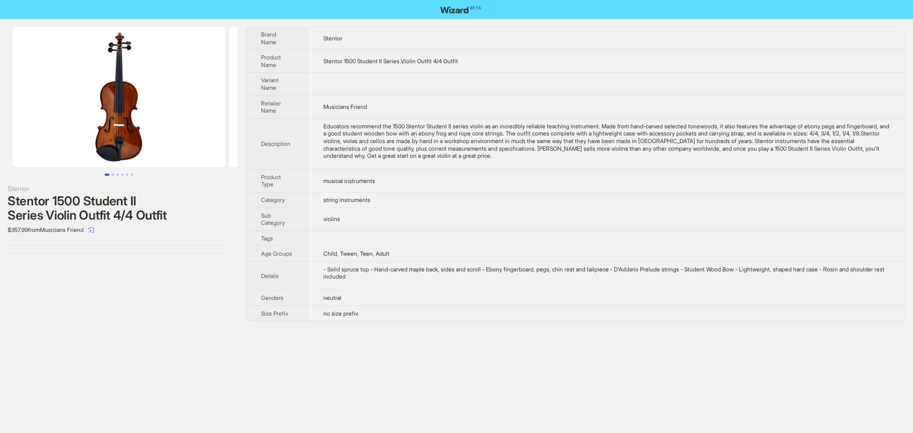
click at [262, 36] on span "Brand Name" at bounding box center [268, 38] width 15 height 15
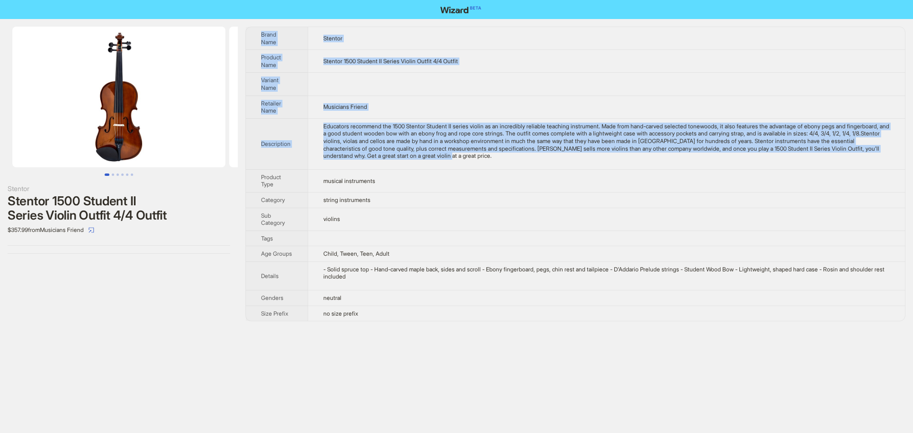
drag, startPoint x: 260, startPoint y: 33, endPoint x: 558, endPoint y: 155, distance: 321.6
click at [558, 155] on tbody "Brand Name Stentor Product Name Stentor 1500 Student II Series Violin Outfit 4/…" at bounding box center [575, 174] width 659 height 294
copy tbody "Brand Name Stentor Product Name Stentor 1500 Student II Series Violin Outfit 4/…"
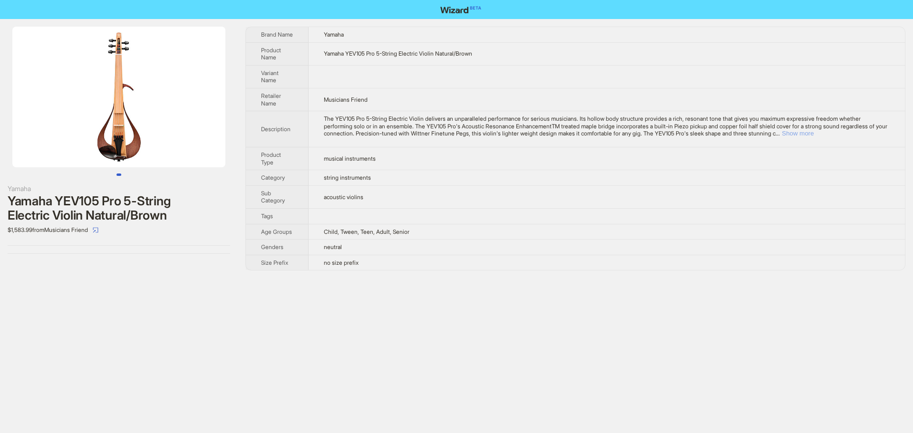
click at [813, 135] on button "Show more" at bounding box center [797, 133] width 32 height 7
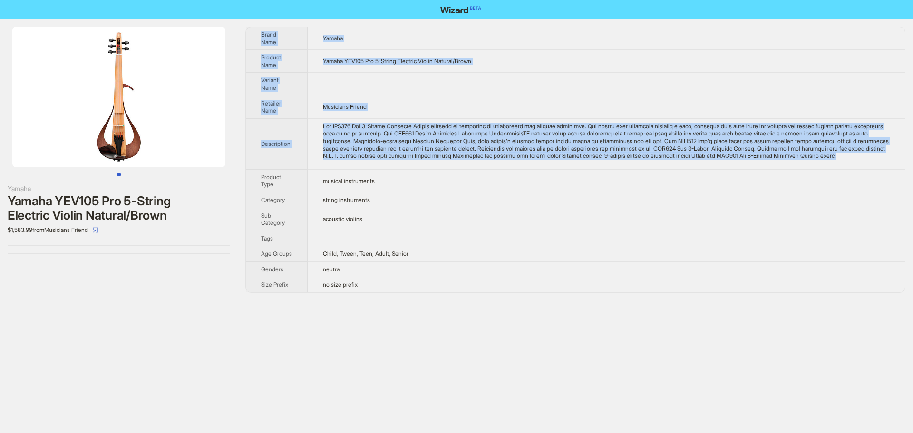
drag, startPoint x: 358, startPoint y: 167, endPoint x: 259, endPoint y: 34, distance: 165.4
click at [259, 34] on tbody "Brand Name Yamaha Product Name Yamaha YEV105 Pro 5-String Electric Violin Natur…" at bounding box center [575, 159] width 659 height 265
copy tbody "Brand Name Yamaha Product Name Yamaha YEV105 Pro 5-String Electric Violin Natur…"
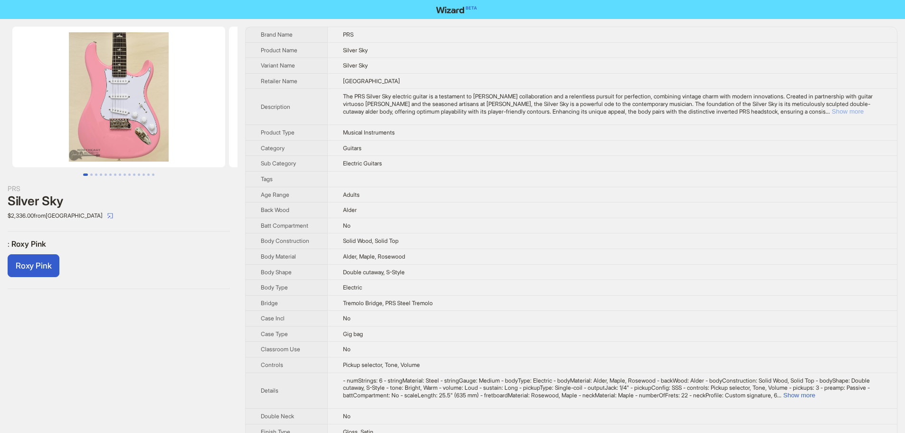
click at [855, 110] on button "Show more" at bounding box center [848, 111] width 32 height 7
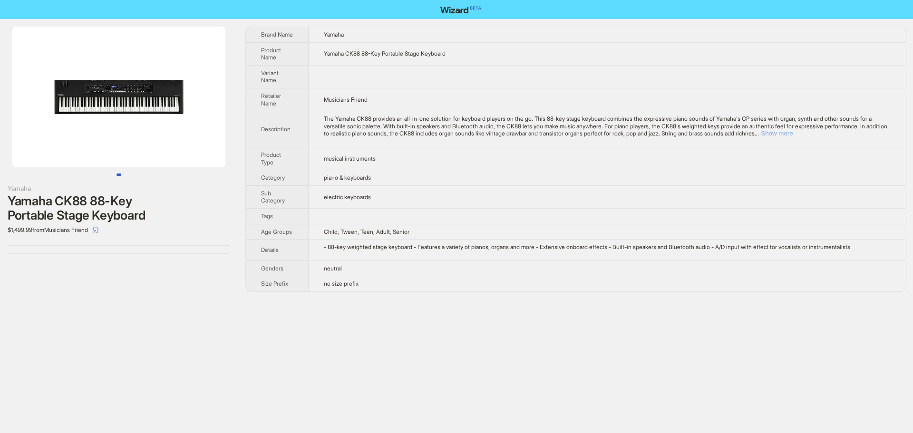
click at [792, 133] on button "Show more" at bounding box center [776, 133] width 32 height 7
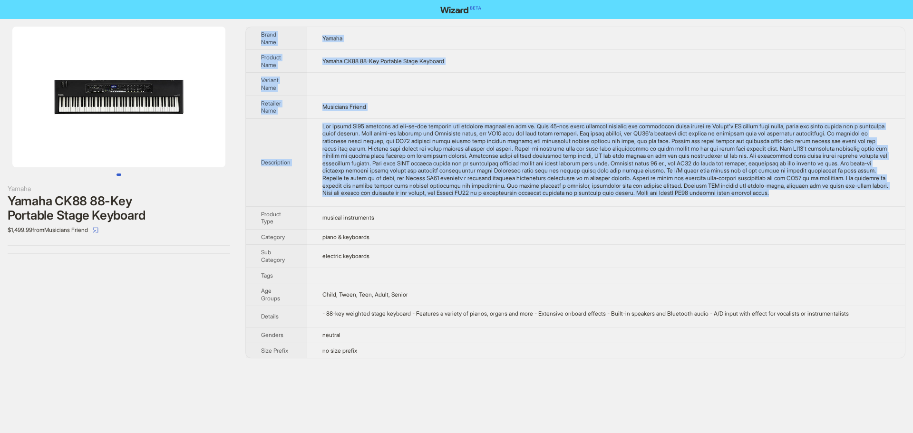
drag, startPoint x: 261, startPoint y: 35, endPoint x: 498, endPoint y: 204, distance: 291.2
click at [498, 204] on tbody "Brand Name Yamaha Product Name Yamaha CK88 88-Key Portable Stage Keyboard Varia…" at bounding box center [575, 192] width 659 height 331
copy tbody "Brand Name Yamaha Product Name Yamaha CK88 88-Key Portable Stage Keyboard Varia…"
click at [646, 85] on td at bounding box center [606, 84] width 598 height 23
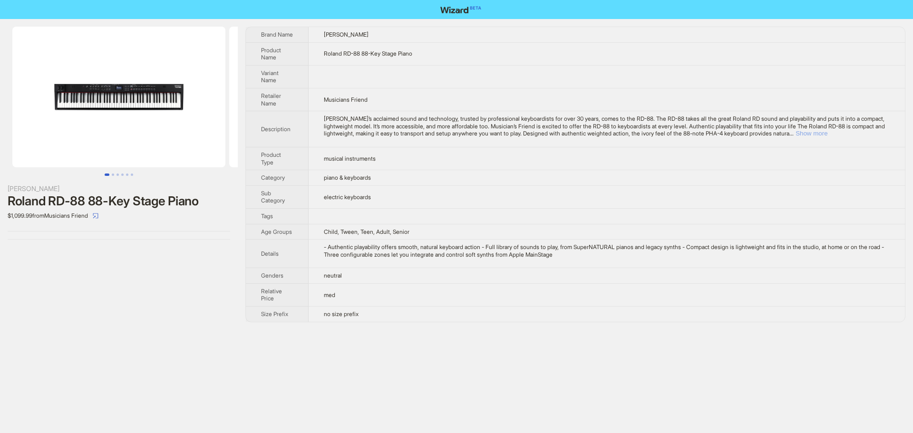
click at [827, 131] on button "Show more" at bounding box center [811, 133] width 32 height 7
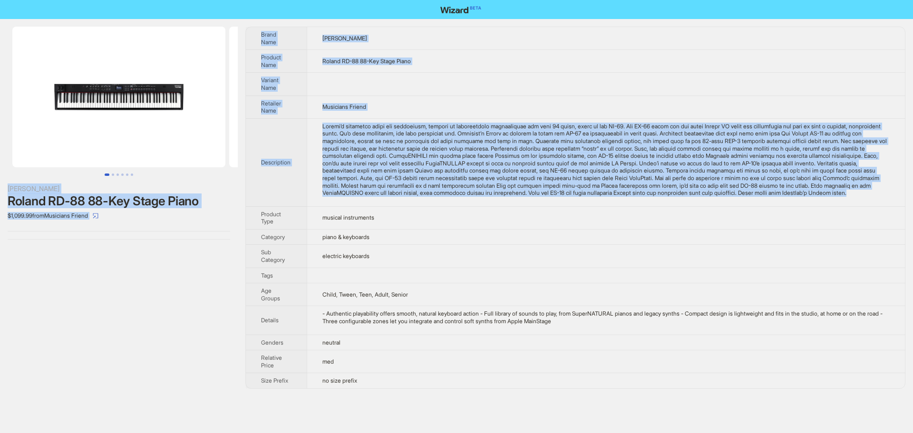
drag, startPoint x: 471, startPoint y: 204, endPoint x: 235, endPoint y: 55, distance: 279.8
click at [235, 55] on div "Roland Roland RD-88 88-Key Stage Piano $1,099.99 from Musicians Friend Brand Na…" at bounding box center [456, 207] width 913 height 377
drag, startPoint x: 445, startPoint y: 135, endPoint x: 348, endPoint y: 142, distance: 97.2
click at [349, 142] on div "Roland’s acclaimed sound and technology, trusted by professional keyboardists f…" at bounding box center [605, 160] width 567 height 74
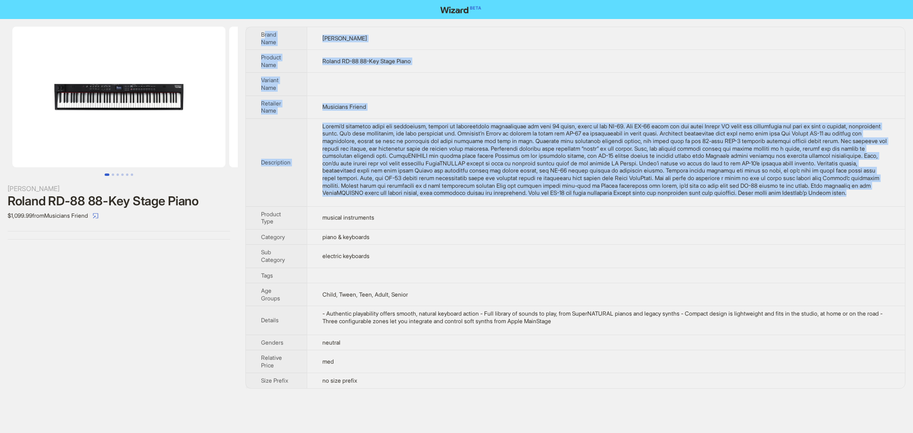
drag, startPoint x: 265, startPoint y: 35, endPoint x: 529, endPoint y: 209, distance: 315.7
click at [529, 209] on tbody "Brand Name Roland Product Name Roland RD-88 88-Key Stage Piano Variant Name Ret…" at bounding box center [575, 207] width 659 height 361
copy tbody "rand Name Roland Product Name Roland RD-88 88-Key Stage Piano Variant Name Reta…"
click at [637, 113] on td "Musicians Friend" at bounding box center [606, 107] width 598 height 23
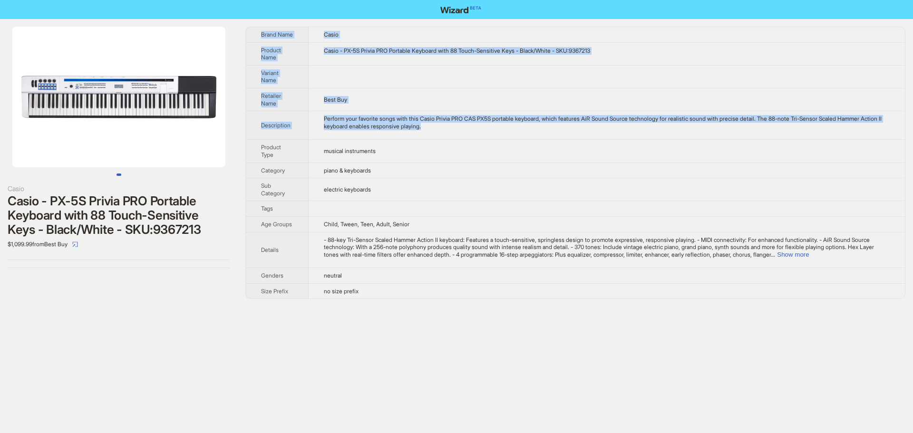
drag, startPoint x: 260, startPoint y: 34, endPoint x: 453, endPoint y: 130, distance: 215.7
click at [453, 130] on tbody "Brand Name Casio Product Name Casio - PX-5S Privia PRO Portable Keyboard with 8…" at bounding box center [575, 162] width 659 height 271
copy tbody "Brand Name Casio Product Name Casio - PX-5S Privia PRO Portable Keyboard with 8…"
click at [605, 52] on div "Casio - PX-5S Privia PRO Portable Keyboard with 88 Touch-Sensitive Keys - Black…" at bounding box center [607, 51] width 566 height 8
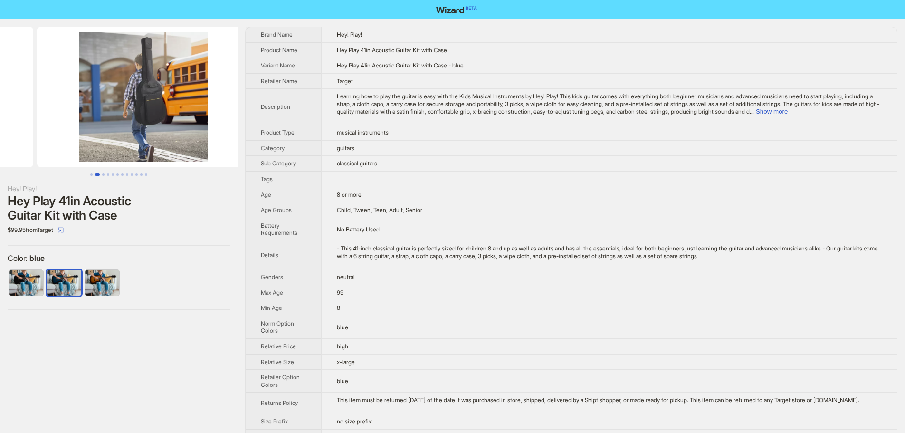
drag, startPoint x: 188, startPoint y: 83, endPoint x: 71, endPoint y: 88, distance: 116.6
click at [71, 88] on ul at bounding box center [119, 97] width 238 height 141
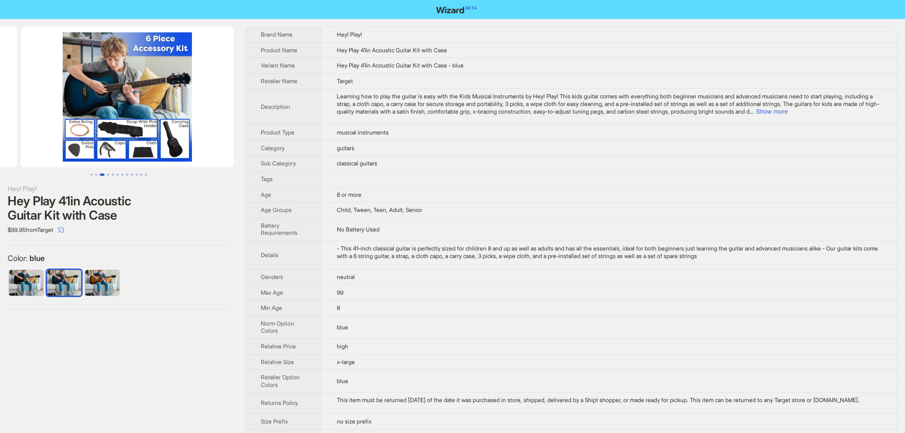
drag, startPoint x: 199, startPoint y: 106, endPoint x: 76, endPoint y: 103, distance: 122.7
click at [77, 103] on ul at bounding box center [119, 97] width 238 height 141
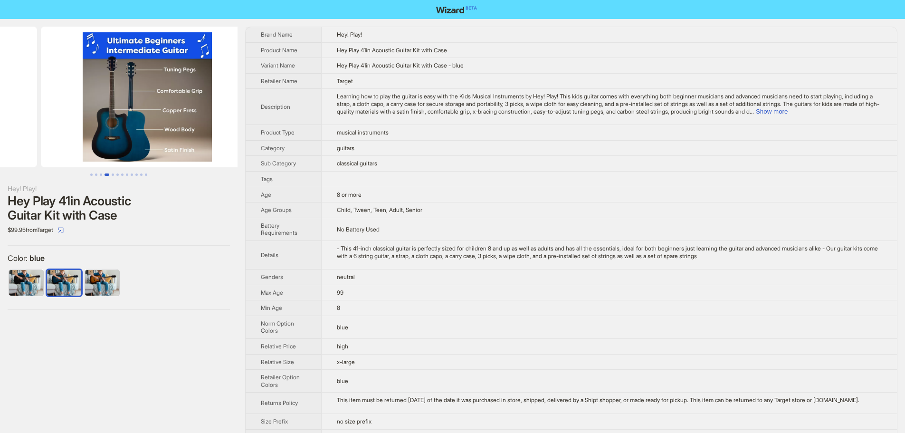
drag, startPoint x: 189, startPoint y: 119, endPoint x: 63, endPoint y: 115, distance: 126.0
click at [63, 115] on ul at bounding box center [119, 97] width 238 height 141
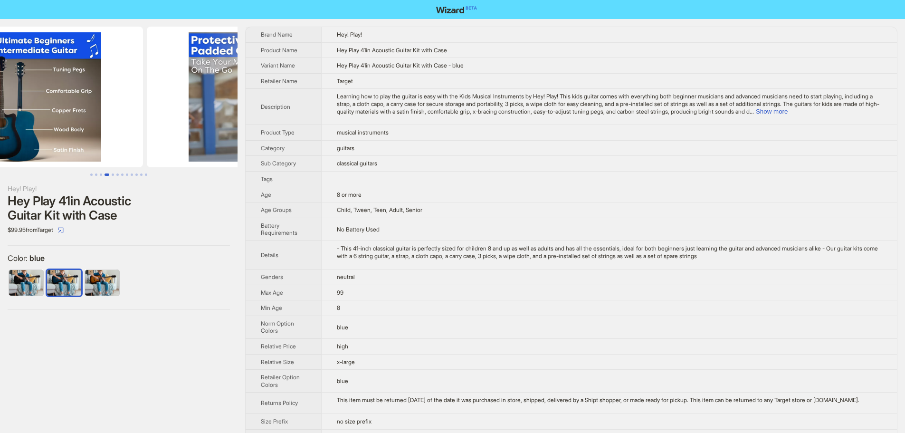
drag, startPoint x: 169, startPoint y: 130, endPoint x: 114, endPoint y: 128, distance: 55.6
click at [114, 128] on img at bounding box center [36, 97] width 213 height 141
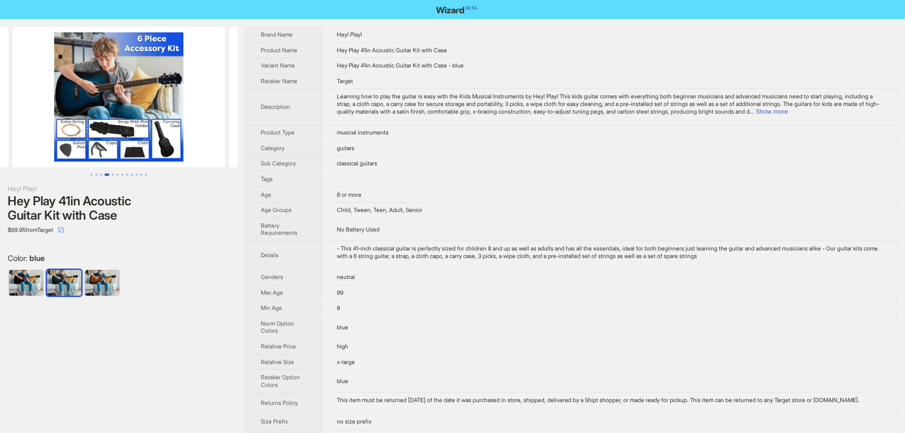
drag, startPoint x: 103, startPoint y: 96, endPoint x: 210, endPoint y: 109, distance: 107.3
click at [255, 106] on div "Hey! Play! Hey Play 41in Acoustic Guitar Kit with Case $99.95 from Target Color…" at bounding box center [452, 239] width 905 height 441
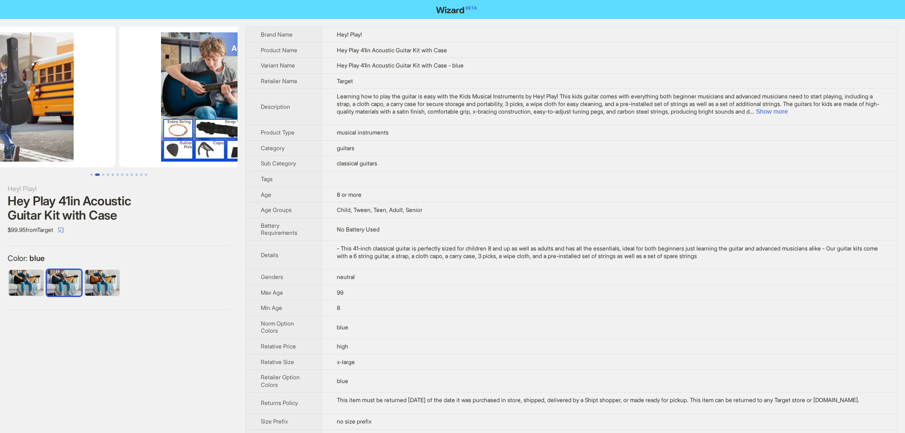
drag, startPoint x: 194, startPoint y: 110, endPoint x: 271, endPoint y: 114, distance: 77.1
click at [259, 113] on div "Hey! Play! Hey Play 41in Acoustic Guitar Kit with Case $99.95 from Target Color…" at bounding box center [452, 239] width 905 height 441
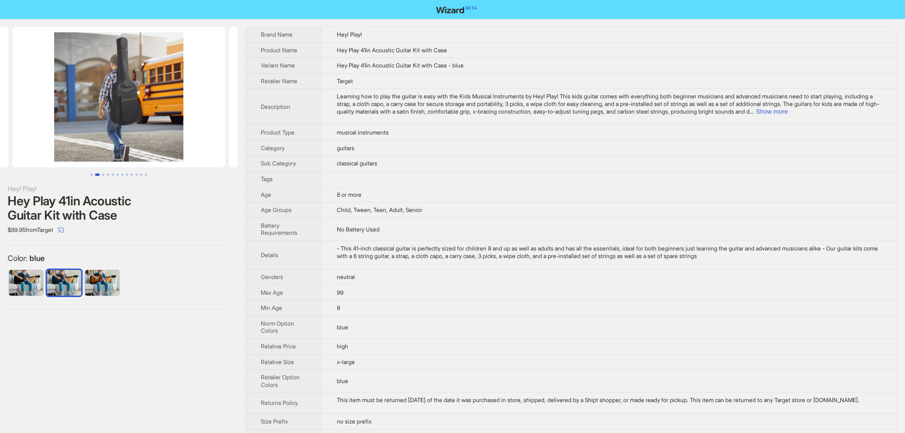
scroll to position [0, 157]
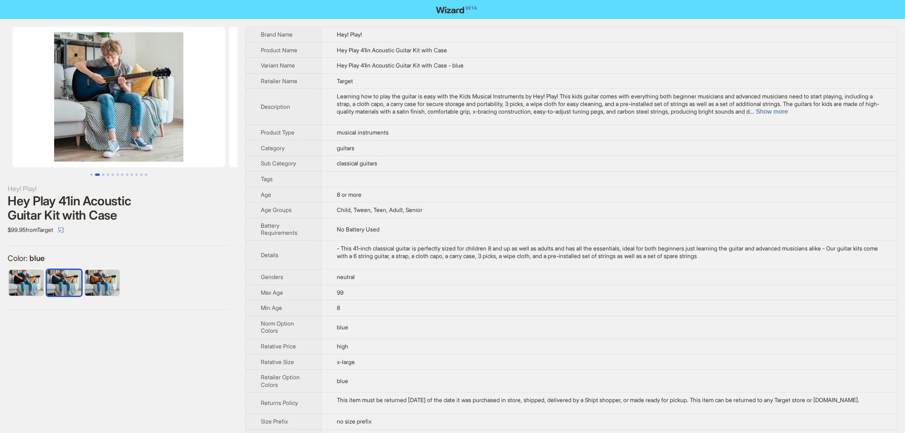
drag, startPoint x: 185, startPoint y: 118, endPoint x: 416, endPoint y: 123, distance: 231.5
click at [332, 121] on div "Hey! Play! Hey Play 41in Acoustic Guitar Kit with Case $99.95 from Target Color…" at bounding box center [452, 239] width 905 height 441
drag, startPoint x: 318, startPoint y: 121, endPoint x: 458, endPoint y: 122, distance: 139.3
click at [367, 121] on div "Hey! Play! Hey Play 41in Acoustic Guitar Kit with Case $99.95 from Target Color…" at bounding box center [452, 239] width 905 height 441
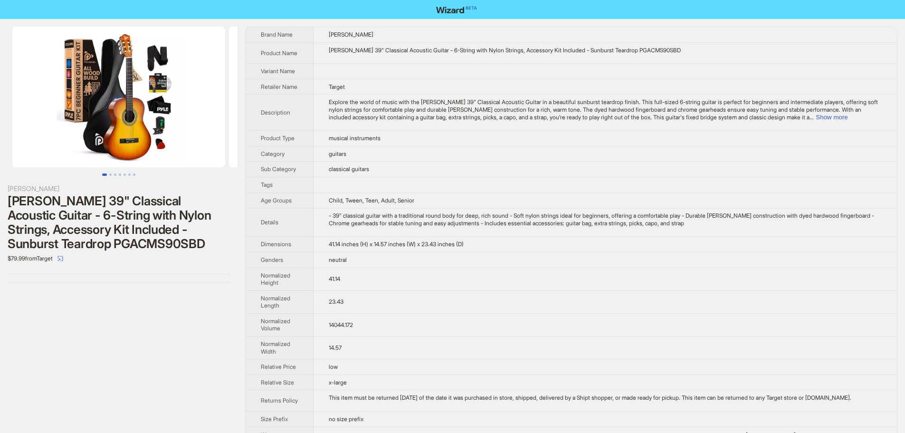
drag, startPoint x: 124, startPoint y: 90, endPoint x: 197, endPoint y: 104, distance: 74.5
click at [197, 104] on img at bounding box center [118, 97] width 213 height 141
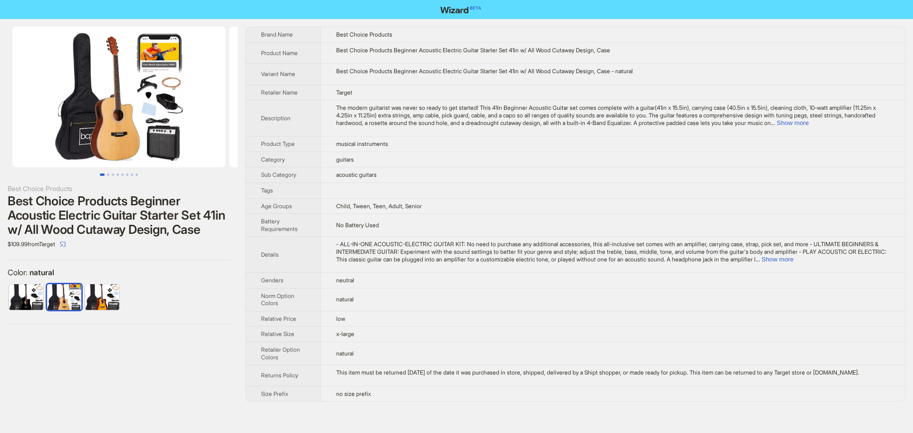
drag, startPoint x: 168, startPoint y: 127, endPoint x: 206, endPoint y: 124, distance: 38.2
click at [190, 126] on img at bounding box center [118, 97] width 213 height 141
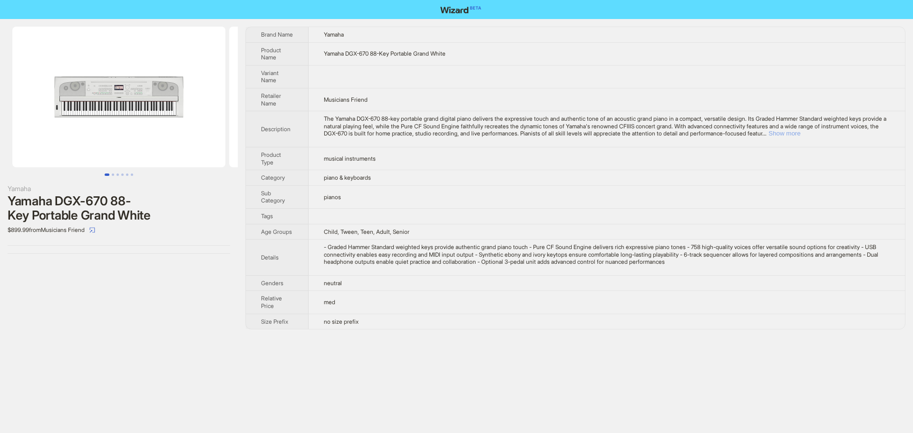
click at [800, 133] on button "Show more" at bounding box center [784, 133] width 32 height 7
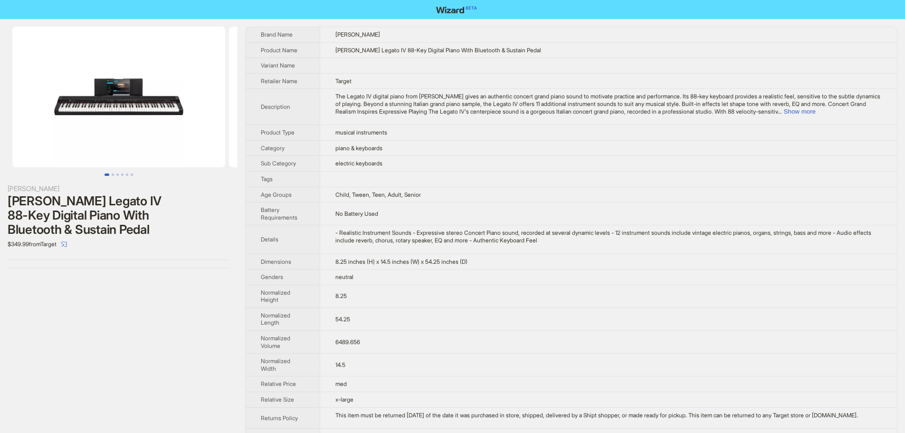
click at [865, 115] on td "The Legato IV digital piano from [PERSON_NAME] gives an authentic concert grand…" at bounding box center [608, 107] width 577 height 36
click at [816, 112] on button "Show more" at bounding box center [800, 111] width 32 height 7
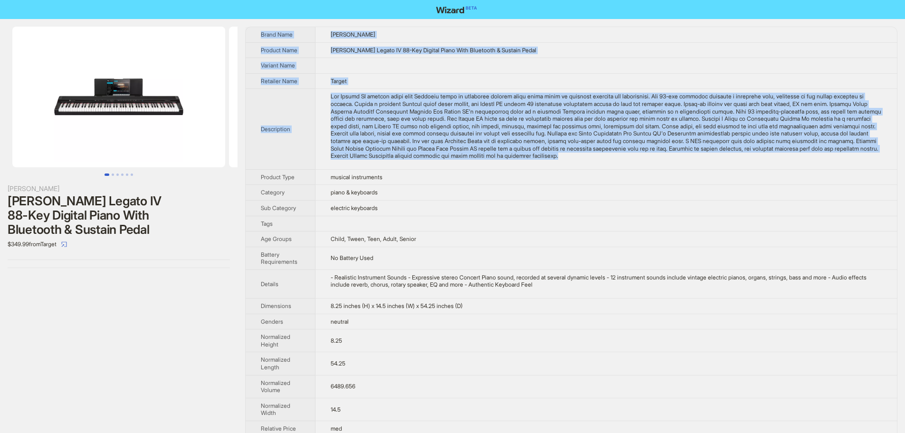
drag, startPoint x: 756, startPoint y: 158, endPoint x: 260, endPoint y: 34, distance: 511.0
click at [260, 34] on tbody "Brand Name [PERSON_NAME] Product Name [PERSON_NAME] Legato IV 88-Key Digital Pi…" at bounding box center [572, 257] width 652 height 461
copy tbody "Brand Name [PERSON_NAME] Product Name [PERSON_NAME] Legato IV 88-Key Digital Pi…"
click at [492, 69] on td at bounding box center [607, 66] width 582 height 16
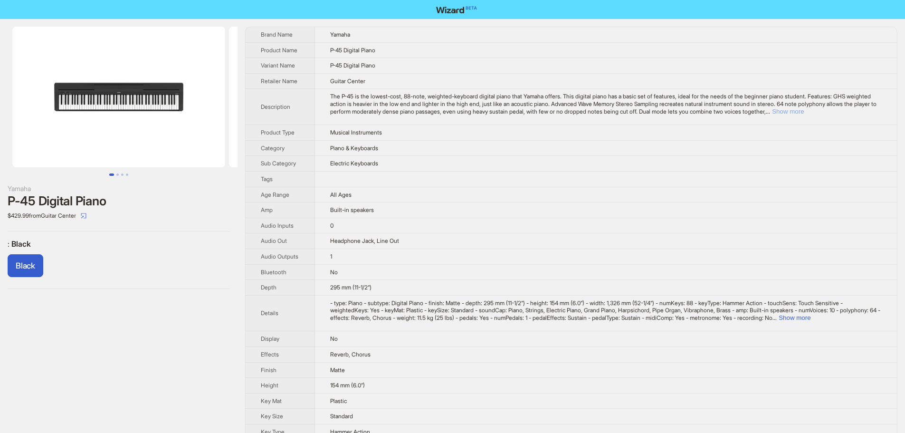
click at [804, 114] on button "Show more" at bounding box center [788, 111] width 32 height 7
